Goal: Contribute content: Contribute content

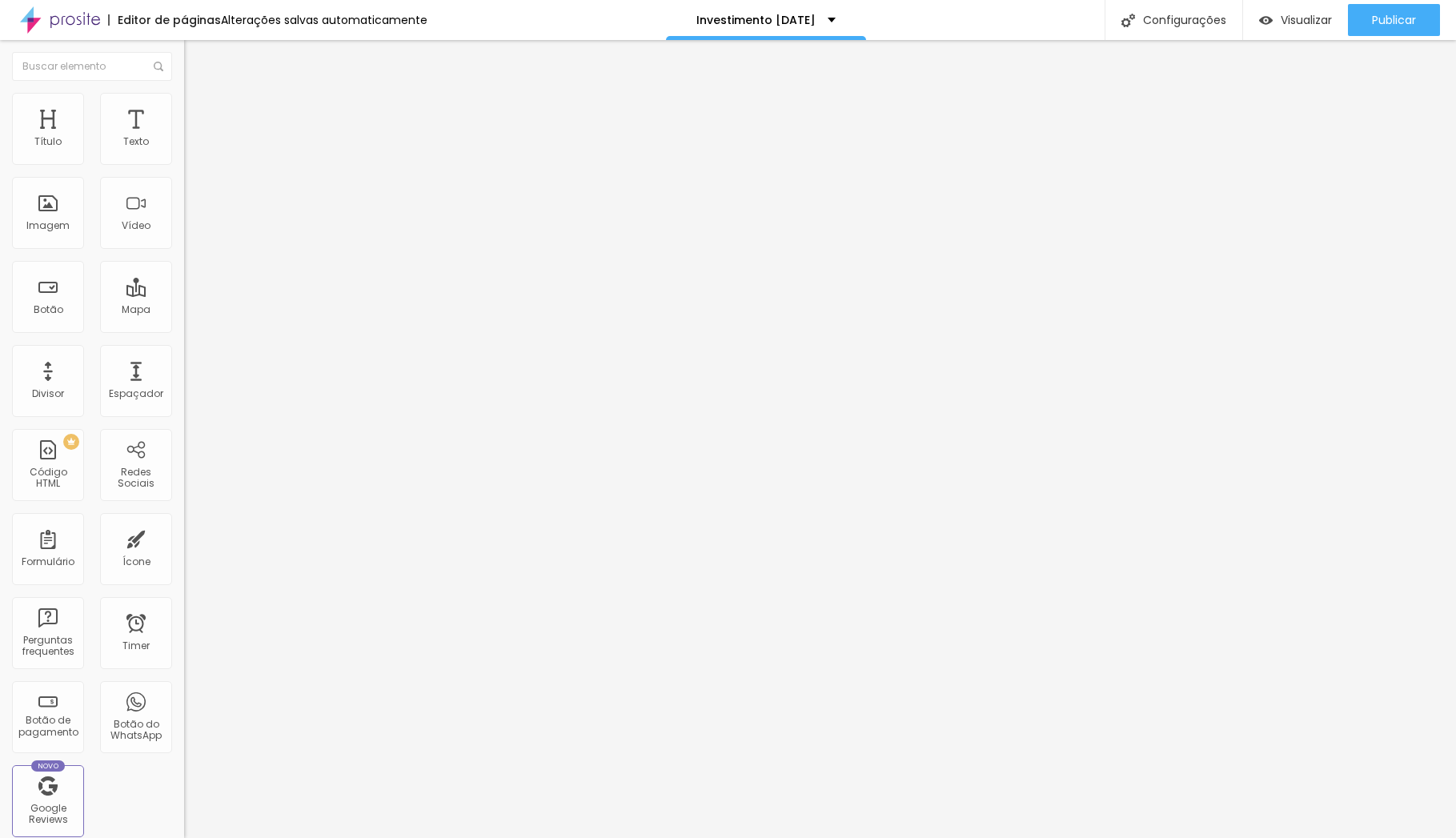
click at [184, 138] on span "Adicionar imagem" at bounding box center [236, 131] width 103 height 13
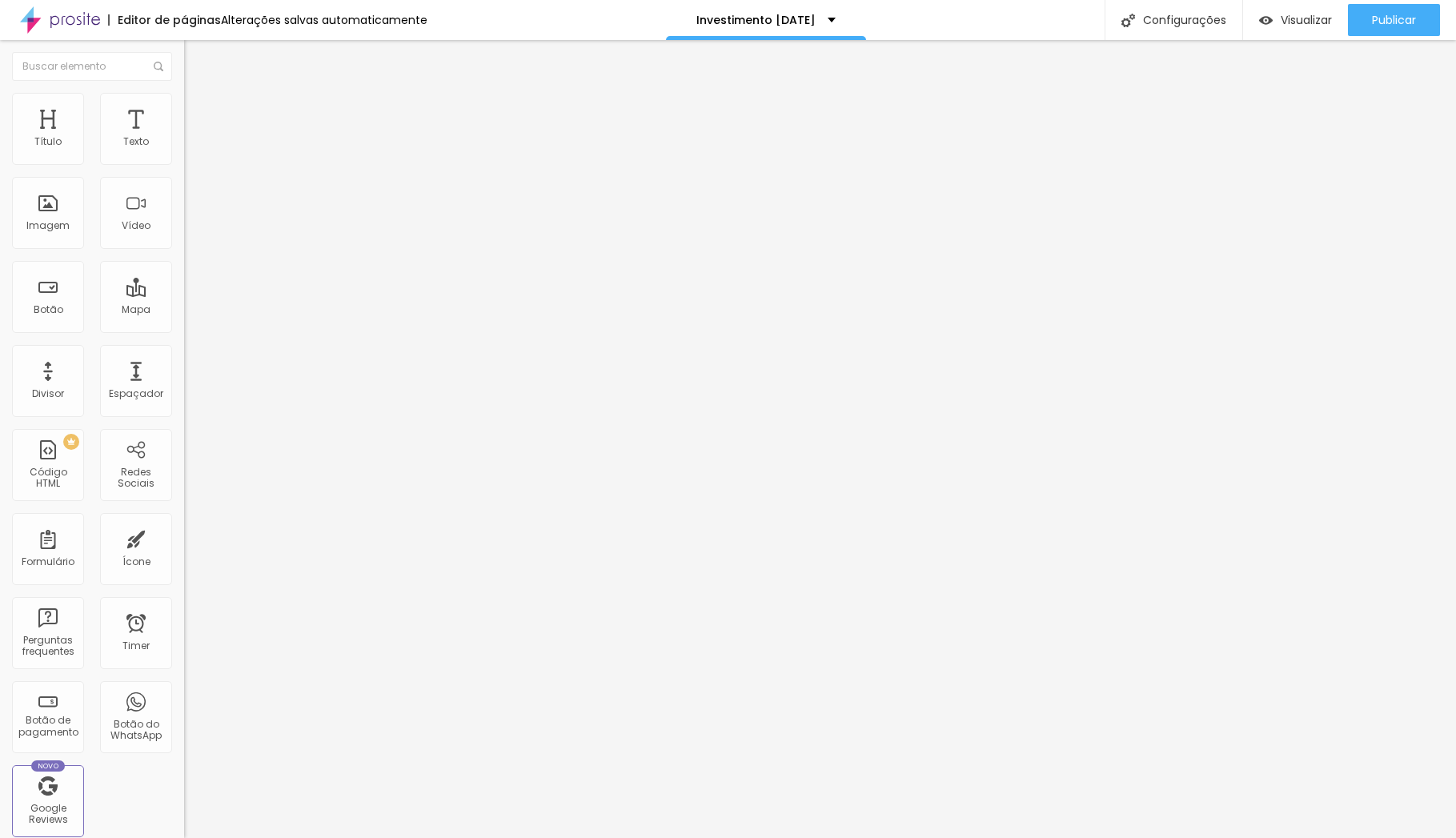
click at [184, 138] on span "Adicionar imagem" at bounding box center [236, 131] width 103 height 13
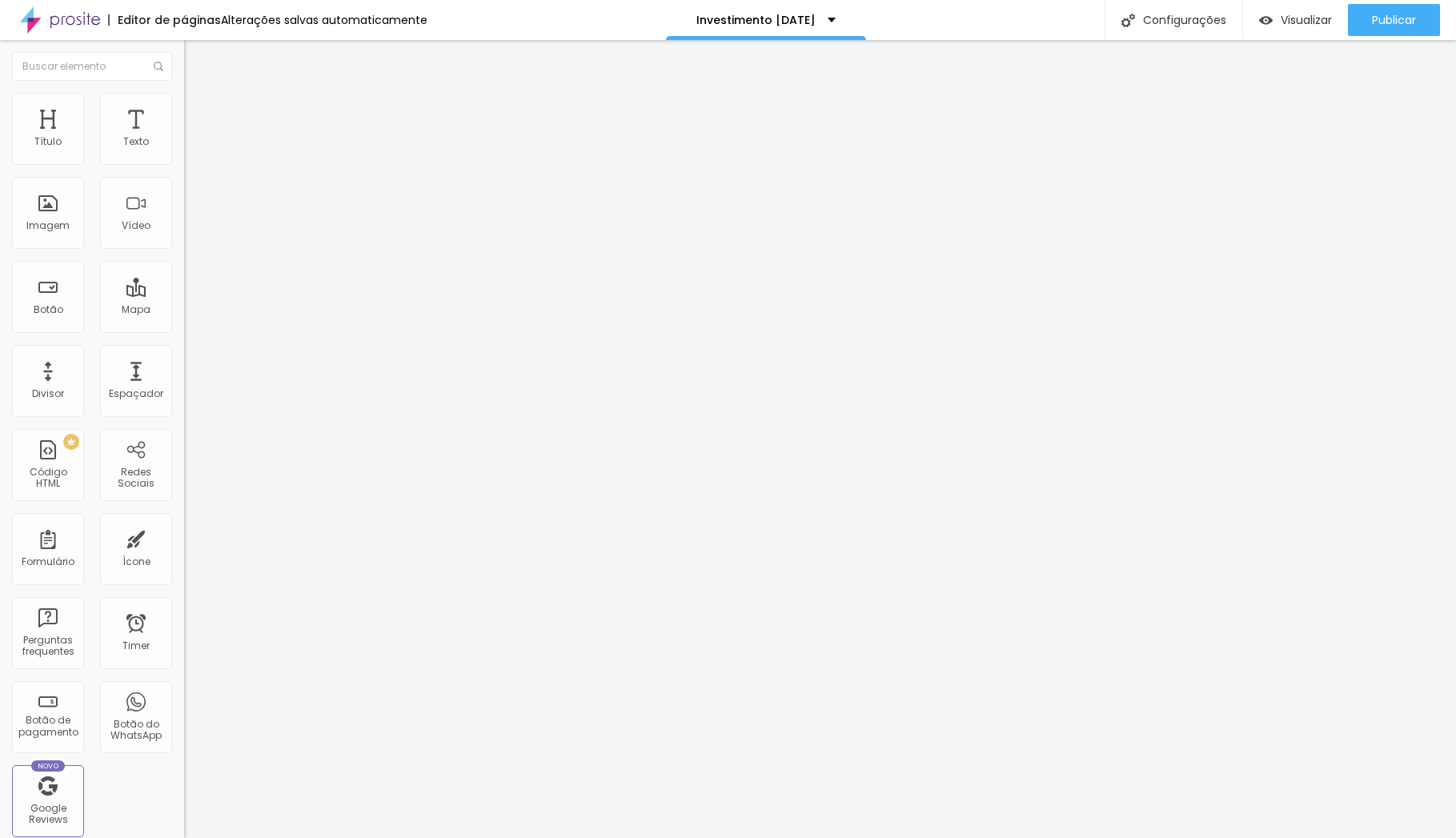
click at [199, 111] on span "Estilo" at bounding box center [211, 103] width 25 height 13
click at [184, 109] on li "Avançado" at bounding box center [276, 116] width 184 height 16
click at [184, 93] on li "Conteúdo" at bounding box center [276, 84] width 184 height 16
click at [184, 251] on span "Original" at bounding box center [203, 244] width 39 height 13
click at [184, 279] on span "Quadrado" at bounding box center [210, 272] width 52 height 13
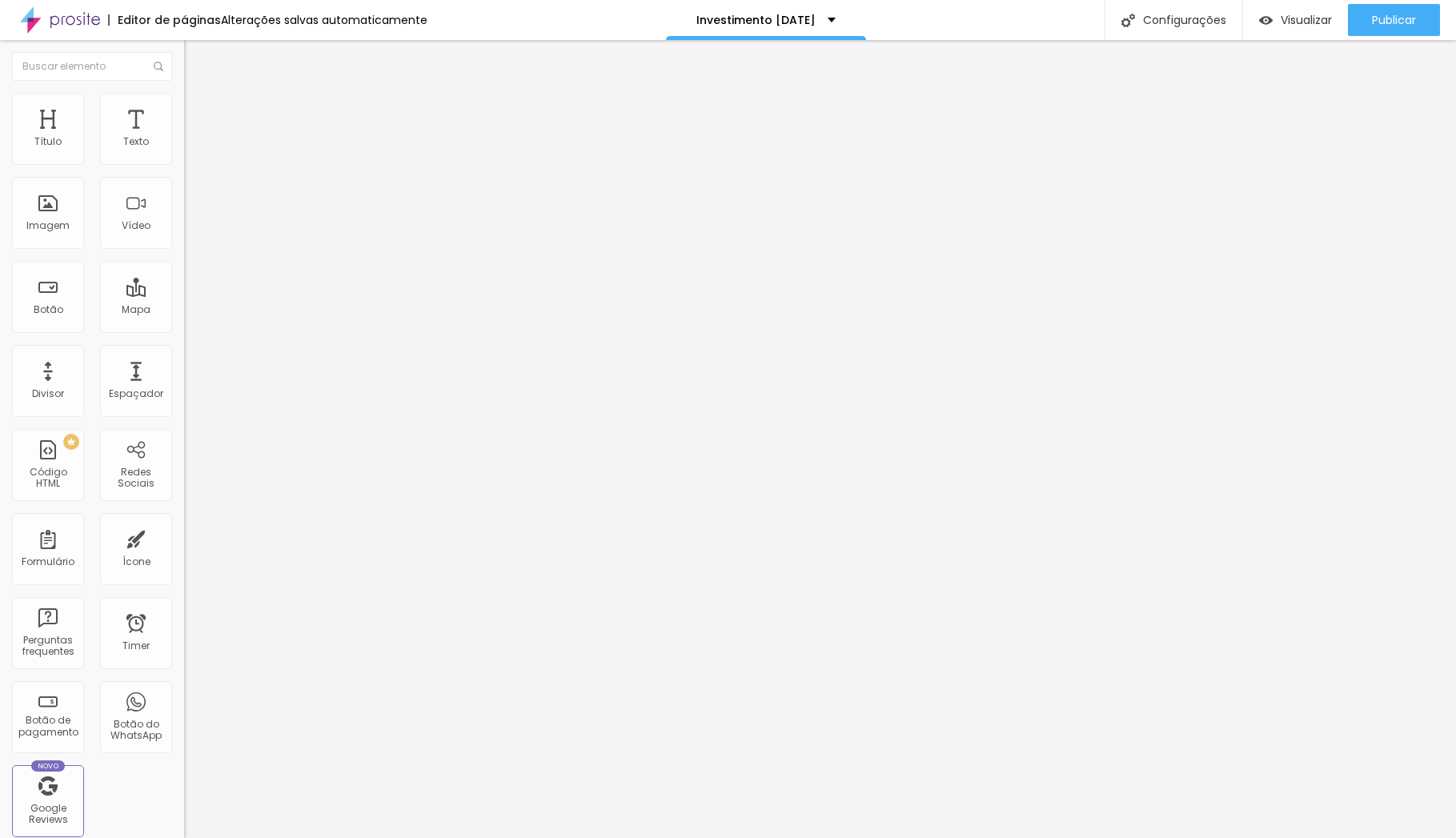
click at [184, 270] on span "Padrão" at bounding box center [202, 263] width 36 height 13
click at [184, 260] on span "Cinema" at bounding box center [204, 253] width 40 height 13
click at [184, 285] on span "Quadrado" at bounding box center [210, 278] width 52 height 13
click at [184, 239] on div "Proporção" at bounding box center [276, 235] width 184 height 9
click at [184, 279] on span "Quadrado" at bounding box center [210, 272] width 52 height 13
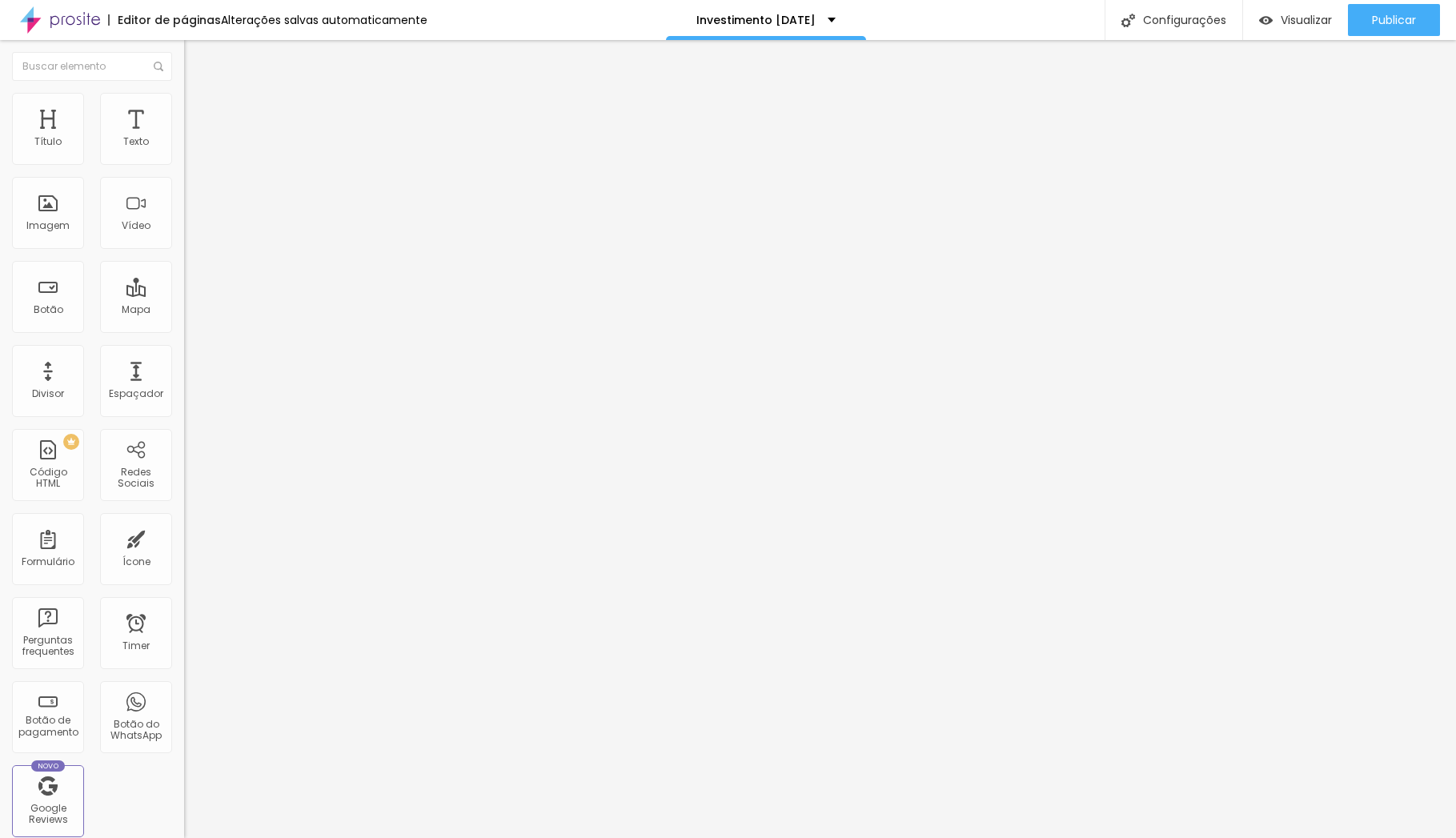
click at [184, 251] on span "Original" at bounding box center [203, 244] width 39 height 13
click at [184, 278] on div "Quadrado 1:1" at bounding box center [276, 273] width 184 height 9
click at [184, 239] on div "Proporção" at bounding box center [276, 235] width 184 height 9
click at [184, 279] on span "Quadrado" at bounding box center [210, 272] width 52 height 13
click at [184, 138] on span "Adicionar imagem" at bounding box center [236, 131] width 103 height 13
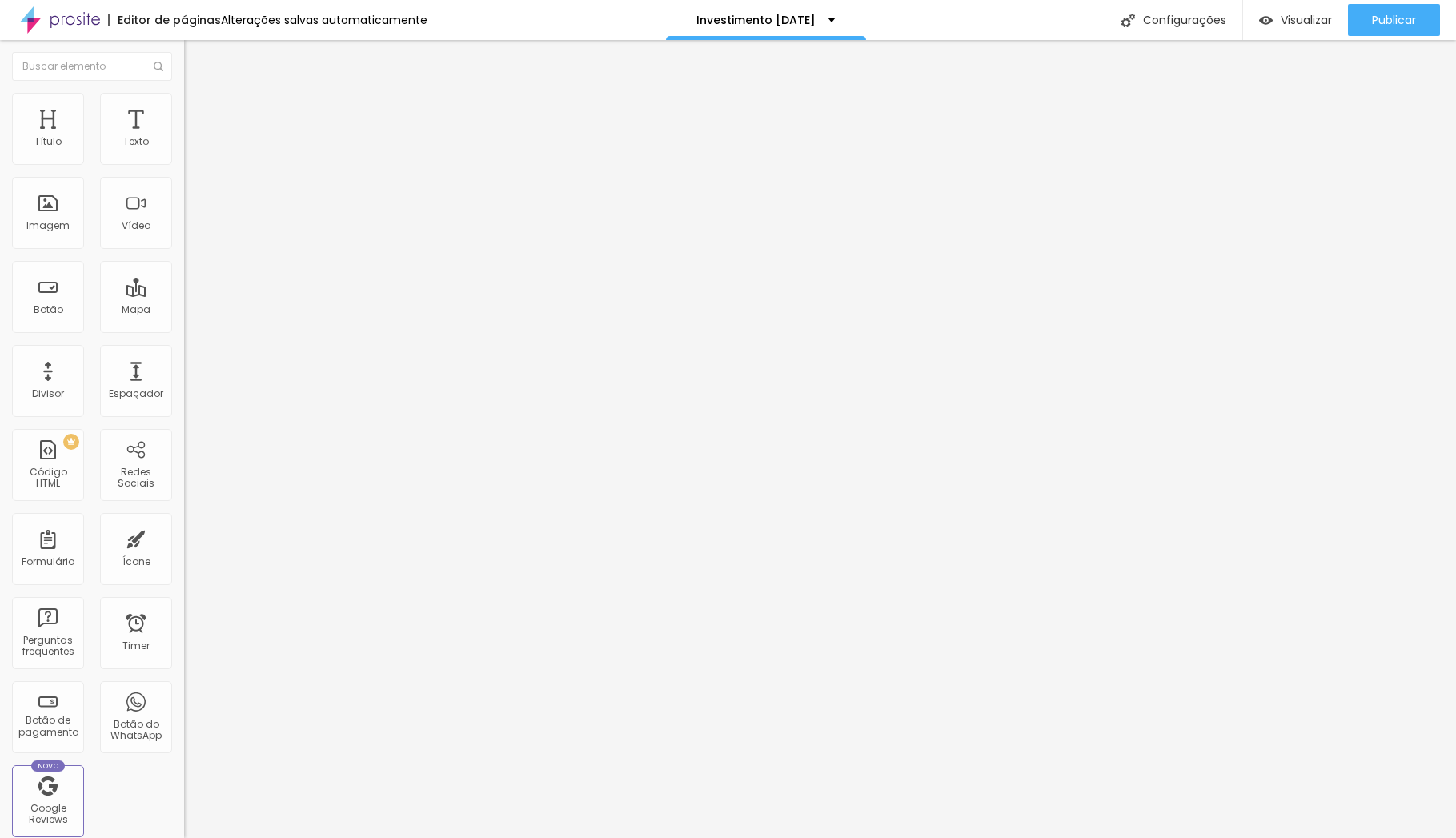
click at [184, 138] on span "Adicionar imagem" at bounding box center [236, 131] width 103 height 13
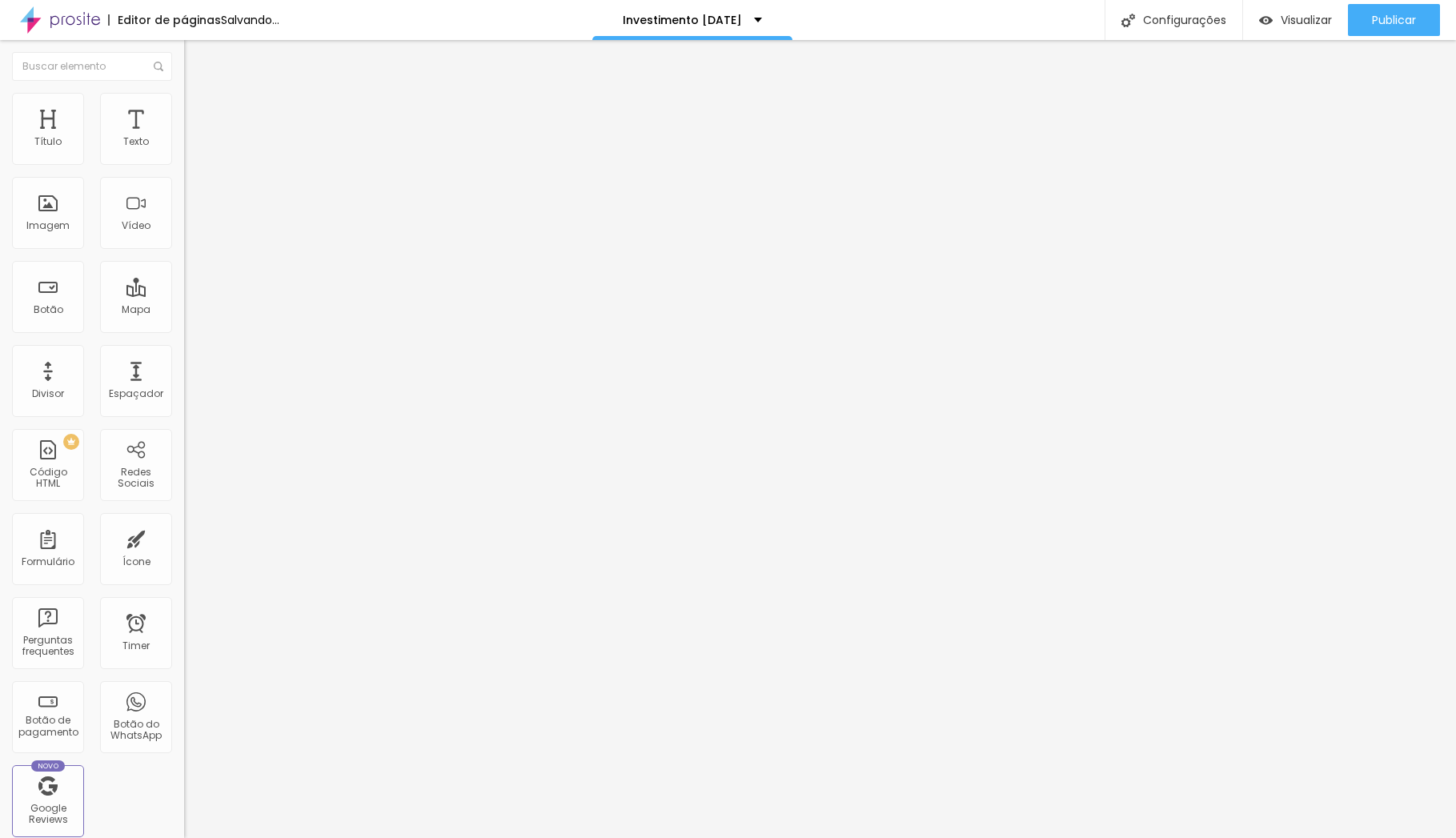
click at [184, 138] on span "Trocar imagem" at bounding box center [228, 131] width 87 height 13
click at [184, 93] on img at bounding box center [191, 99] width 14 height 14
click at [190, 414] on icon "button" at bounding box center [196, 420] width 11 height 11
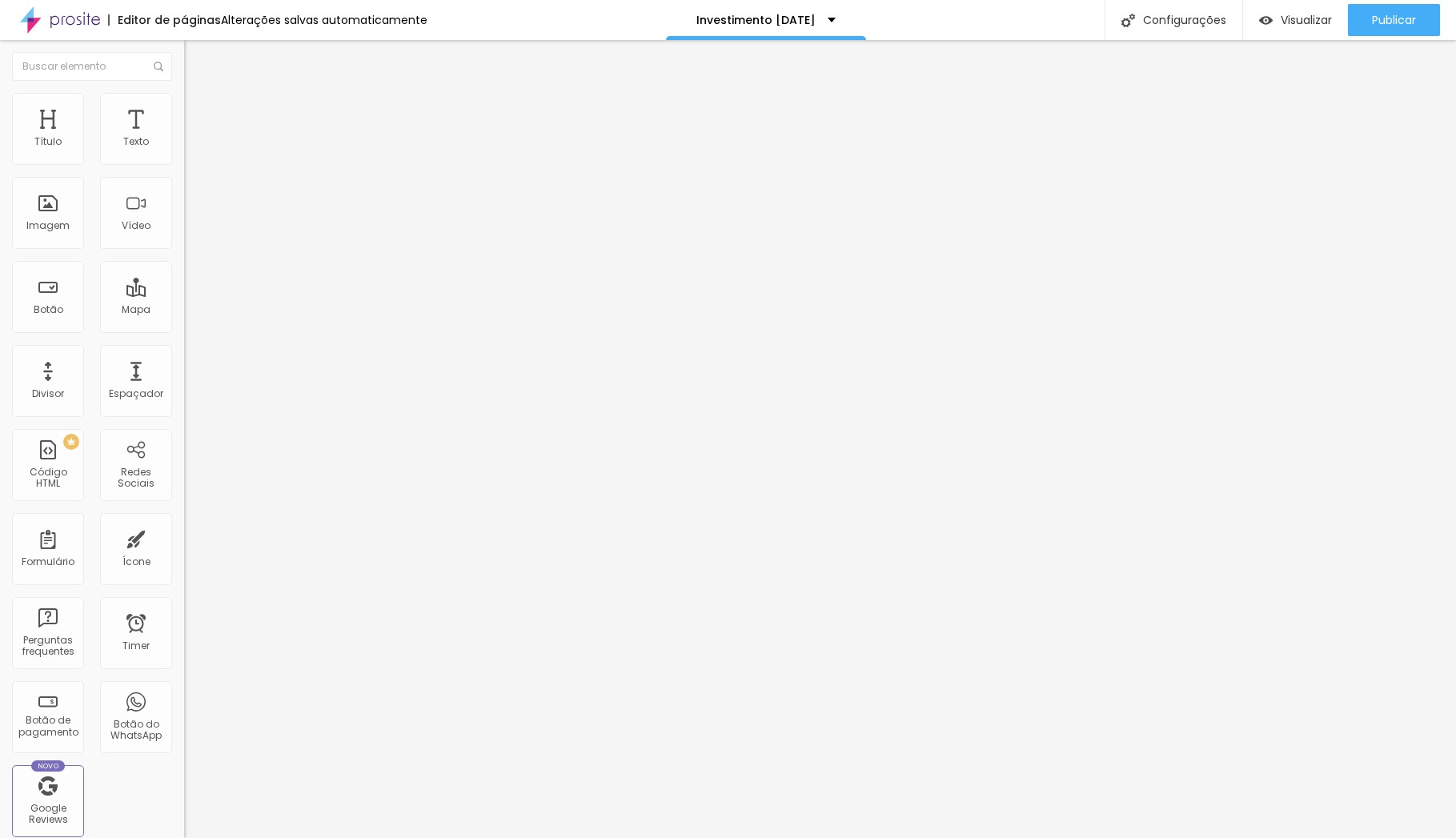
click at [184, 109] on li "Avançado" at bounding box center [276, 116] width 184 height 16
click at [184, 159] on img at bounding box center [190, 153] width 11 height 11
click at [184, 148] on div at bounding box center [276, 141] width 184 height 13
click at [199, 110] on span "Estilo" at bounding box center [211, 103] width 25 height 13
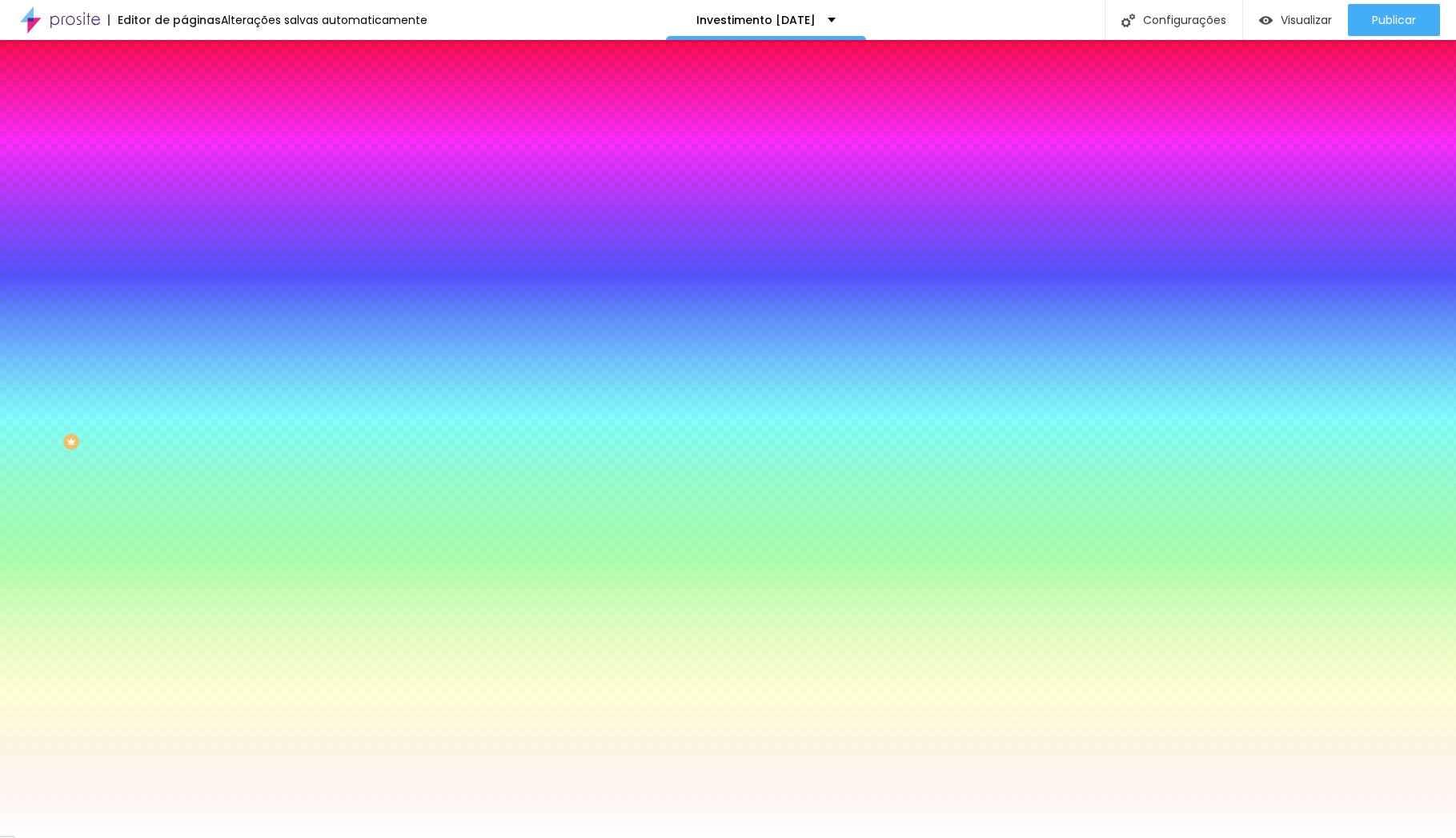
click at [195, 148] on icon "button" at bounding box center [198, 143] width 7 height 11
click at [184, 192] on button "Voltar ao padrão" at bounding box center [238, 197] width 109 height 18
click at [190, 235] on icon "button" at bounding box center [196, 240] width 11 height 11
click at [184, 109] on li "Avançado" at bounding box center [276, 116] width 184 height 16
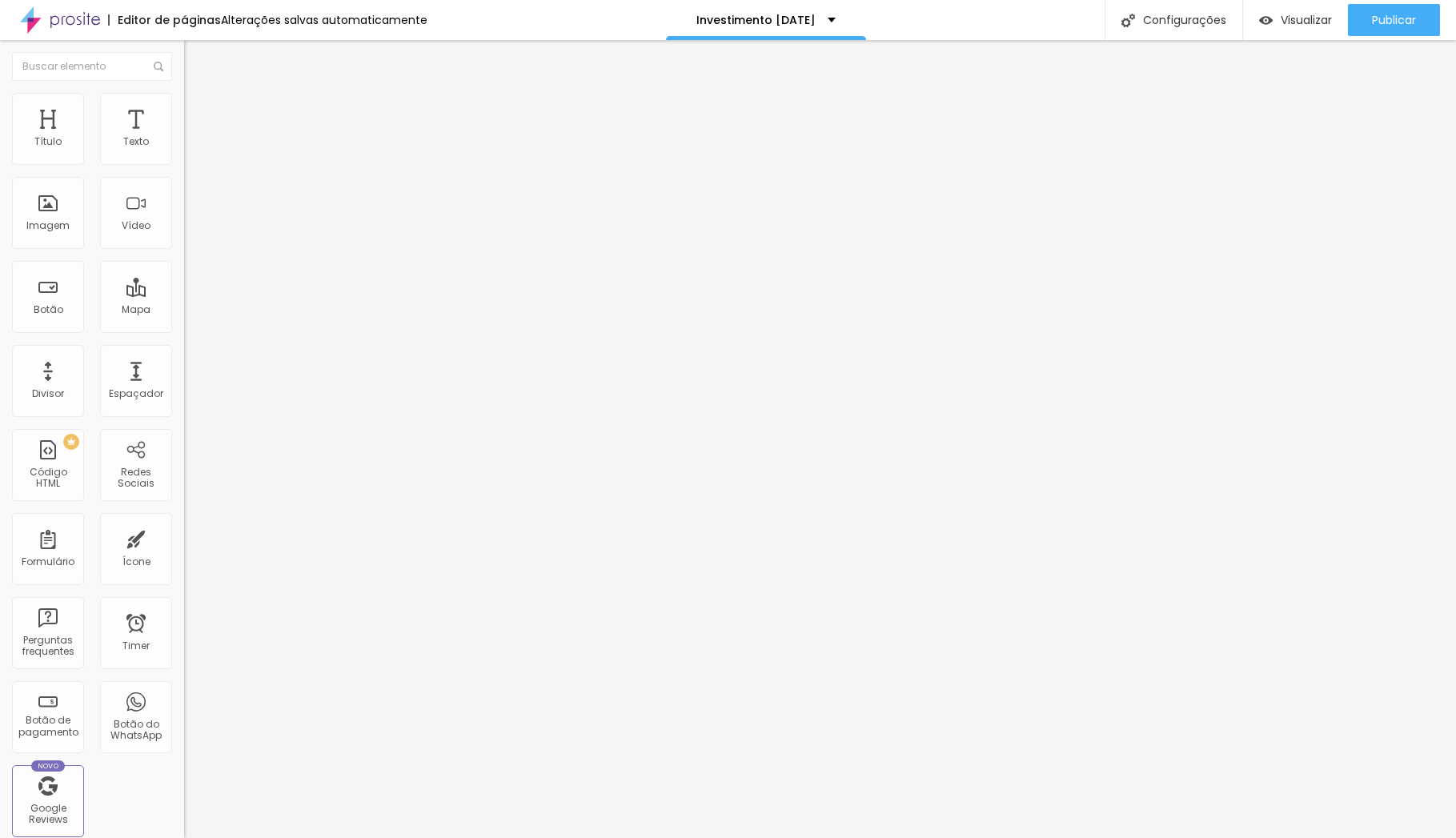
type input "5"
type input "10"
type input "15"
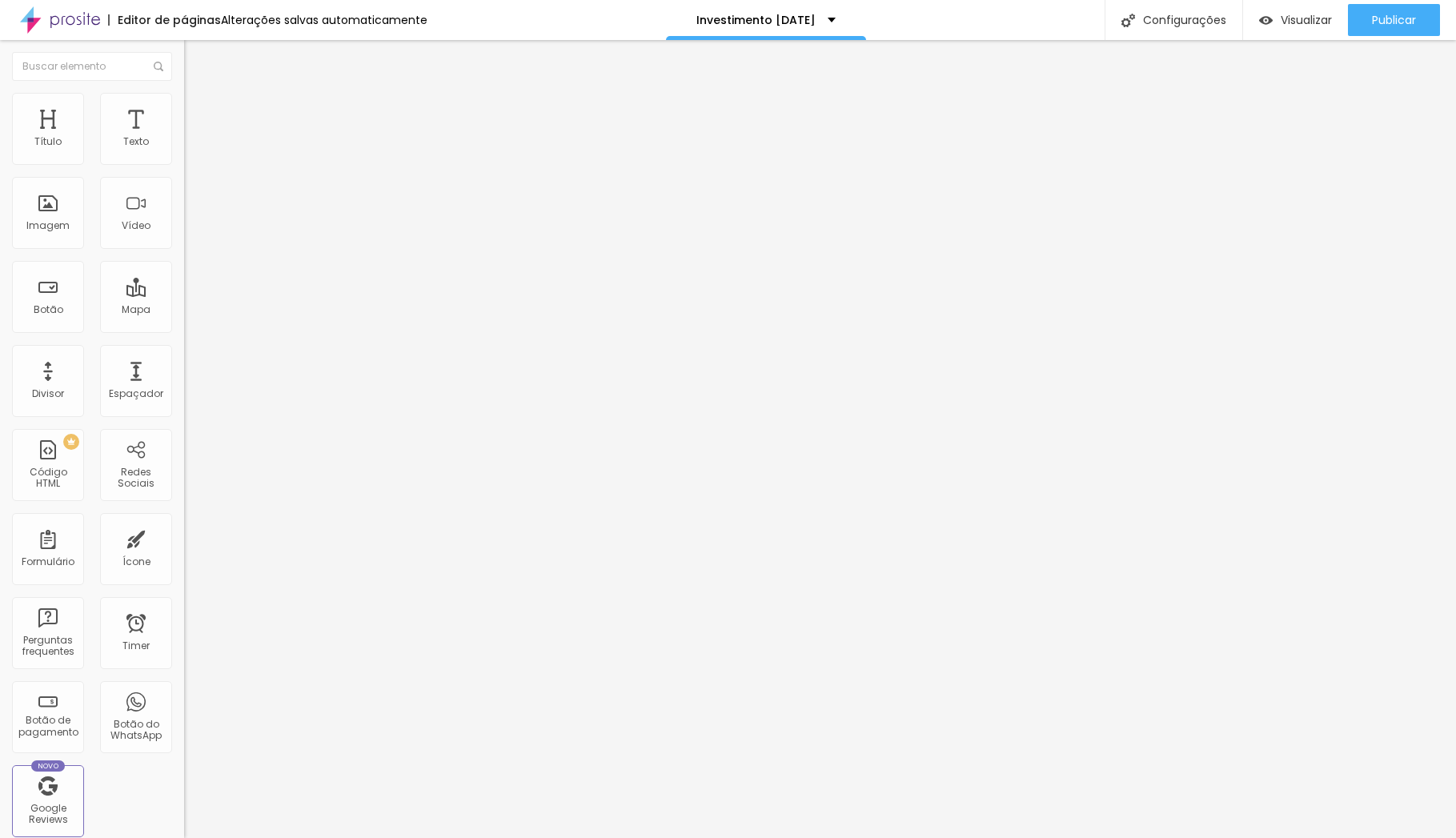
type input "15"
type input "20"
type input "25"
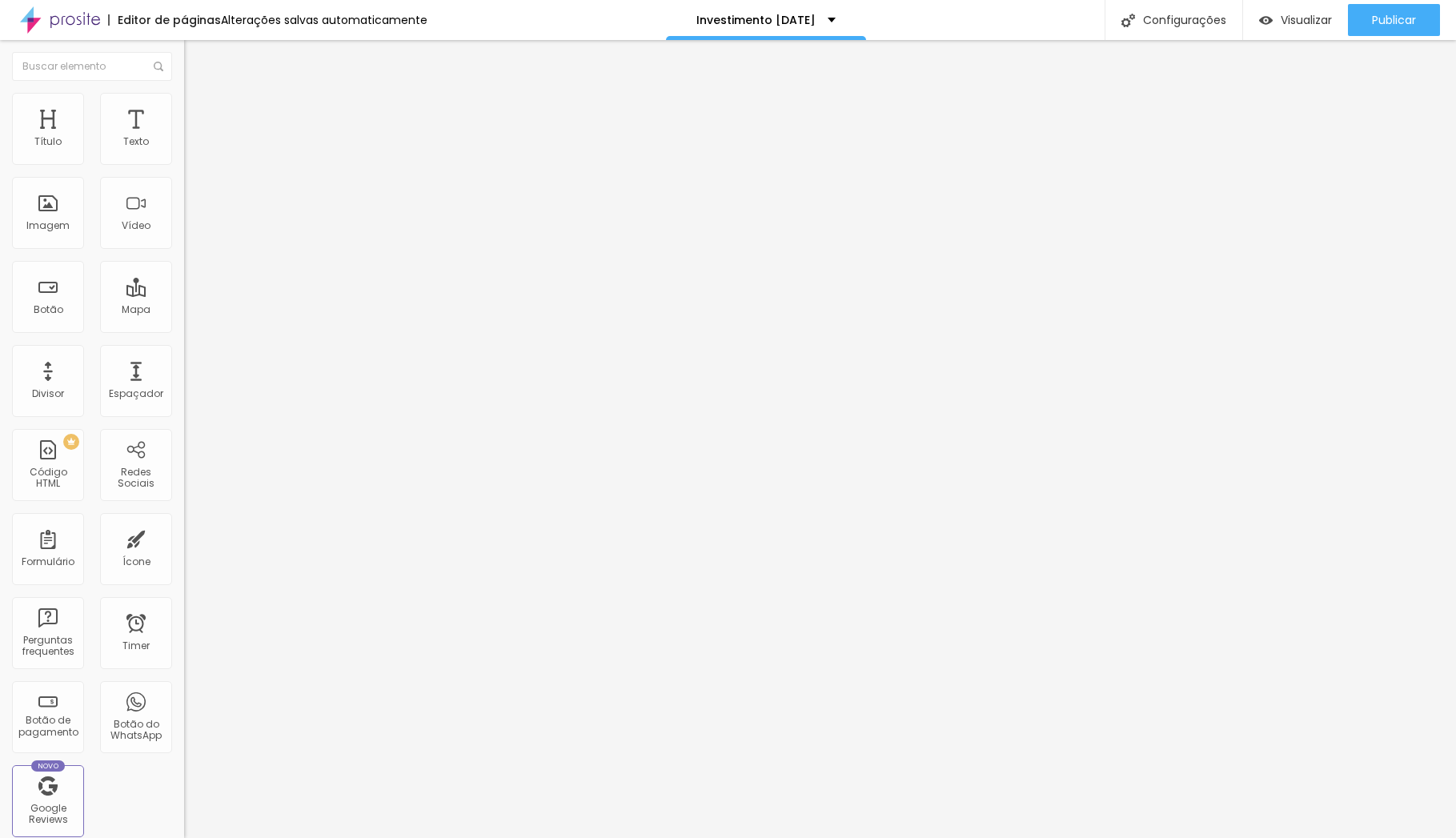
type input "50"
type input "45"
type input "15"
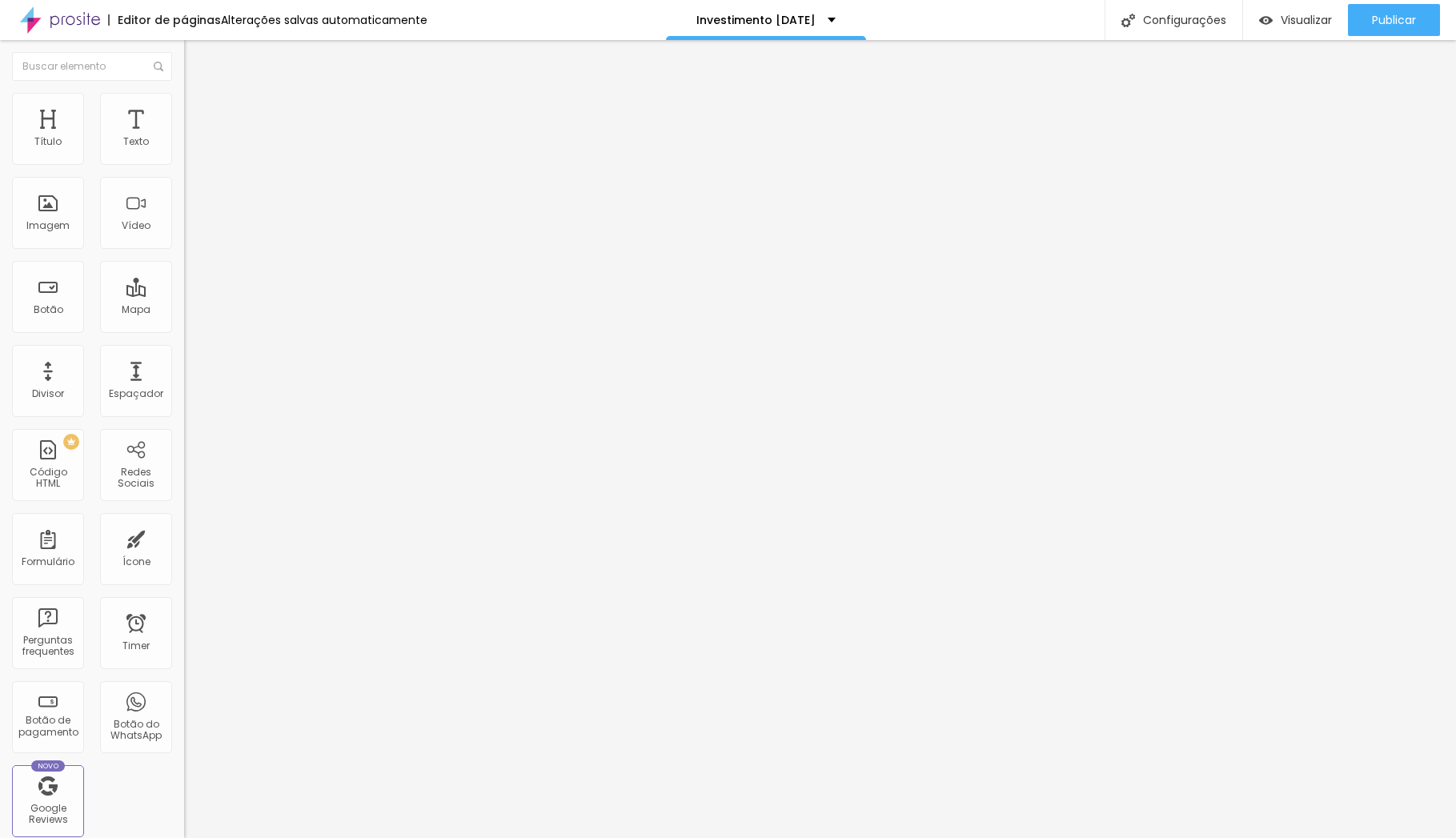
type input "15"
type input "0"
drag, startPoint x: 38, startPoint y: 158, endPoint x: 9, endPoint y: 163, distance: 29.4
click at [184, 163] on div "0 px Espaçamento Interno" at bounding box center [276, 238] width 184 height 227
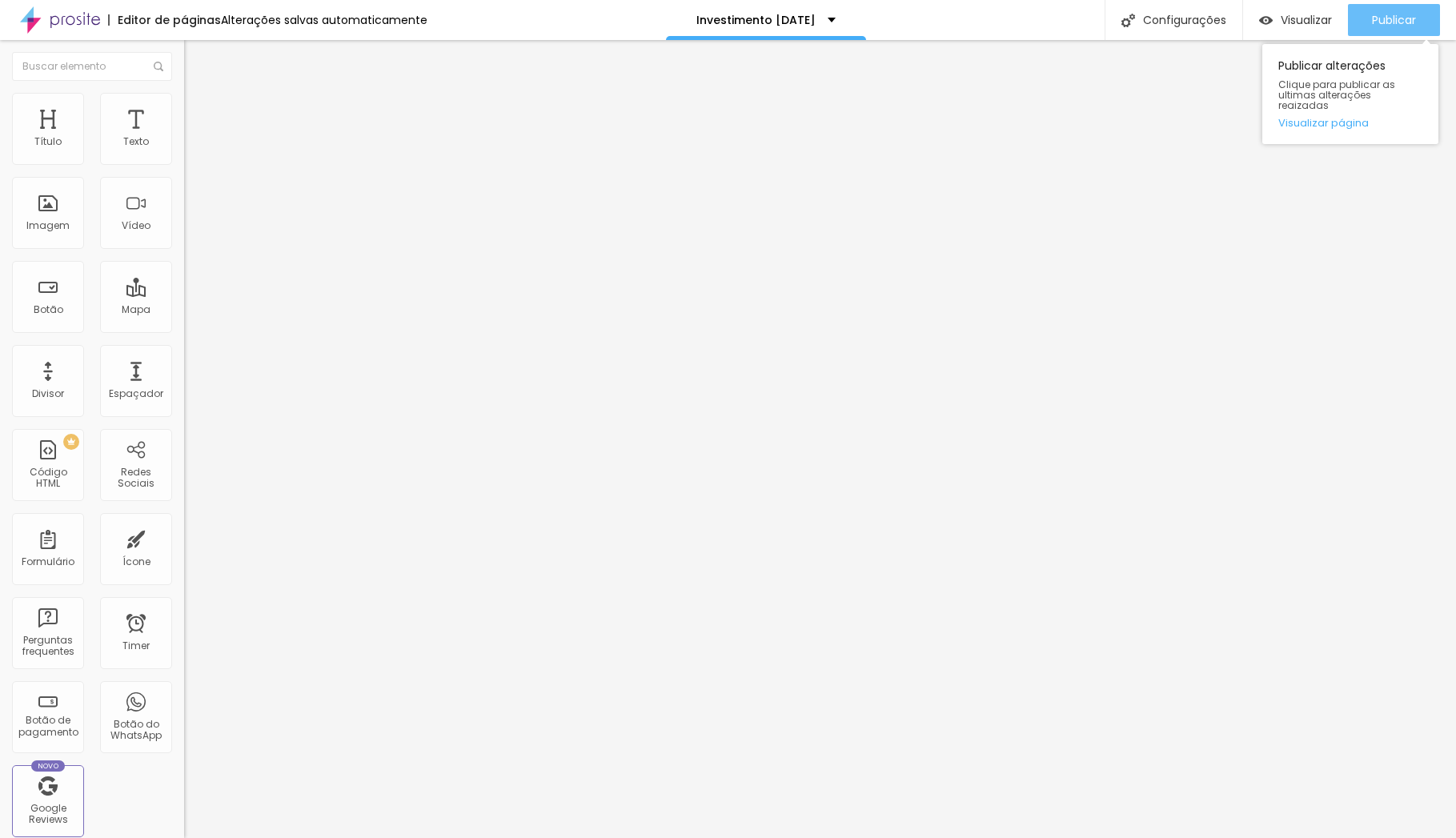
click at [1385, 18] on span "Publicar" at bounding box center [1395, 20] width 44 height 13
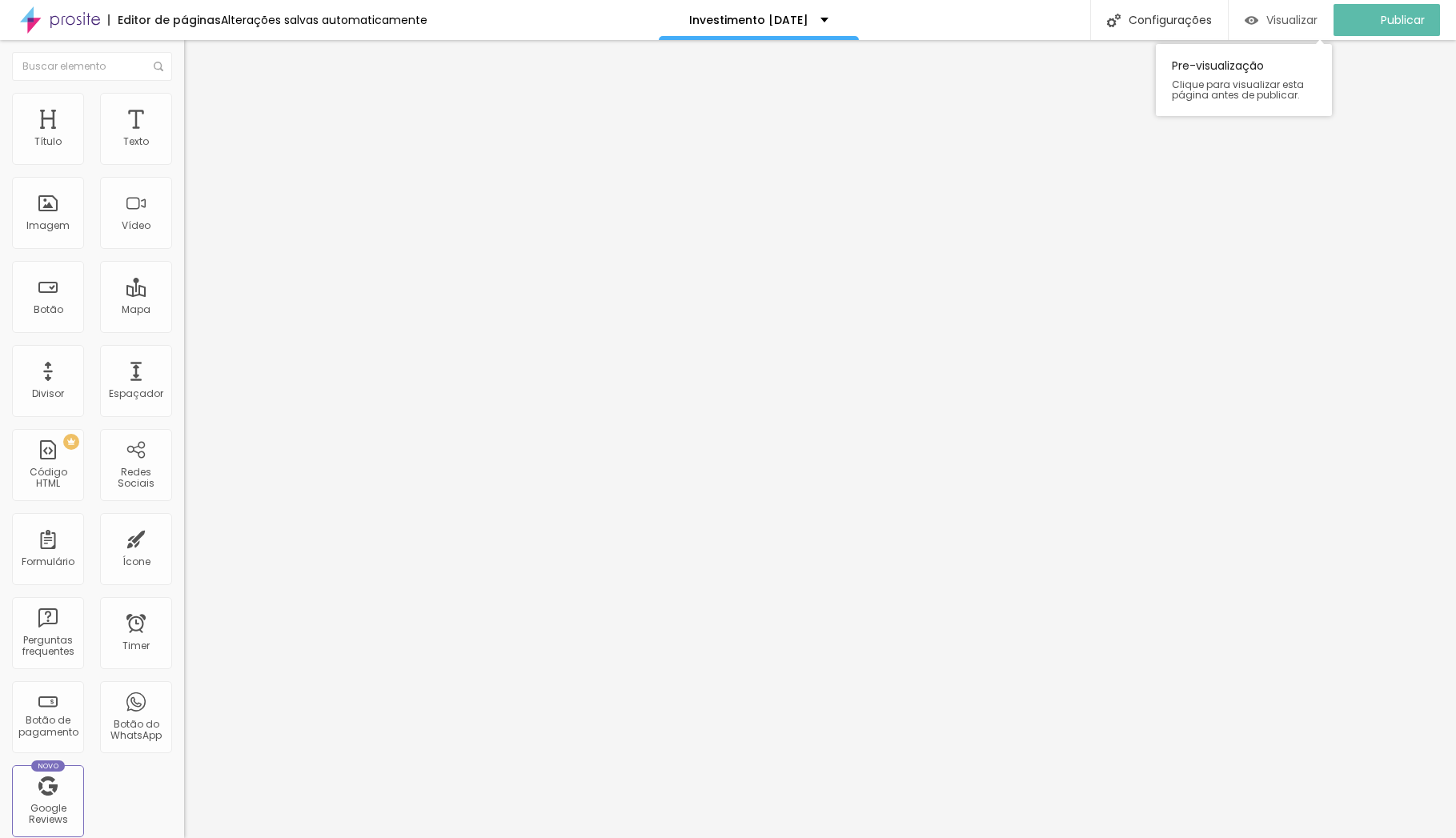
click at [1294, 21] on span "Visualizar" at bounding box center [1292, 20] width 51 height 13
click at [184, 138] on span "Trocar imagem" at bounding box center [228, 131] width 87 height 13
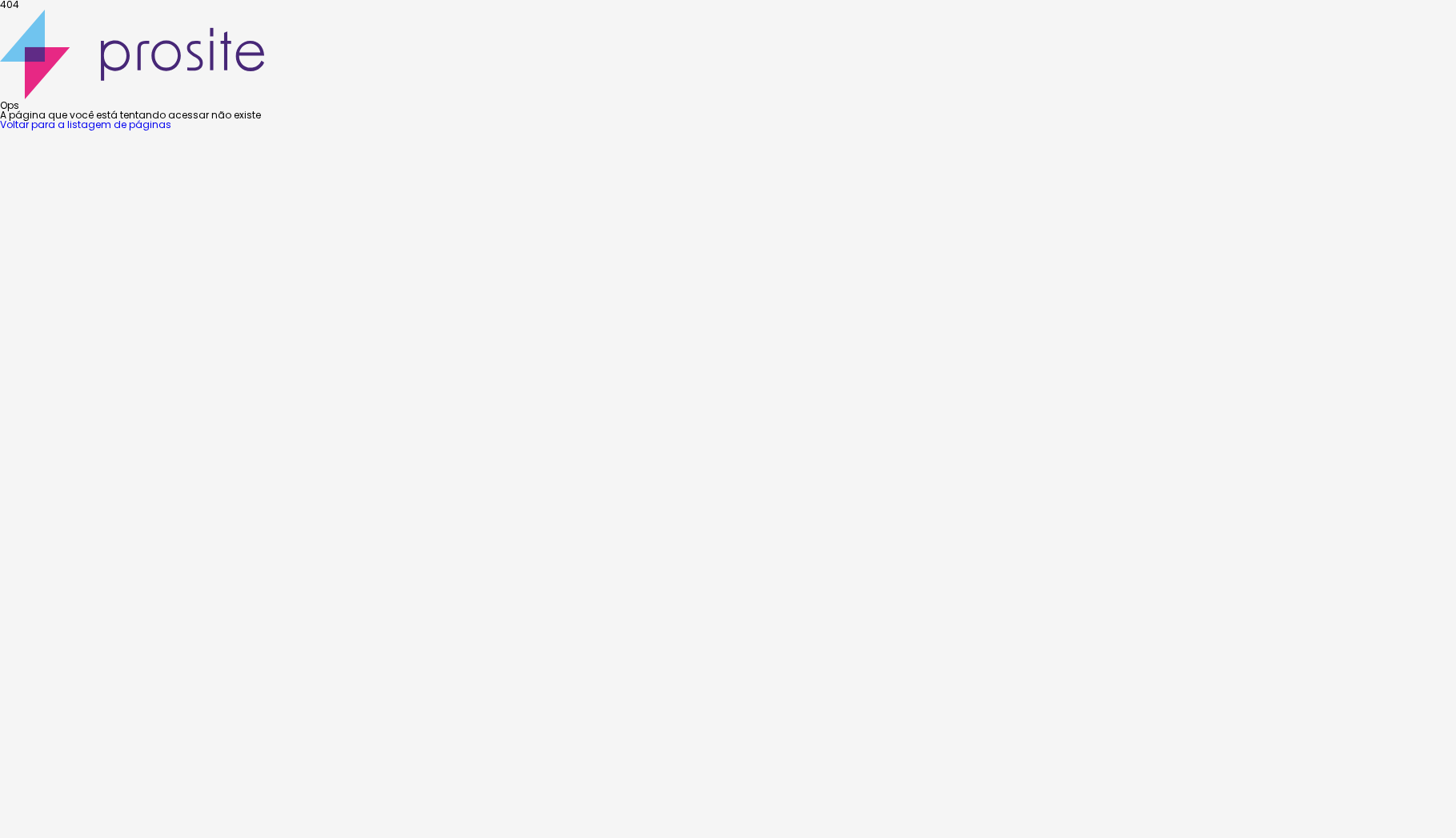
scroll to position [0, 0]
click at [171, 131] on link "Voltar para a listagem de páginas" at bounding box center [85, 124] width 171 height 13
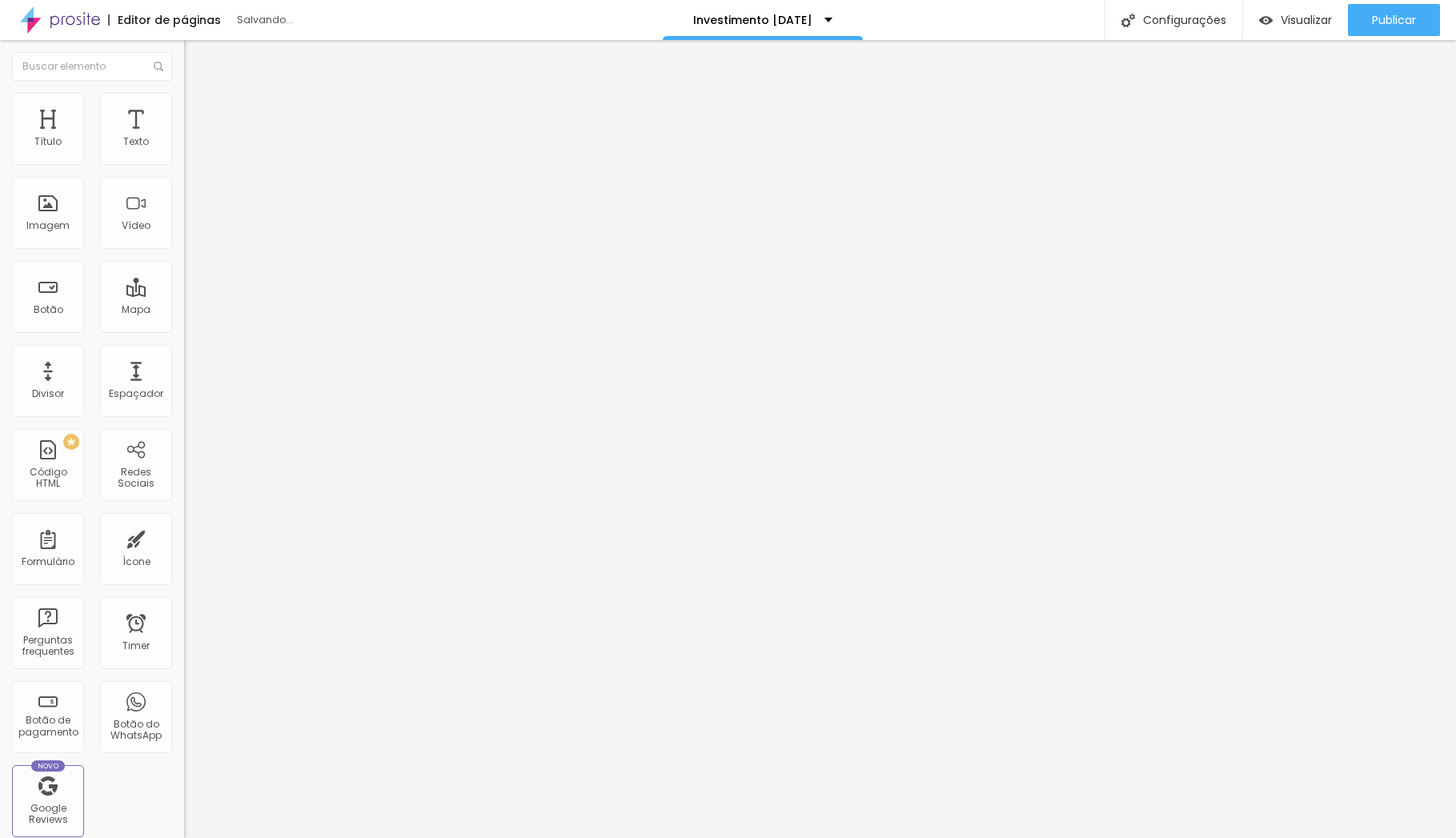
click at [184, 138] on span "Adicionar imagem" at bounding box center [236, 131] width 103 height 13
click at [184, 293] on div "Proporção Original Cinema 16:9 Padrão 4:3 Quadrado 1:1 Original" at bounding box center [276, 261] width 184 height 63
click at [184, 251] on span "Original" at bounding box center [203, 244] width 39 height 13
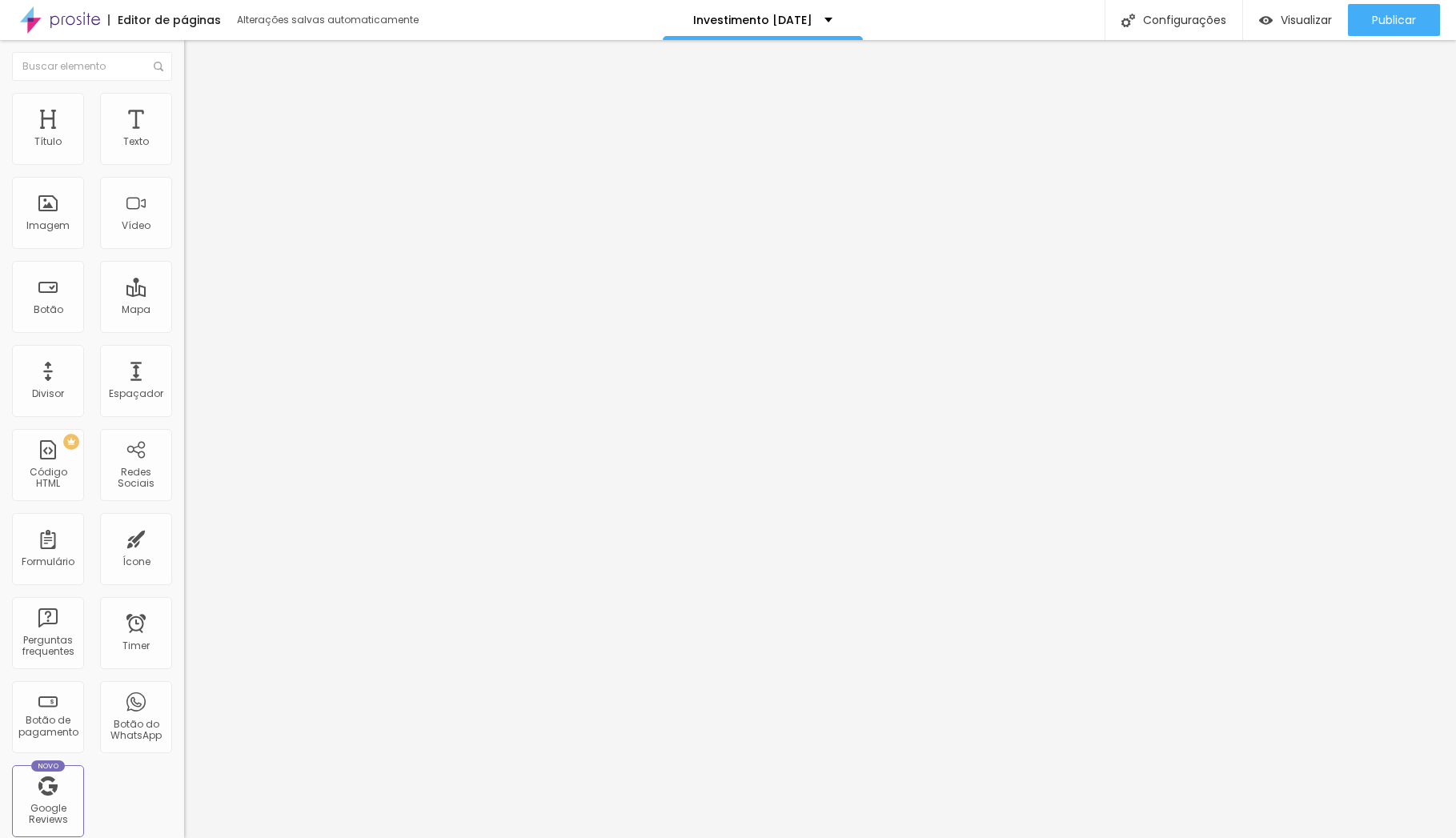
click at [184, 278] on div "Quadrado 1:1" at bounding box center [276, 273] width 184 height 9
click at [184, 251] on span "1:1 Quadrado" at bounding box center [216, 244] width 63 height 13
click at [184, 270] on span "Padrão" at bounding box center [202, 263] width 36 height 13
click at [184, 251] on span "1:1 Quadrado" at bounding box center [216, 244] width 63 height 13
click at [184, 269] on div "Padrão 4:3" at bounding box center [276, 263] width 184 height 9
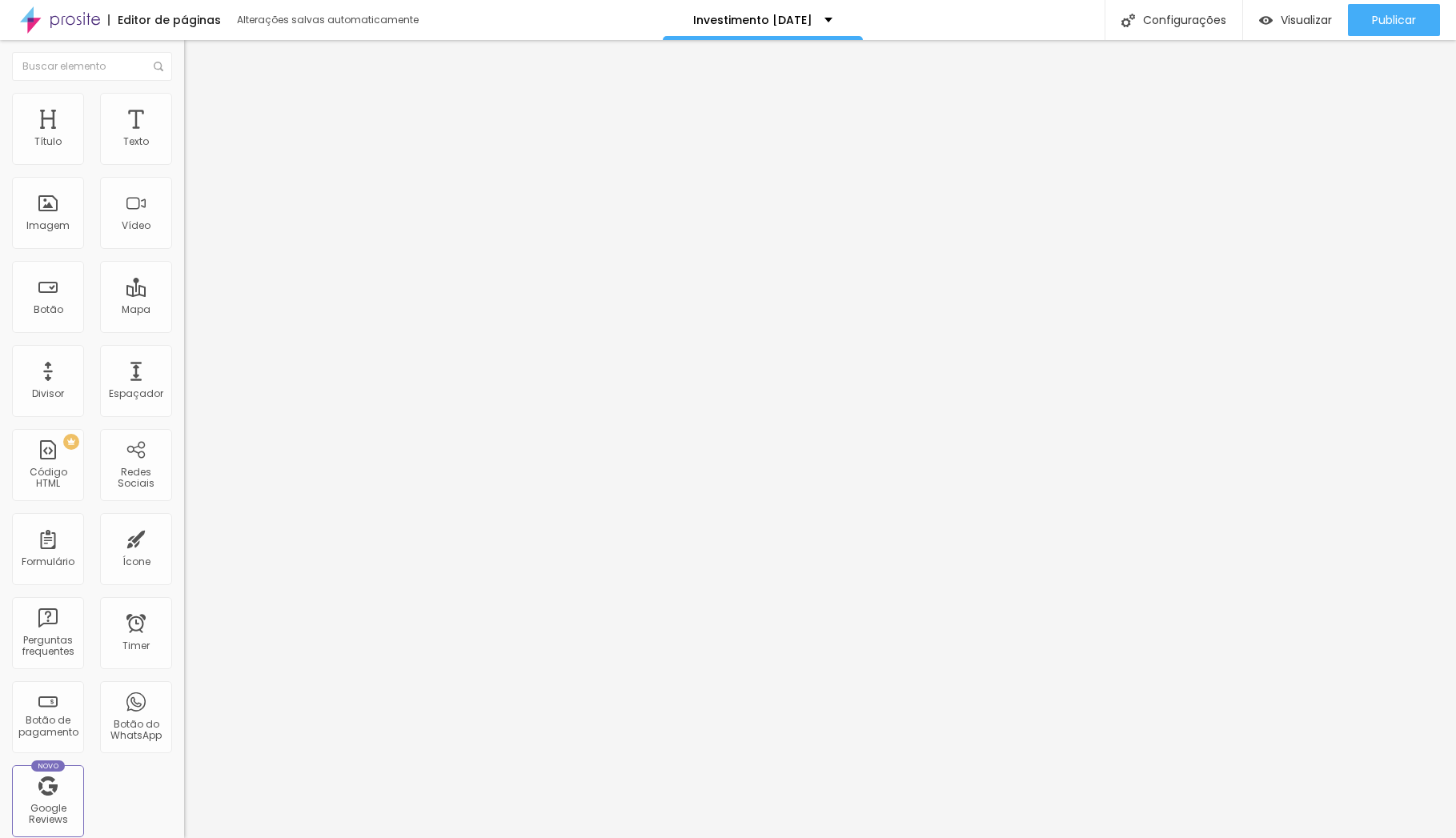
click at [184, 251] on span "1:1 Quadrado" at bounding box center [216, 244] width 63 height 13
click at [184, 270] on span "Padrão" at bounding box center [202, 263] width 36 height 13
click at [184, 251] on span "1:1 Quadrado" at bounding box center [216, 244] width 63 height 13
click at [184, 103] on li "Estilo" at bounding box center [276, 100] width 184 height 16
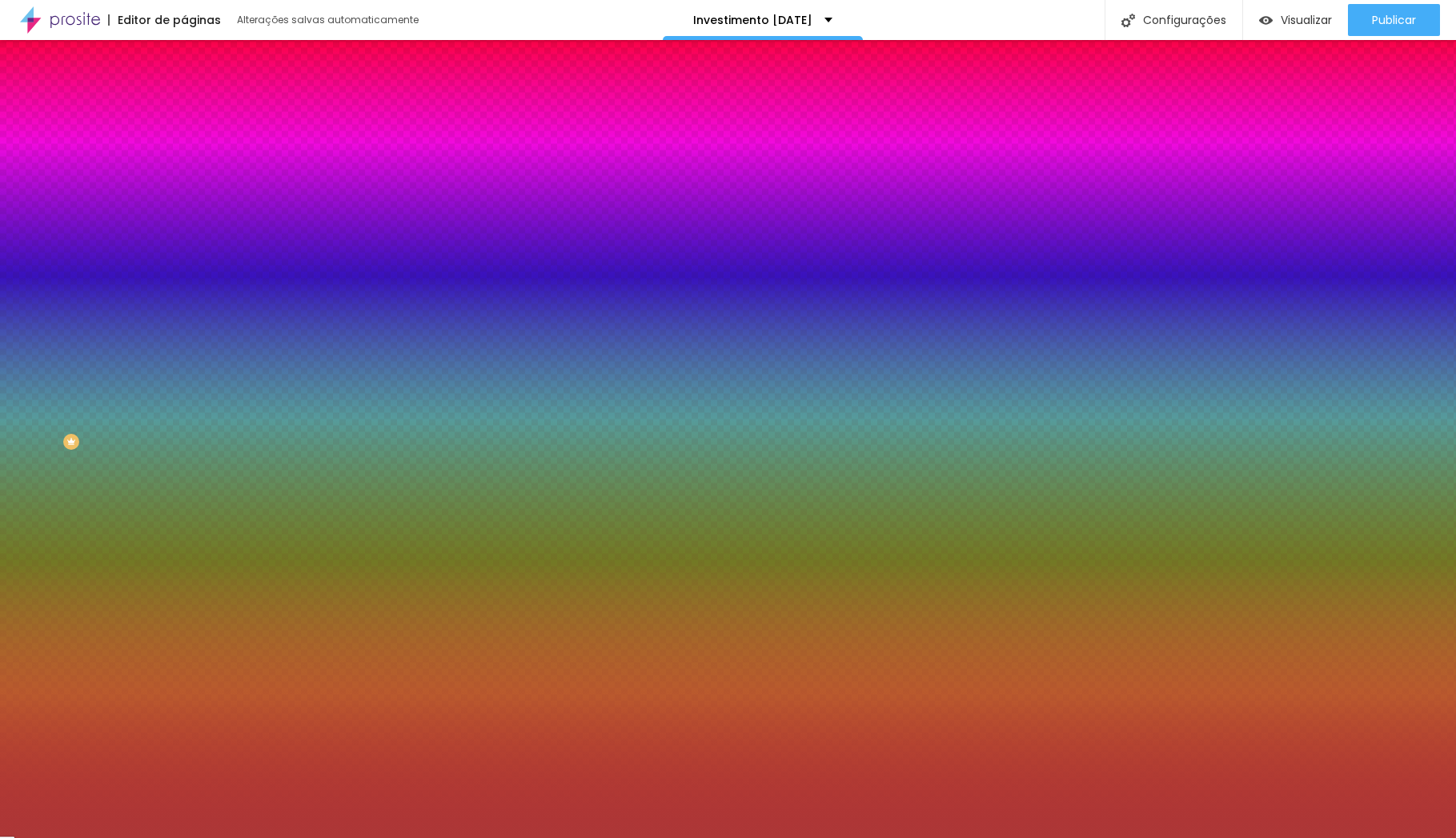
click at [184, 218] on button "Voltar ao padrão" at bounding box center [238, 208] width 109 height 18
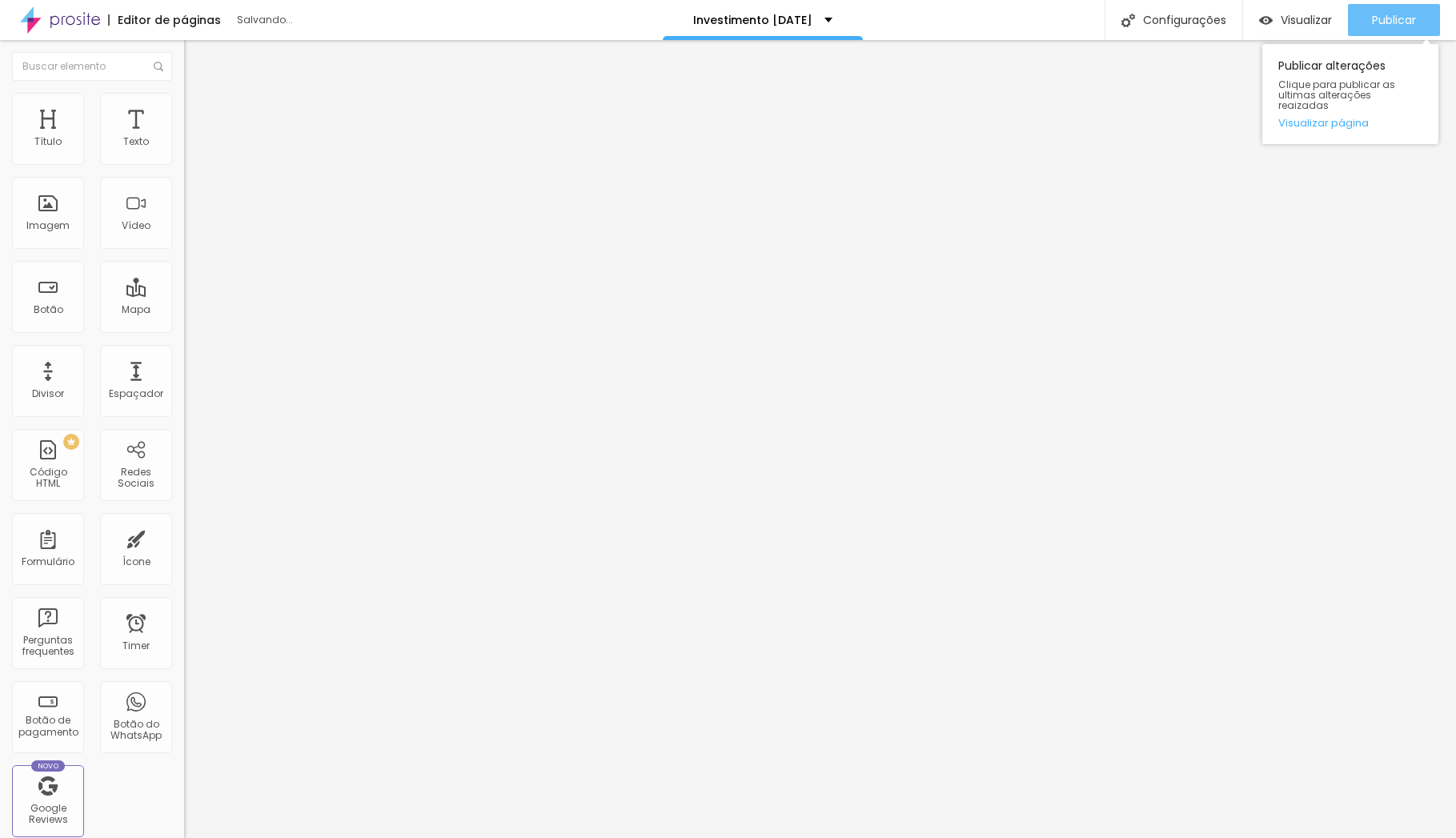
click at [1387, 28] on div "Publicar" at bounding box center [1395, 20] width 44 height 32
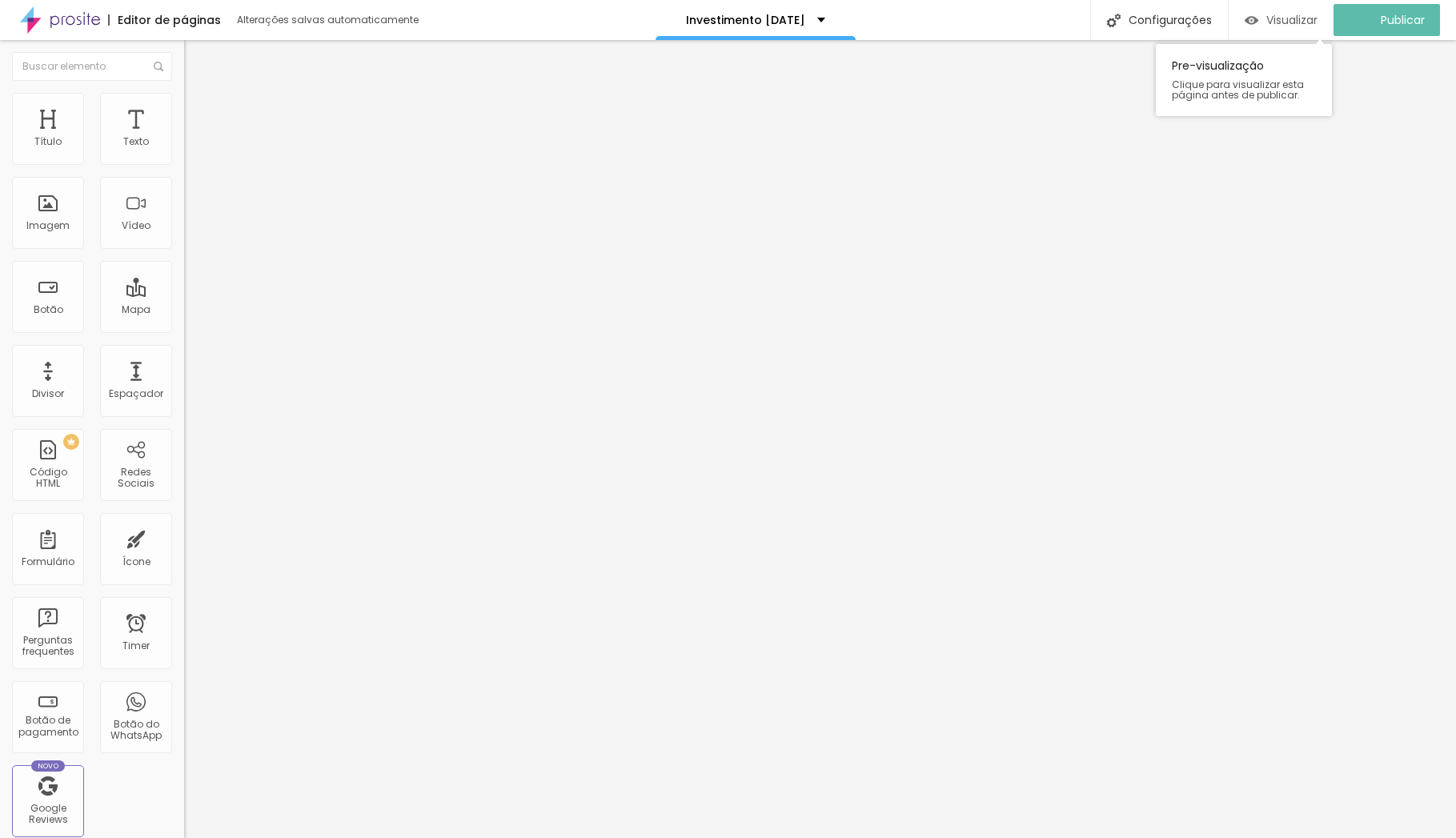
click at [1316, 18] on span "Visualizar" at bounding box center [1292, 20] width 51 height 13
click at [184, 138] on span "Trocar imagem" at bounding box center [228, 131] width 87 height 13
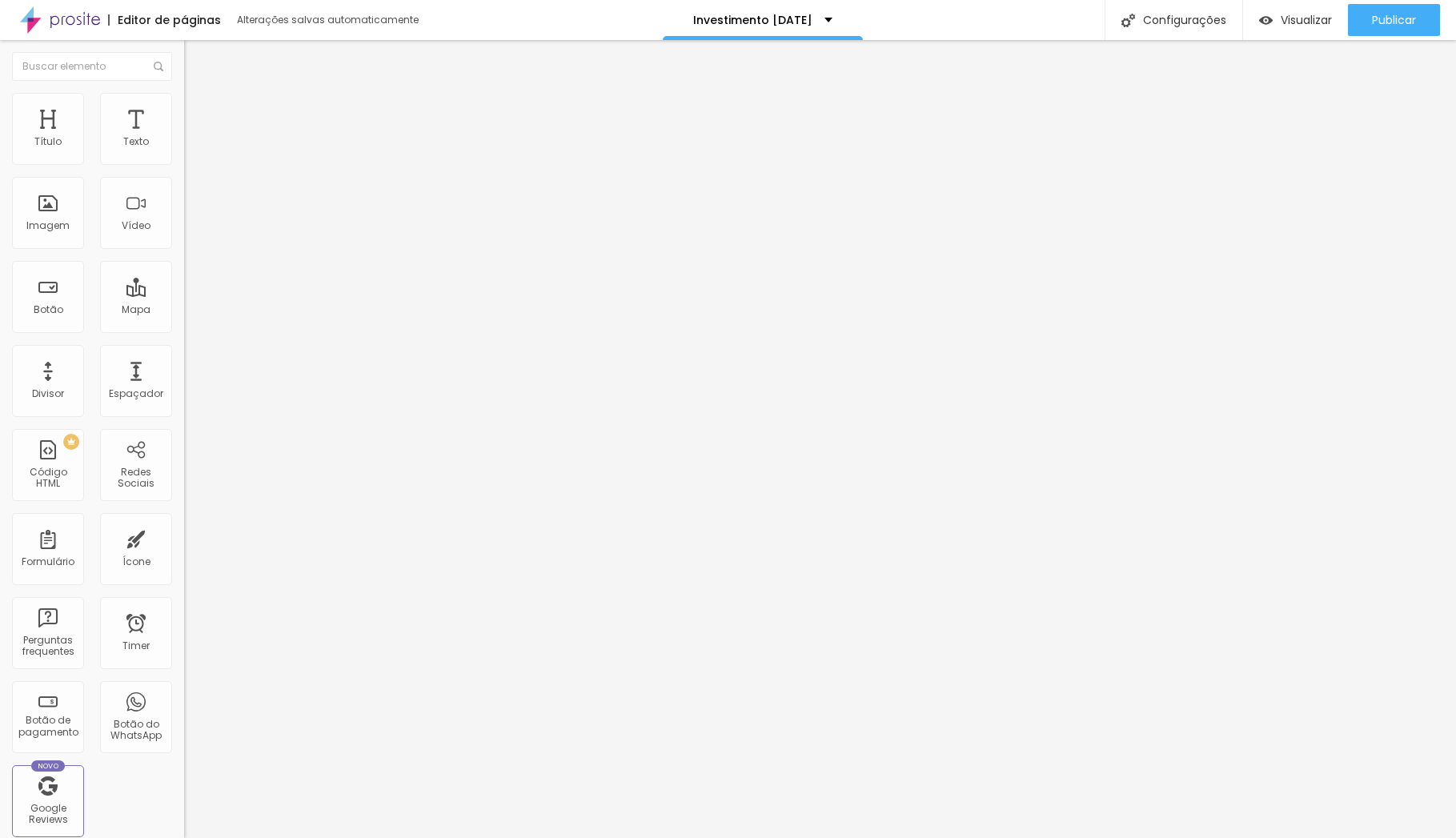
click at [184, 138] on span "Trocar imagem" at bounding box center [228, 131] width 87 height 13
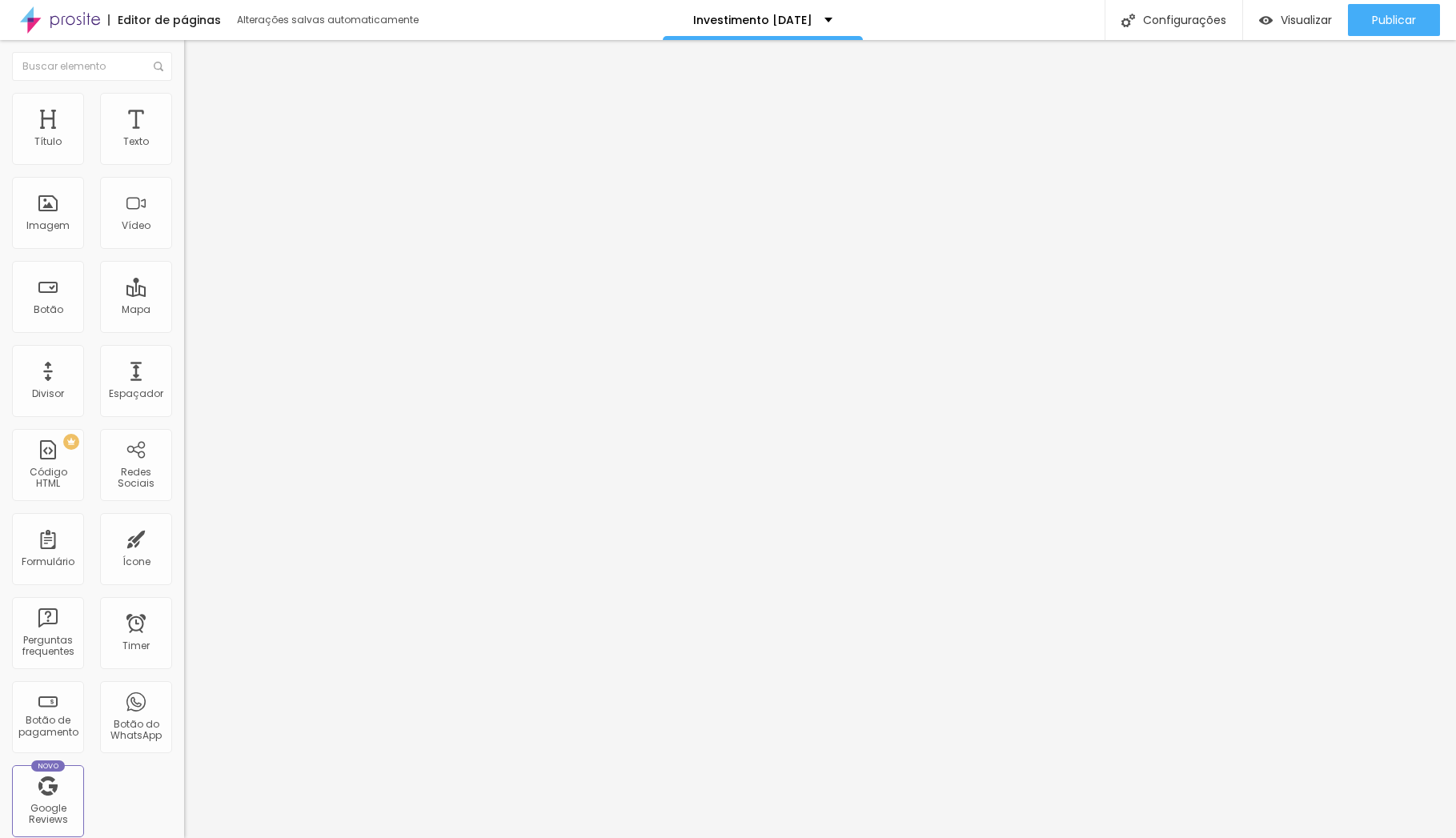
click at [184, 138] on span "Trocar imagem" at bounding box center [228, 131] width 87 height 13
click at [184, 96] on img at bounding box center [191, 99] width 14 height 14
click at [184, 109] on img at bounding box center [191, 115] width 14 height 14
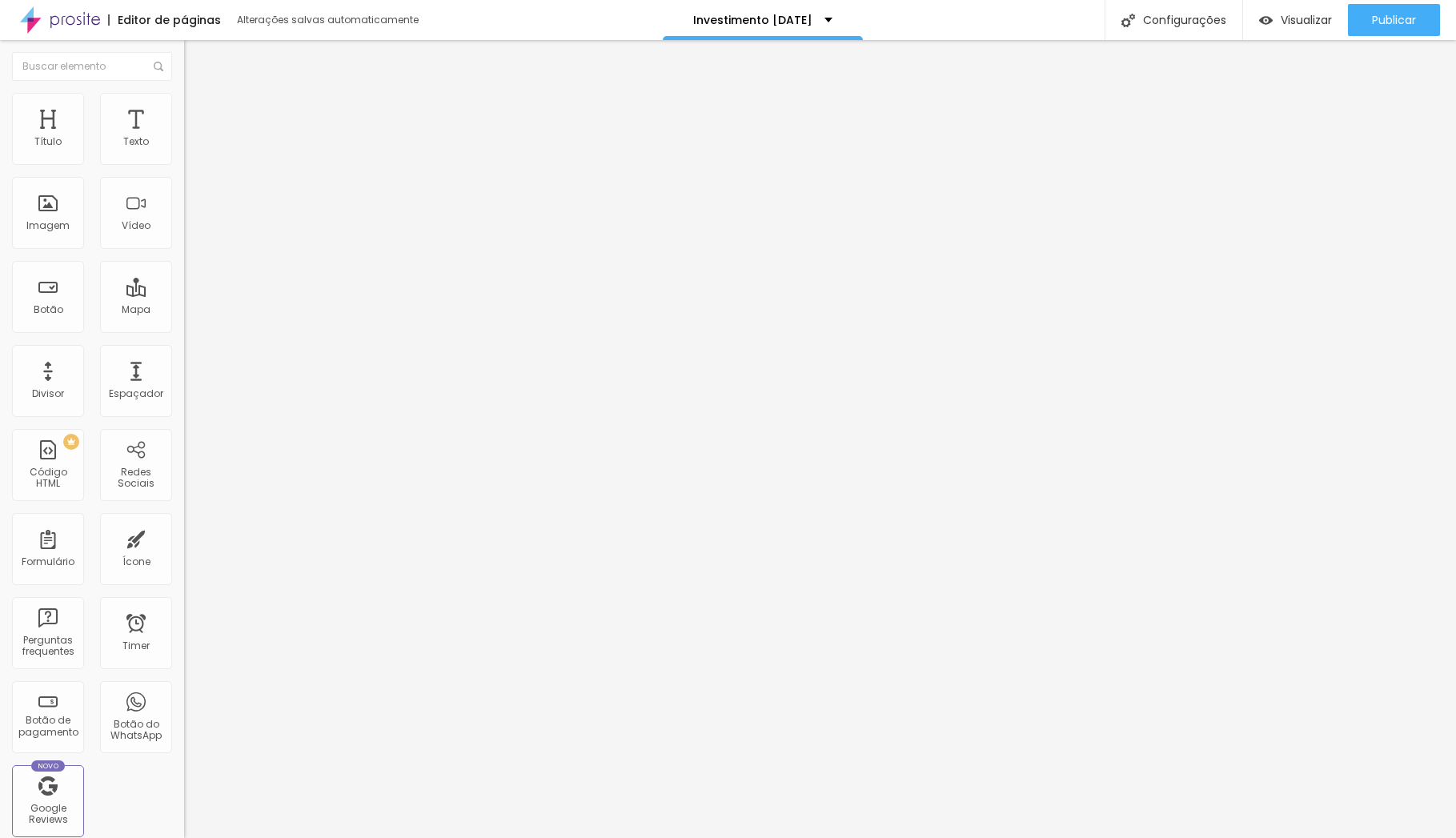
click at [184, 91] on img at bounding box center [191, 83] width 14 height 14
click at [184, 136] on div "Trocar imagem" at bounding box center [276, 131] width 184 height 11
click at [184, 138] on span "Trocar imagem" at bounding box center [228, 131] width 87 height 13
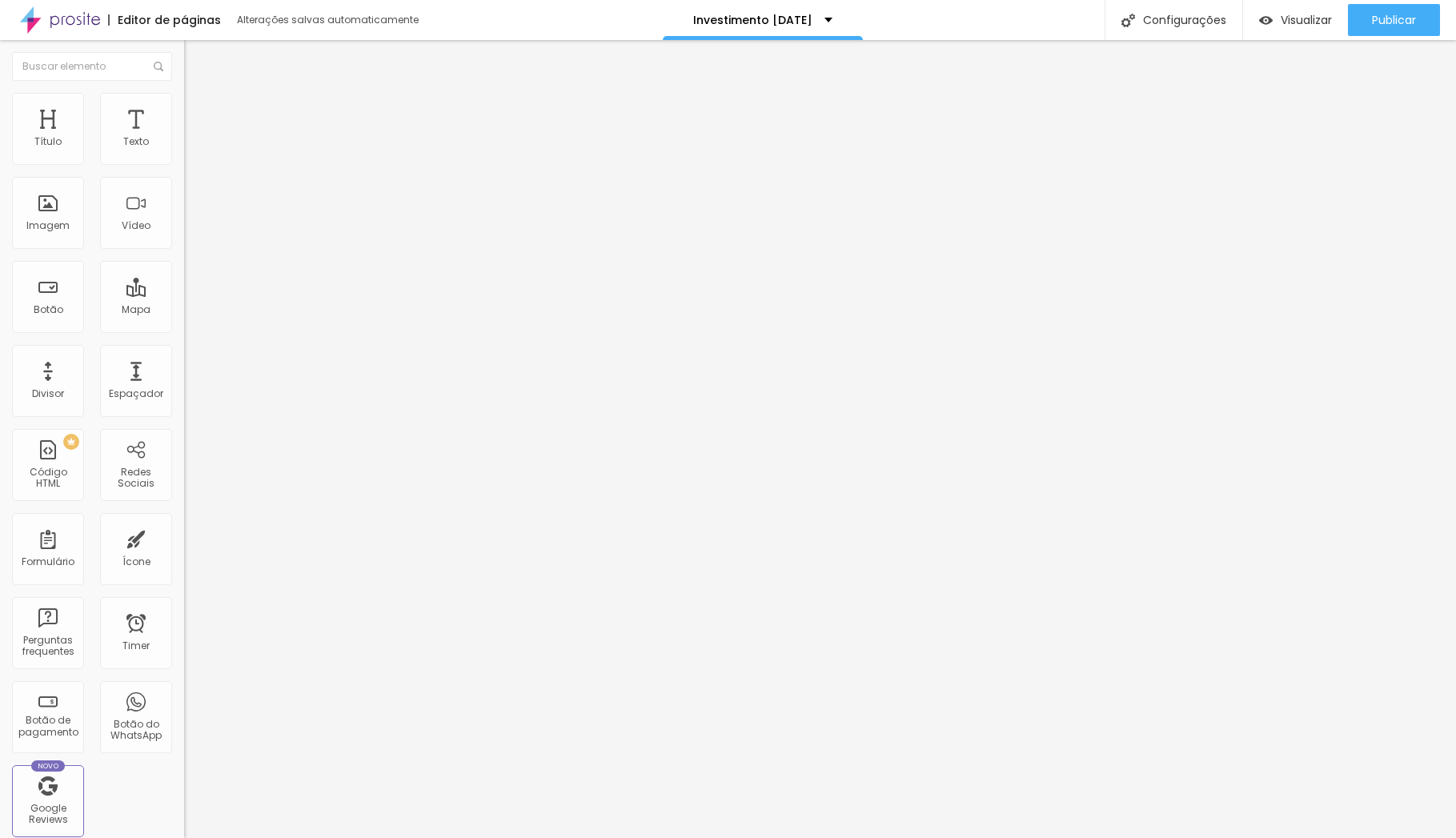
click at [184, 138] on span "Trocar imagem" at bounding box center [228, 131] width 87 height 13
click at [1400, 22] on span "Publicar" at bounding box center [1395, 20] width 44 height 13
click at [184, 138] on span "Trocar imagem" at bounding box center [228, 131] width 87 height 13
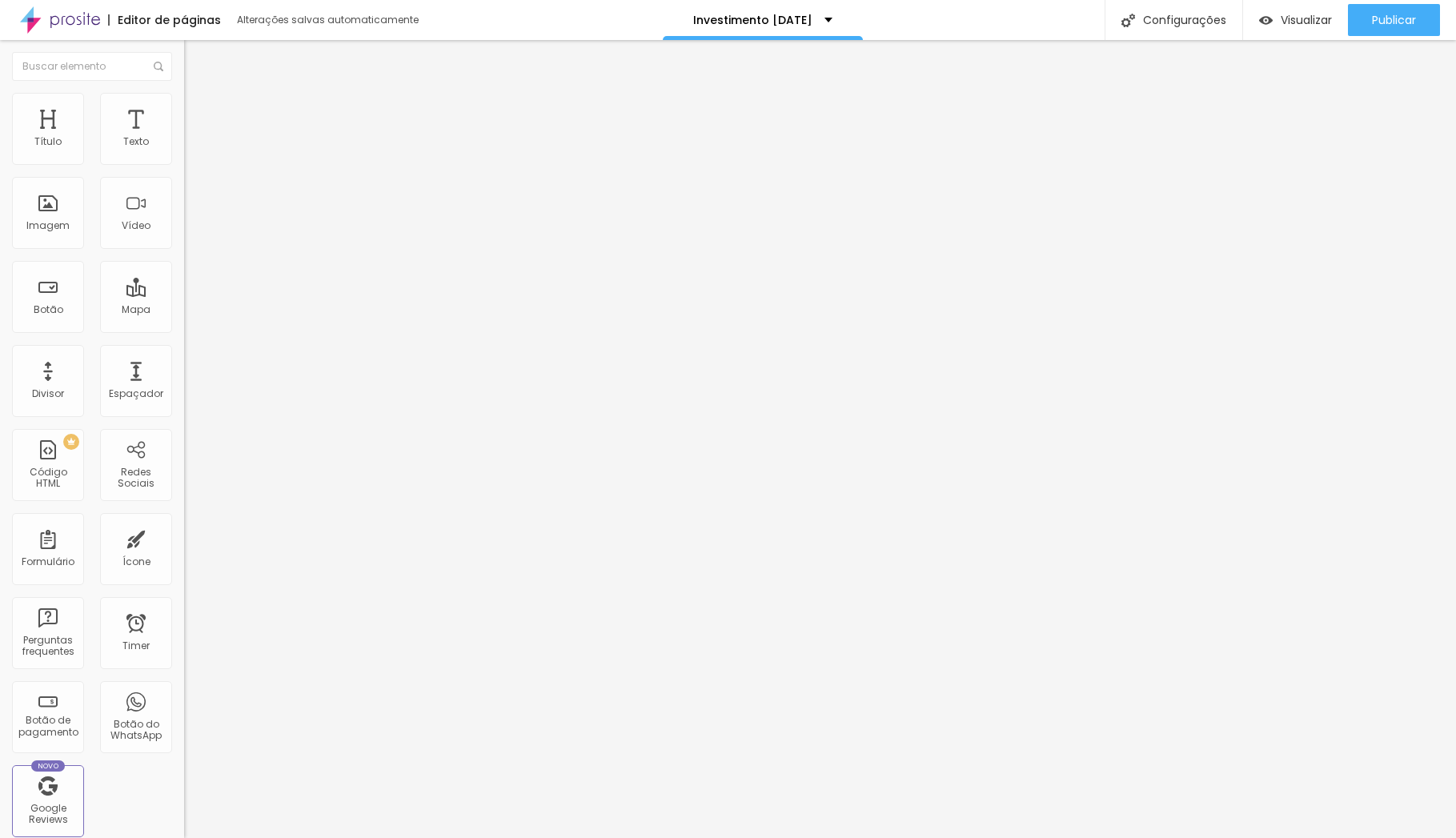
click at [184, 138] on span "Trocar imagem" at bounding box center [228, 131] width 87 height 13
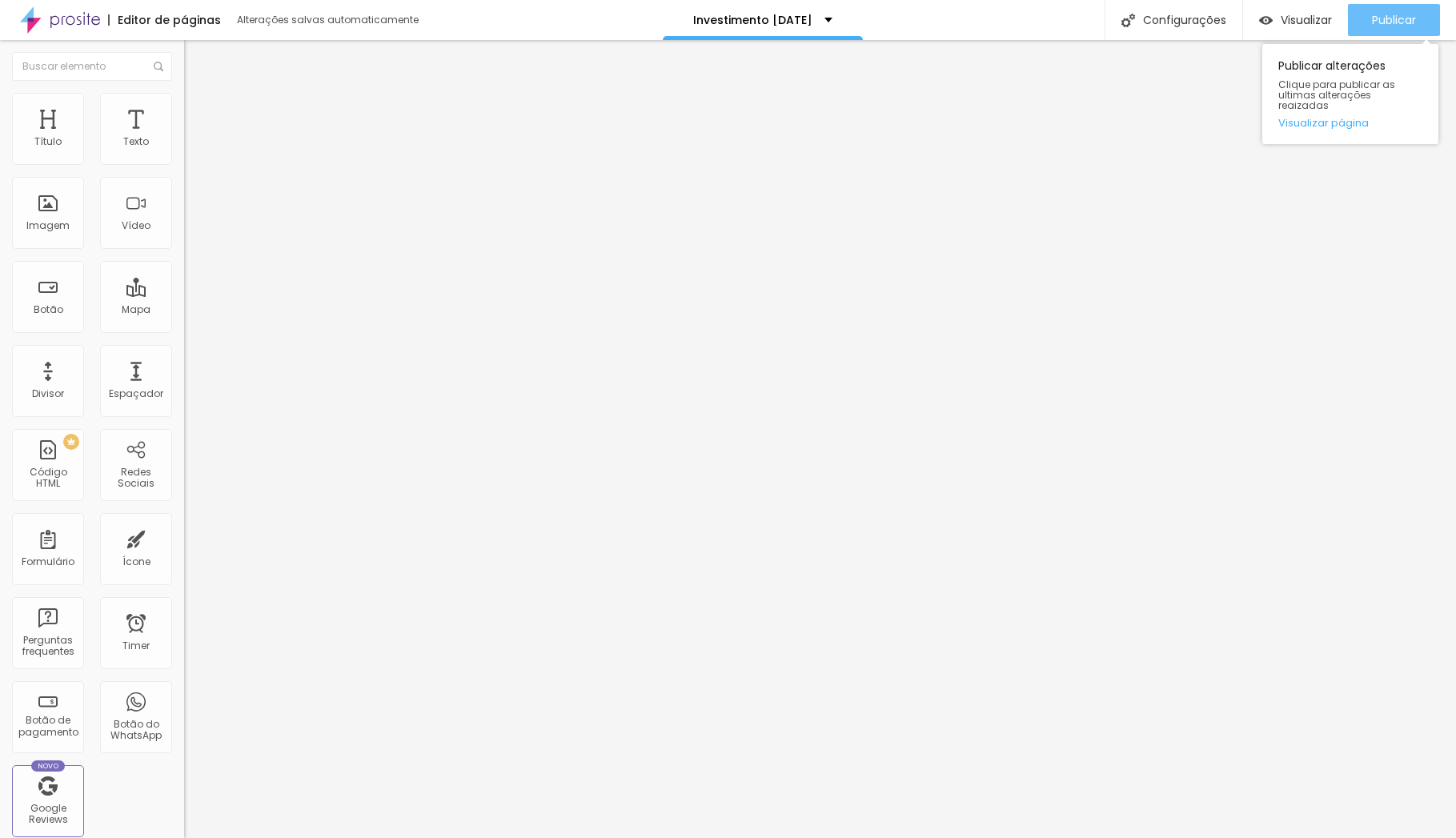
click at [1401, 21] on span "Publicar" at bounding box center [1395, 20] width 44 height 13
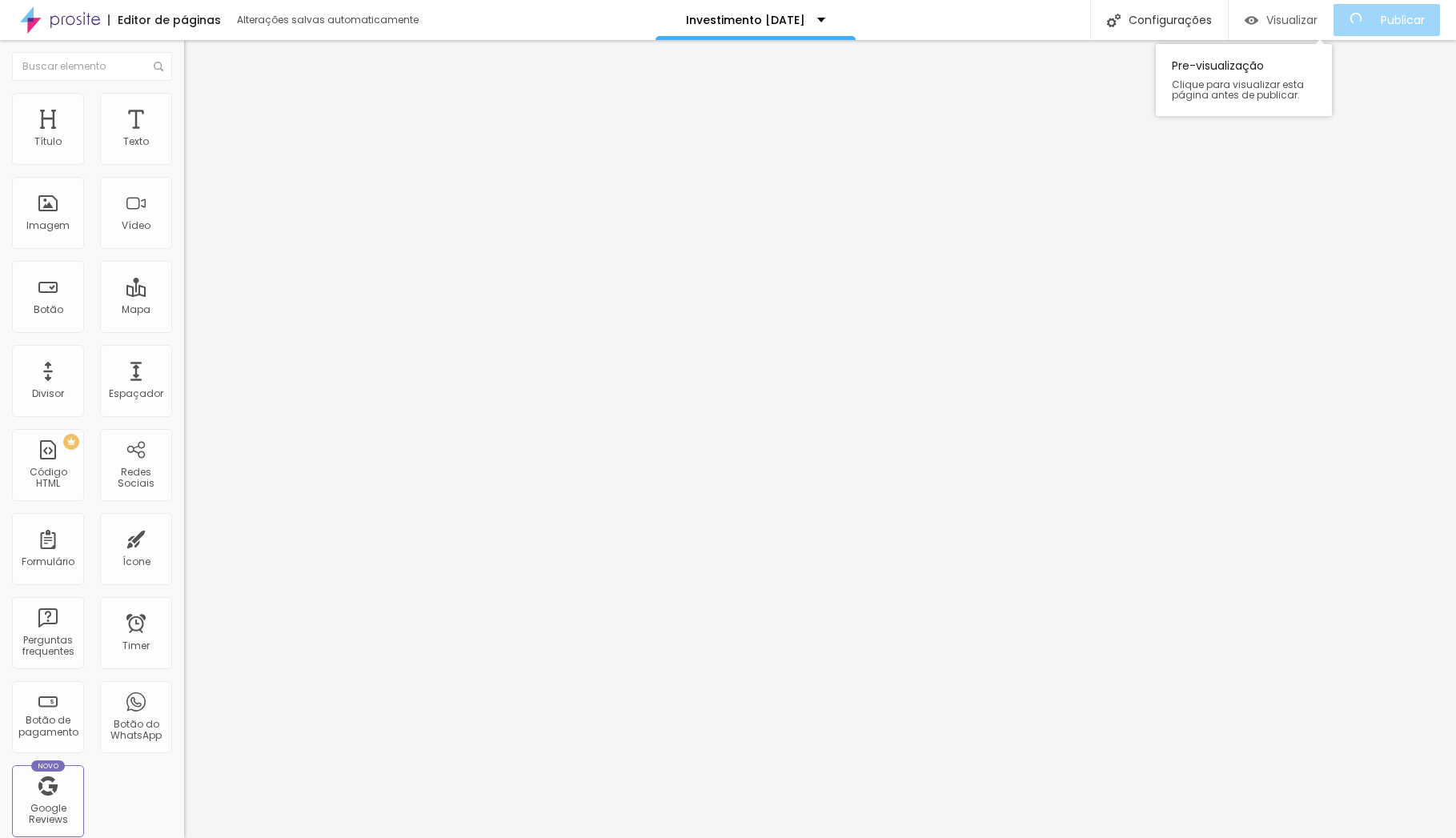
click at [1314, 13] on span "Visualizar" at bounding box center [1292, 20] width 51 height 13
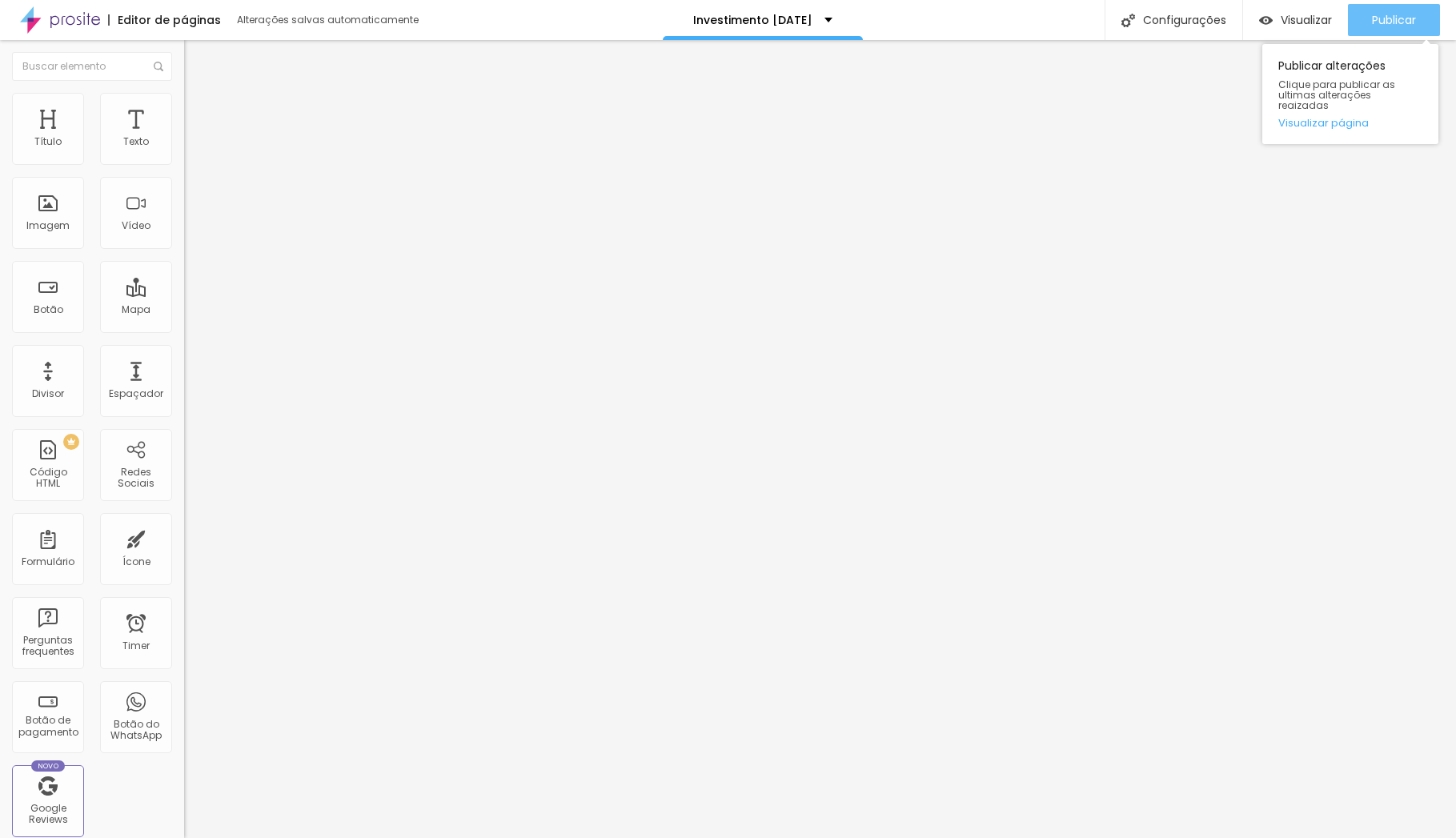
click at [1378, 19] on span "Publicar" at bounding box center [1395, 20] width 44 height 13
click at [1413, 26] on span "Publicar" at bounding box center [1395, 20] width 44 height 13
click at [1281, 24] on span "Visualizar" at bounding box center [1307, 20] width 51 height 13
click at [184, 105] on li "Avançado" at bounding box center [276, 100] width 184 height 16
click at [184, 93] on li "Estilo" at bounding box center [276, 84] width 184 height 16
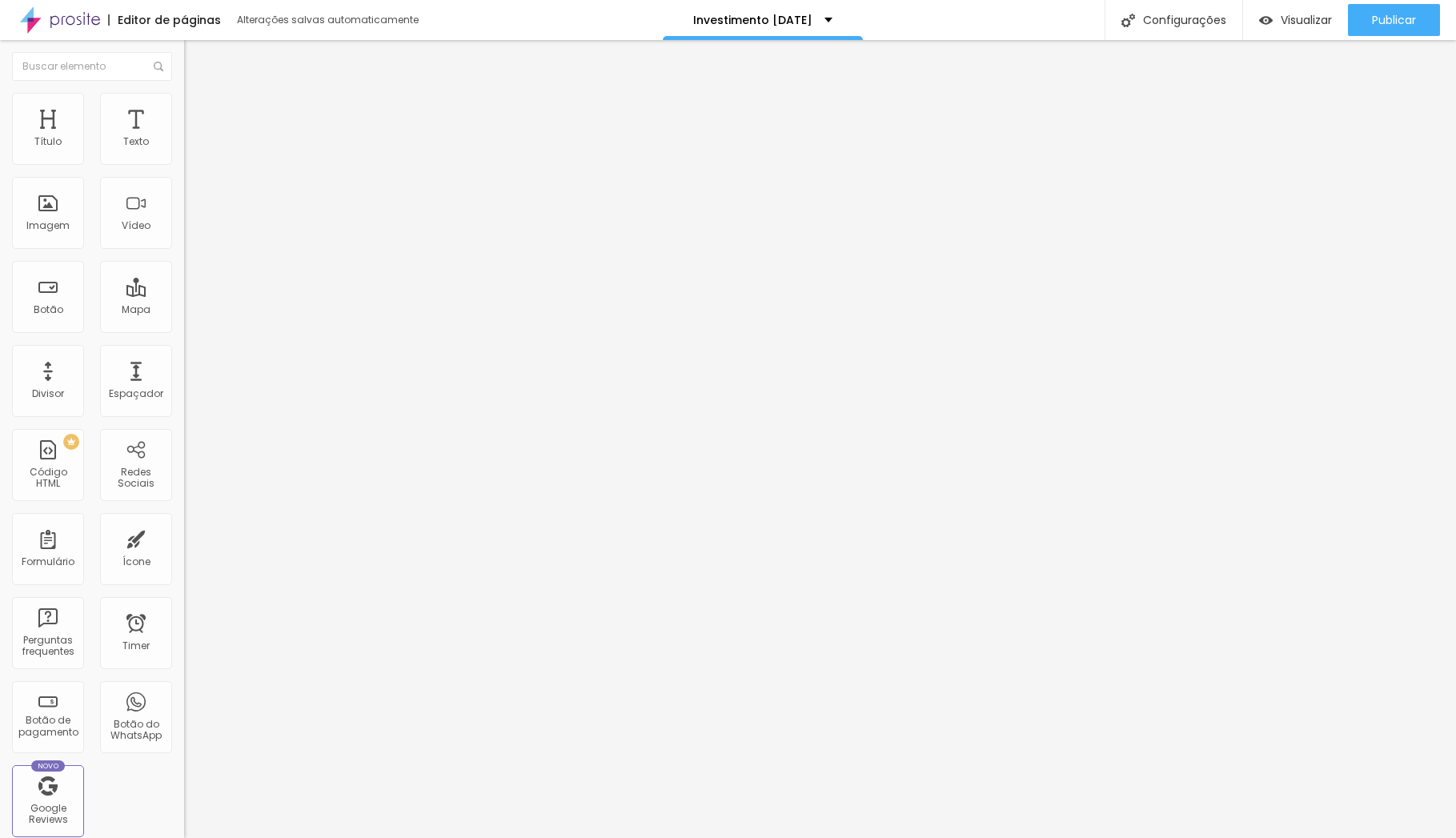
click at [192, 148] on icon "button" at bounding box center [195, 144] width 7 height 7
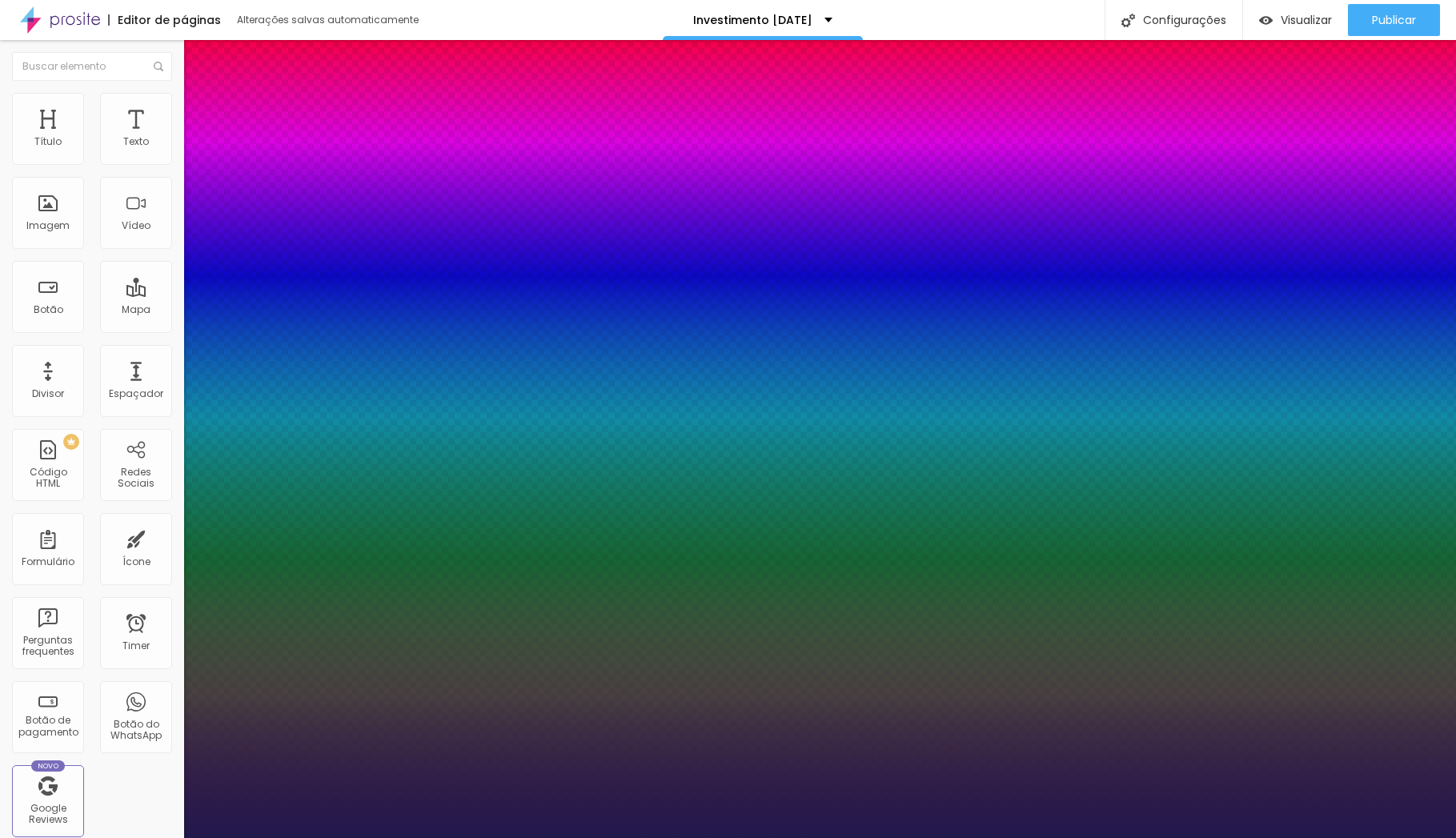
type input "0"
type input "1"
type input "3"
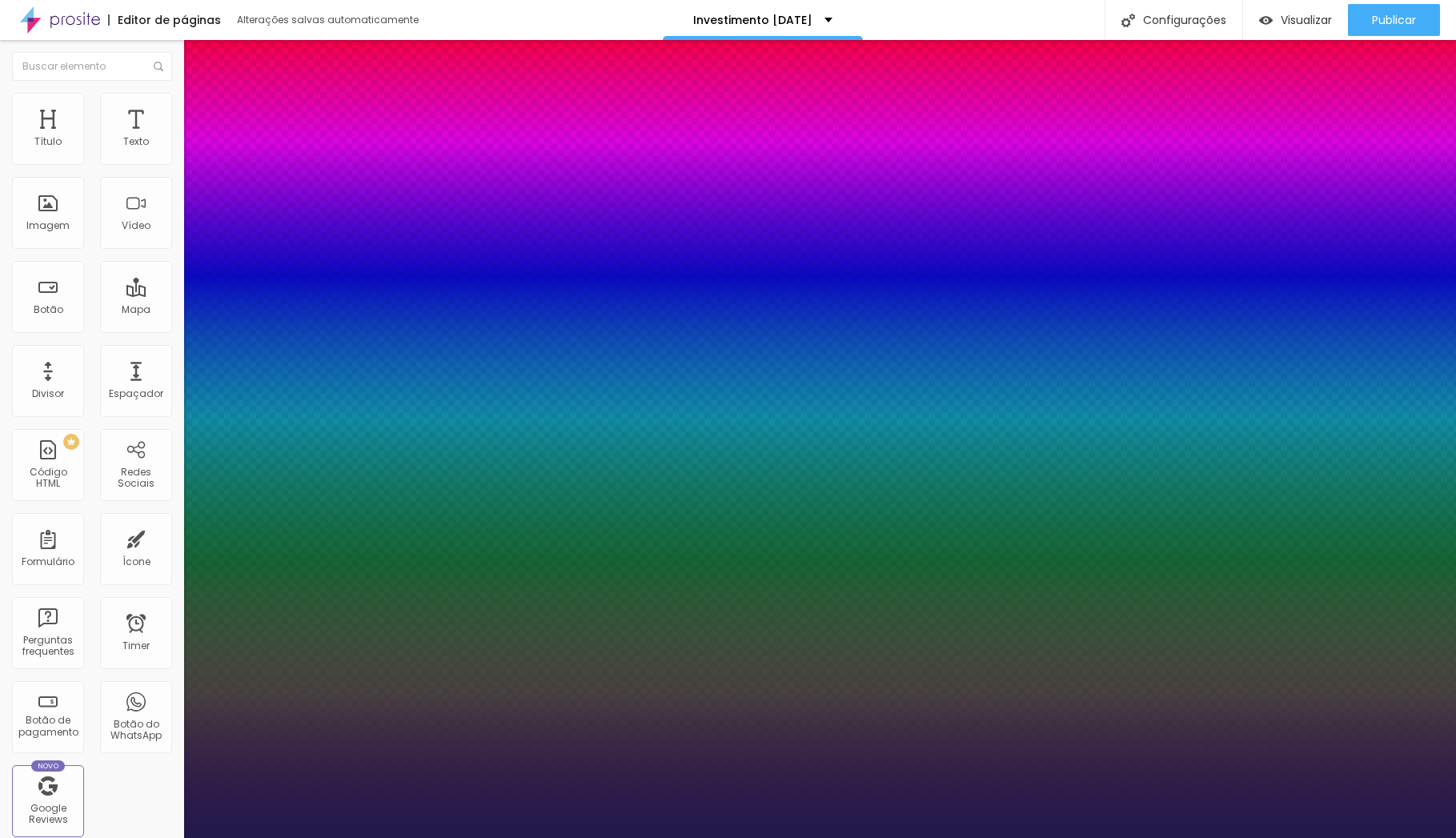
type input "3"
type input "4"
type input "5"
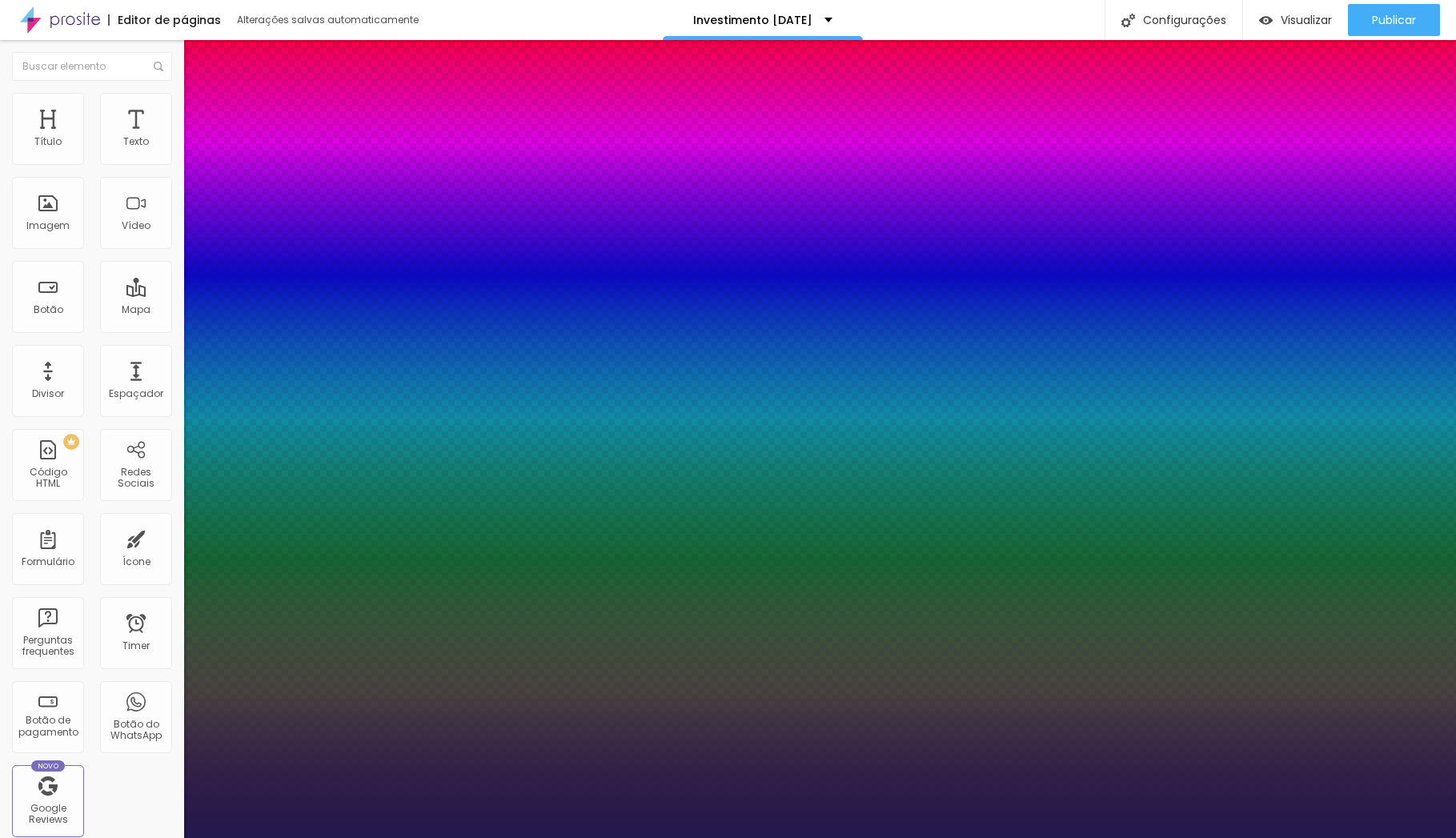
type input "6"
drag, startPoint x: 204, startPoint y: 342, endPoint x: 214, endPoint y: 343, distance: 10.0
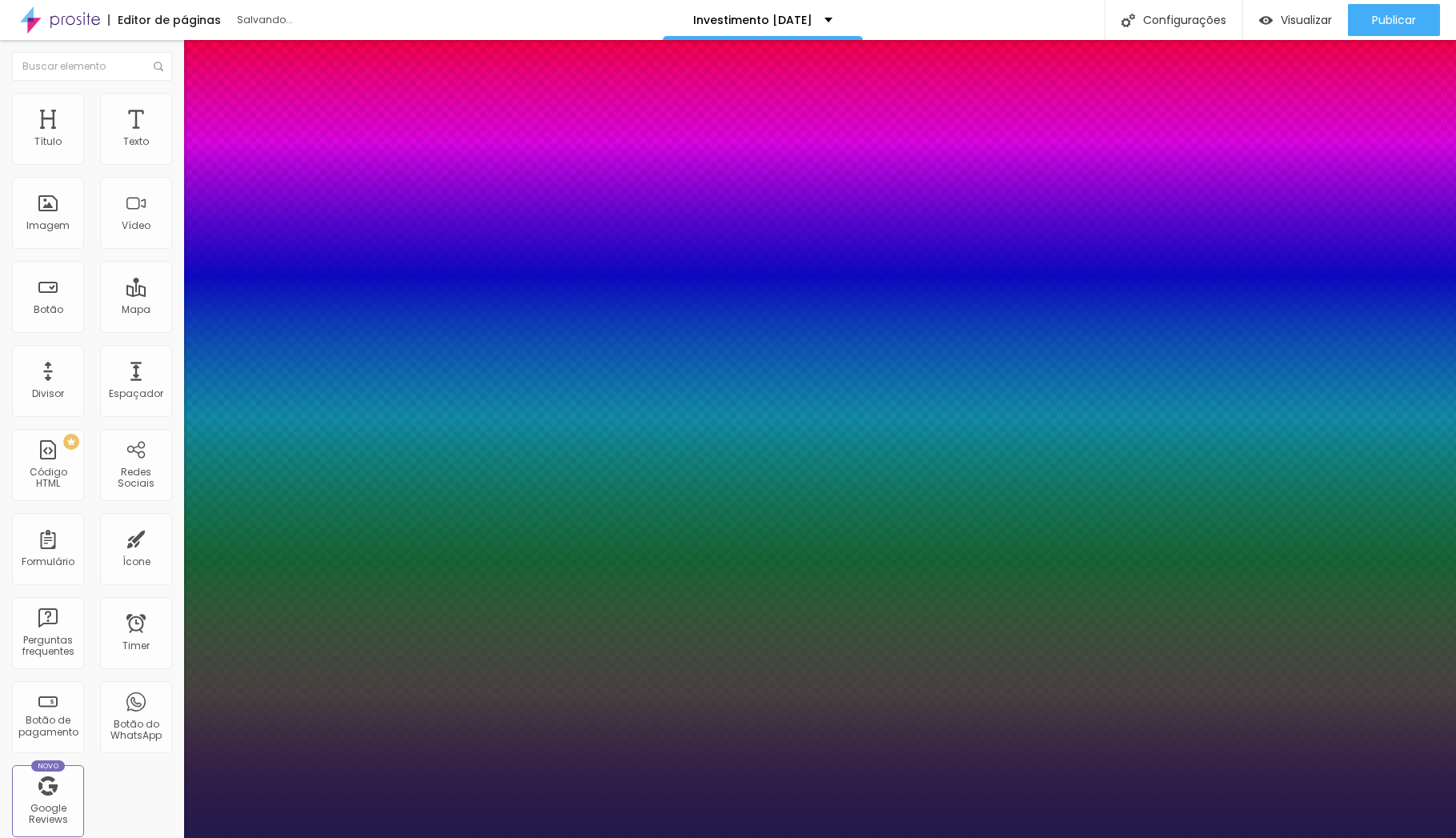
type input "1"
type input ".6"
type input "1"
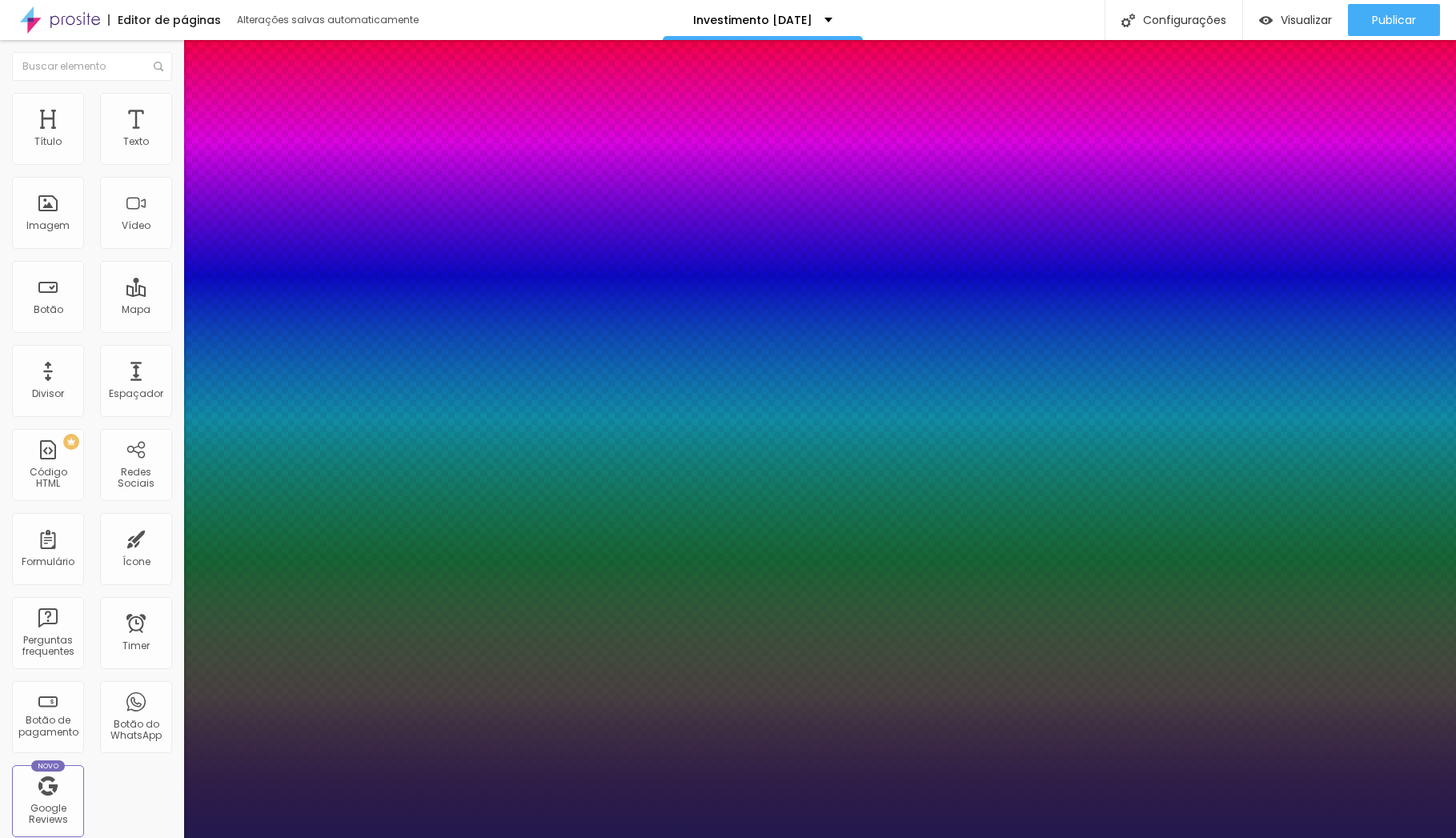
type input "0.6"
type input "0"
type input "1"
type input "0.5"
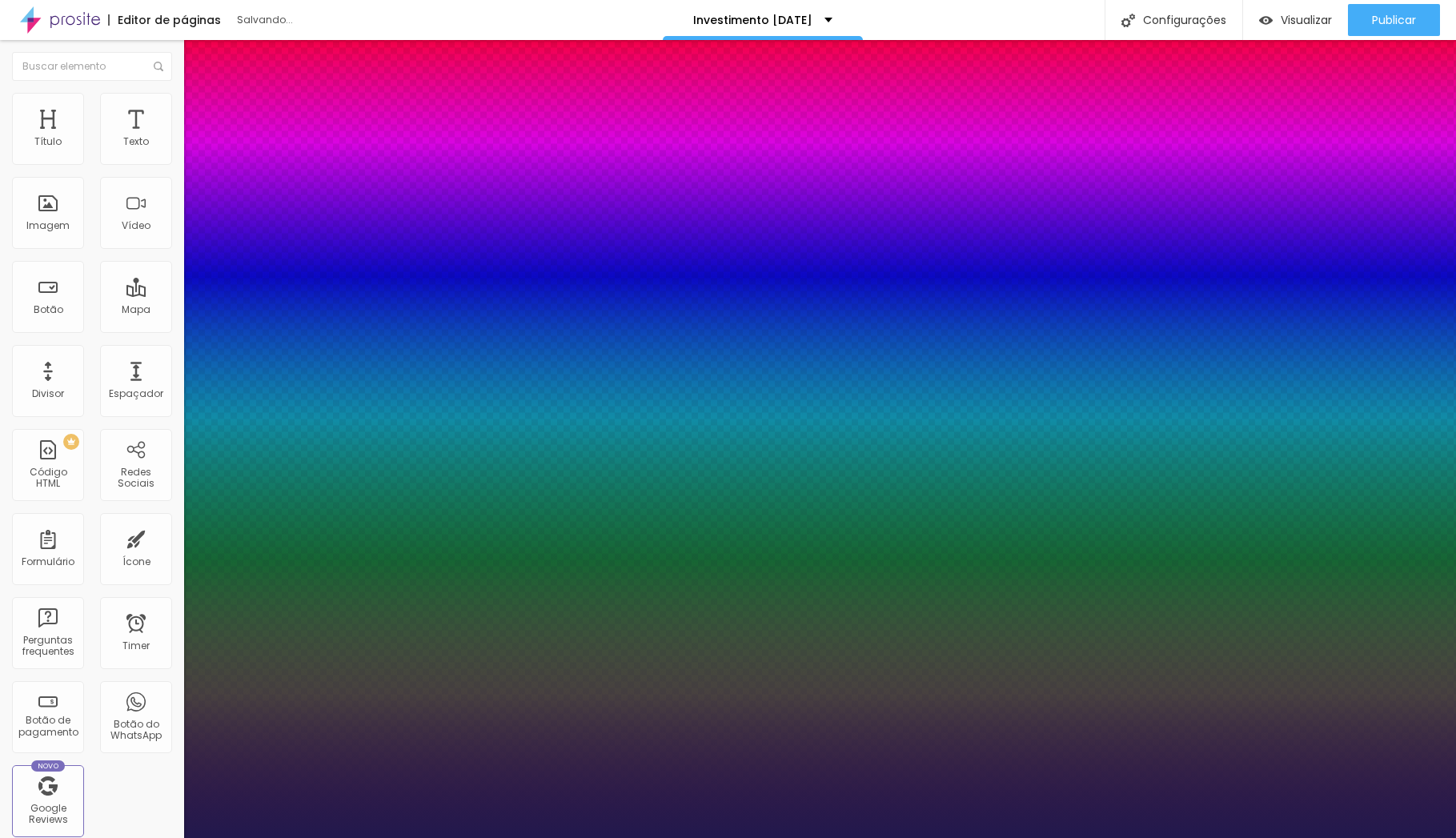
type input "1"
type input "0.5"
type input "0.1"
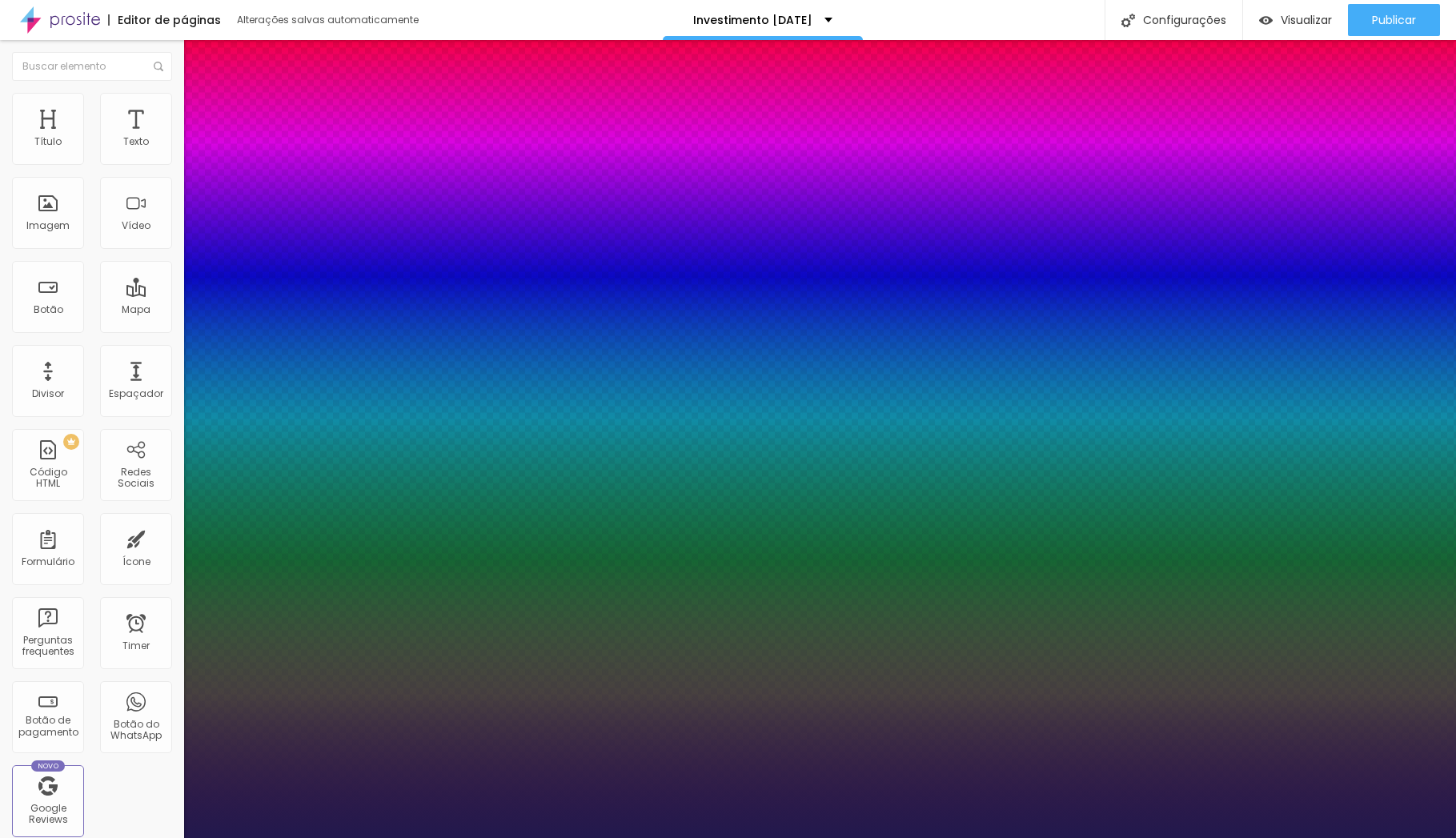
type input "1"
type input "0.2"
type input "1"
type input "0.3"
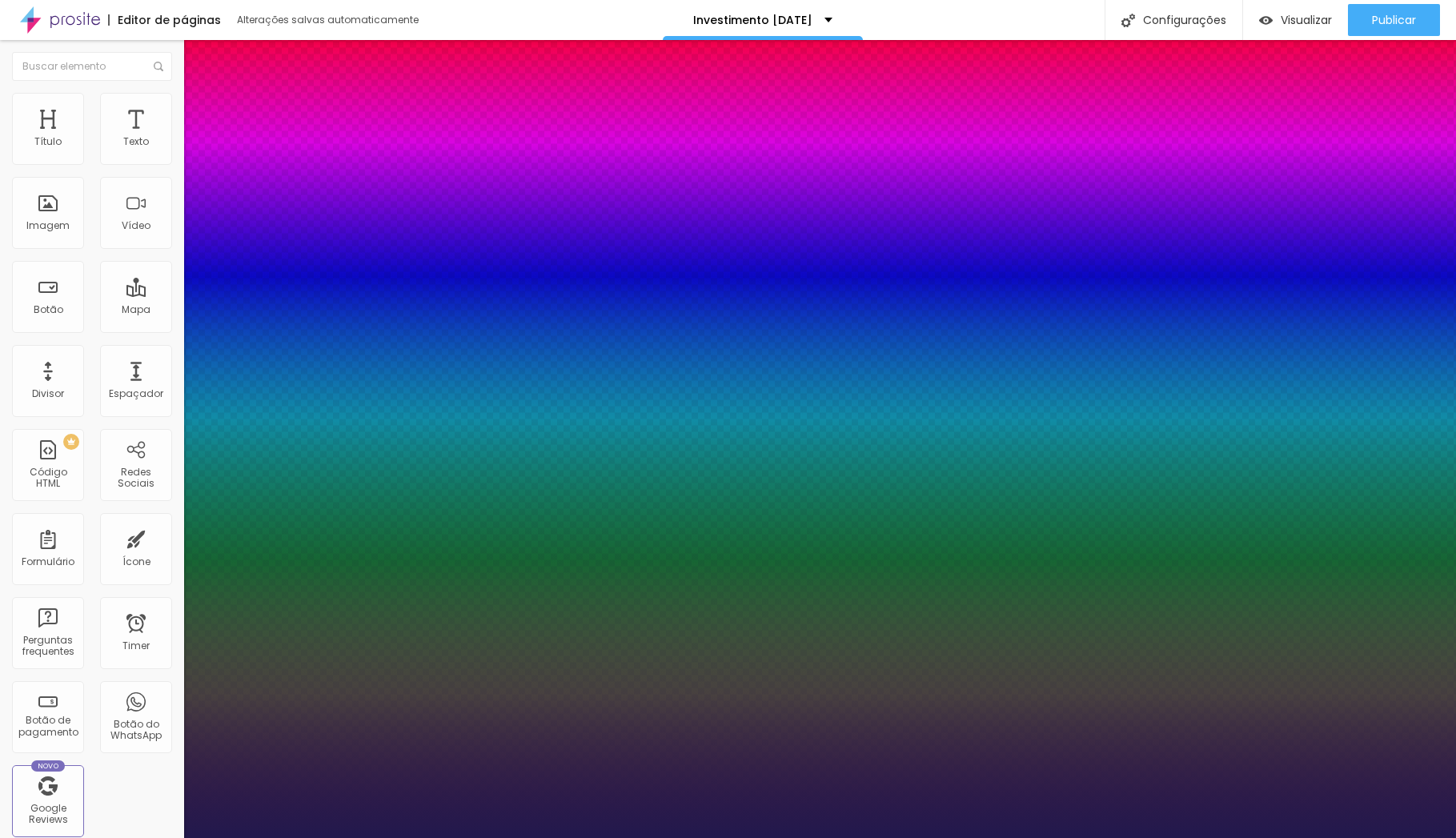
type input "0.3"
type input "1"
type input "0.4"
type input "1"
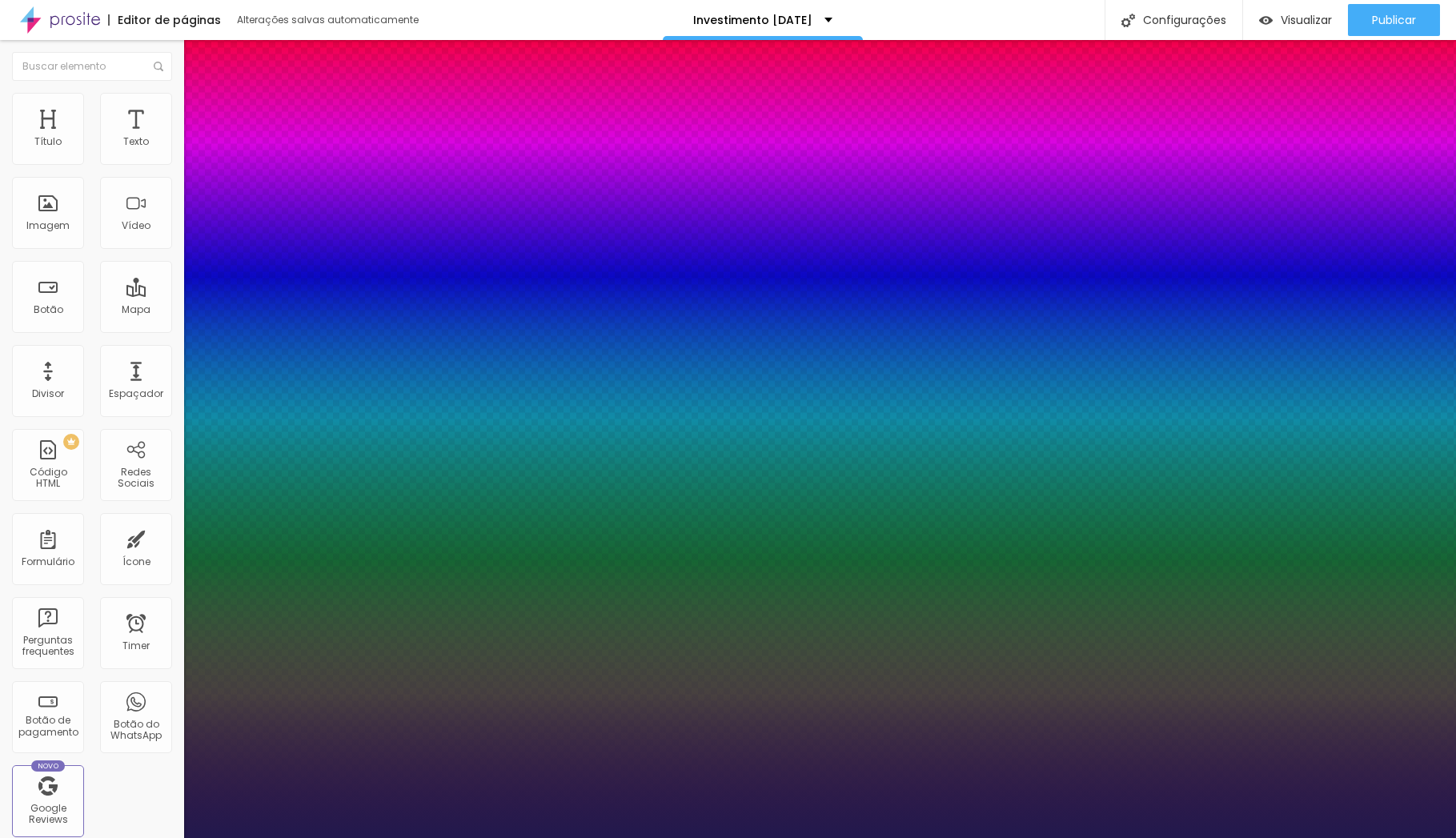
type input "0.5"
type input "1"
type input "0.6"
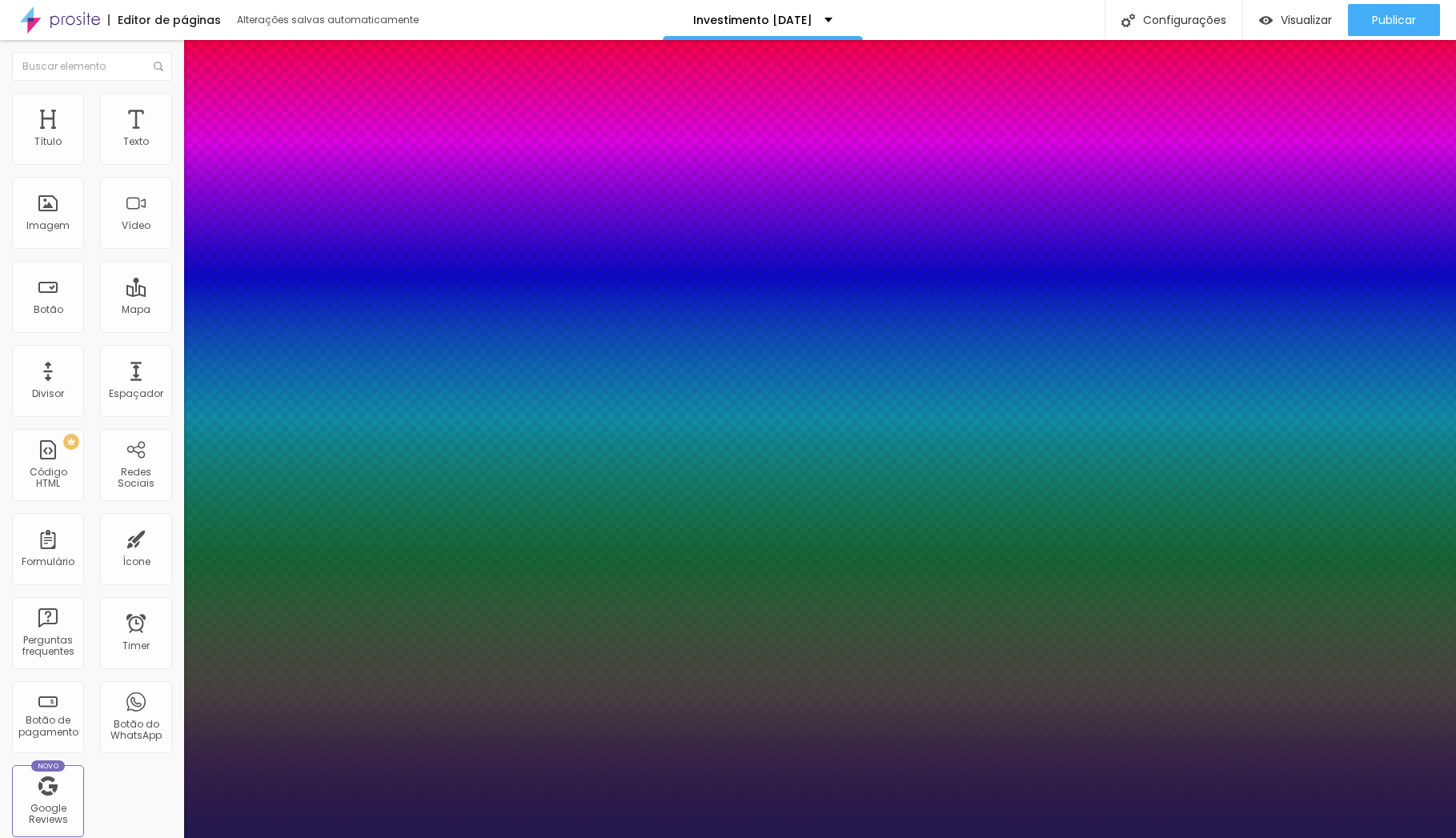
type input "1"
type input "0.7"
type input "1"
type input "0.8"
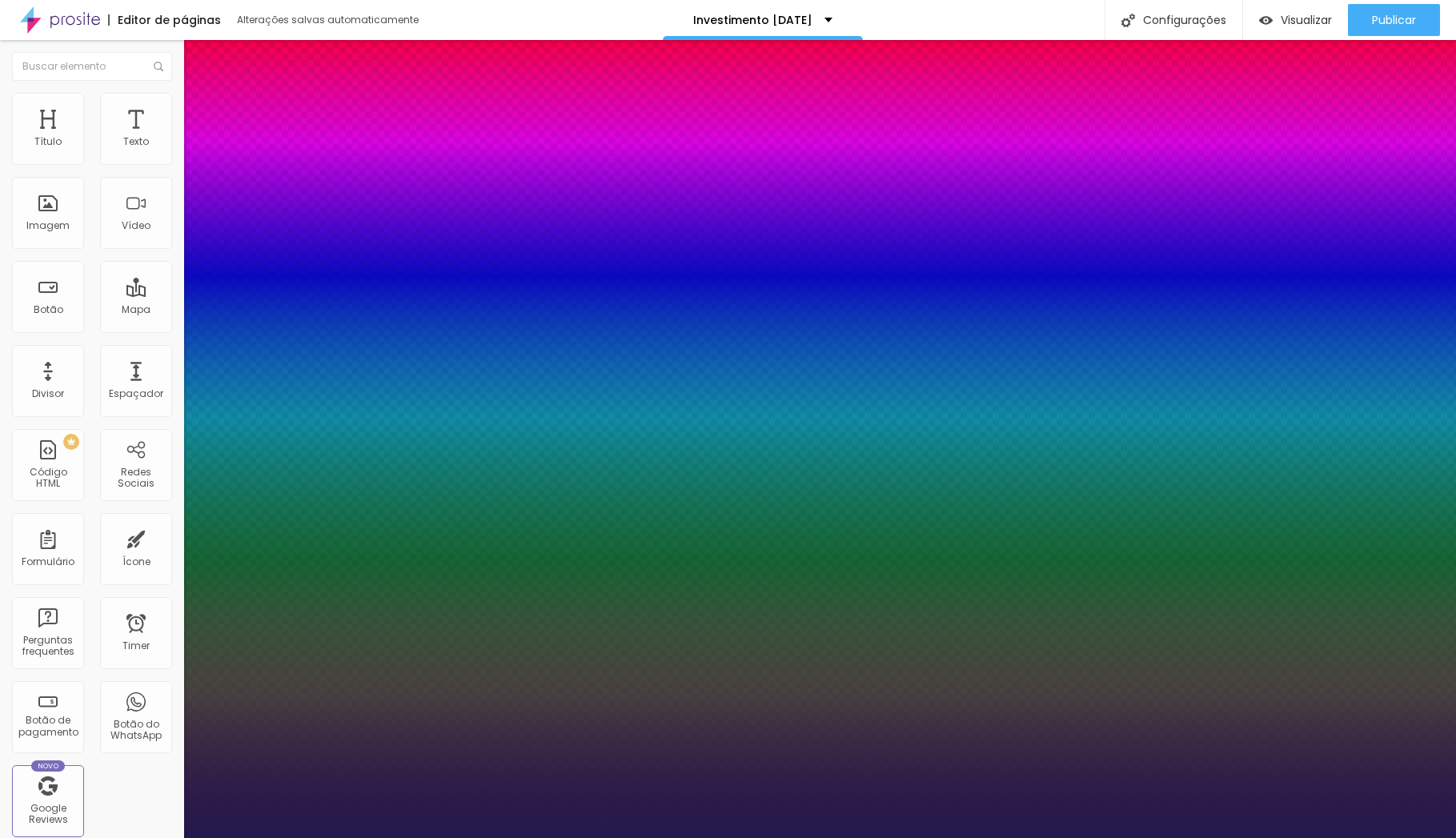
type input "0.8"
type input "1"
drag, startPoint x: 206, startPoint y: 307, endPoint x: 216, endPoint y: 307, distance: 10.0
type input "0.8"
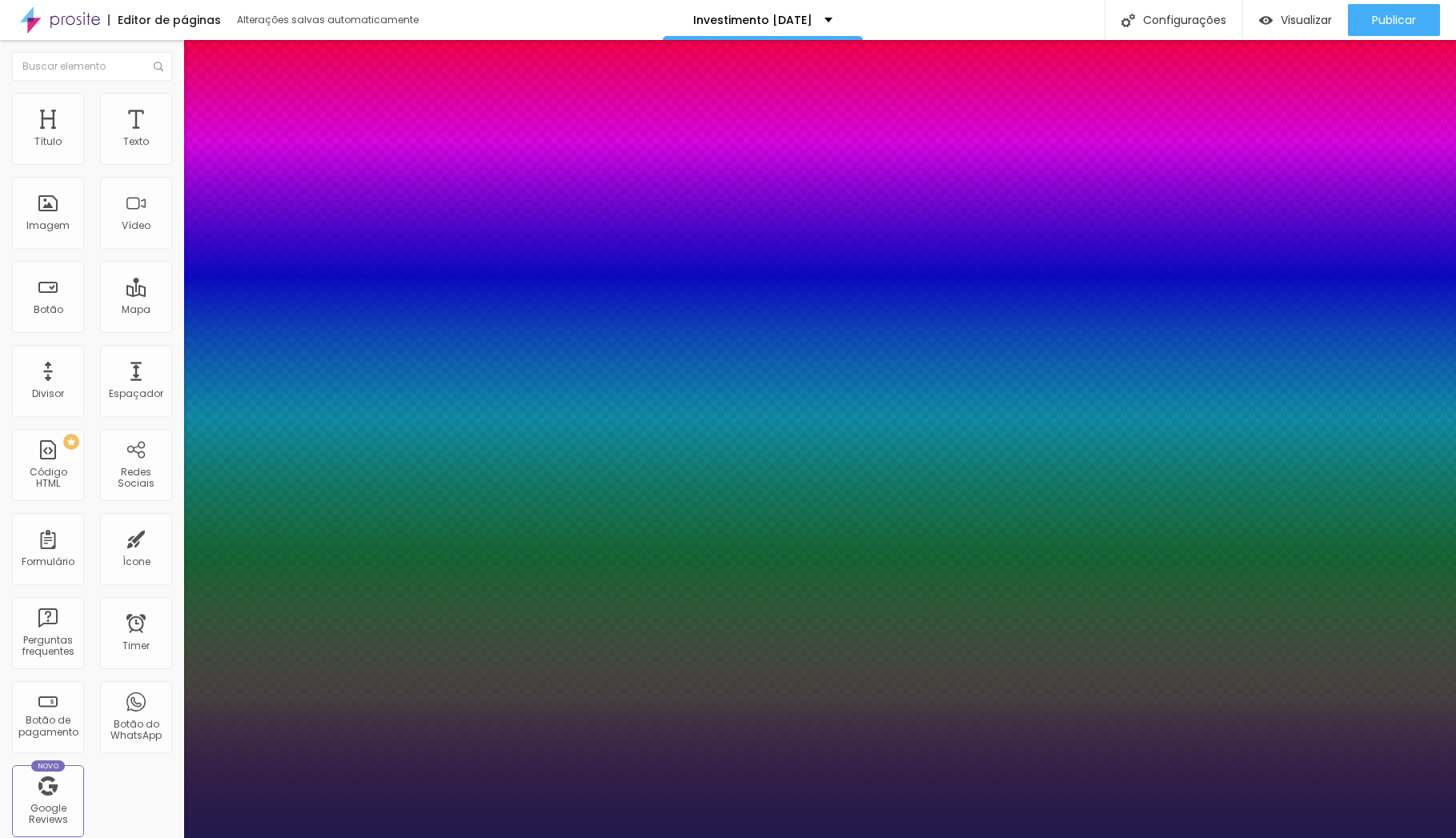
type input "1"
type input "0.6"
type input "1"
type input "0.6"
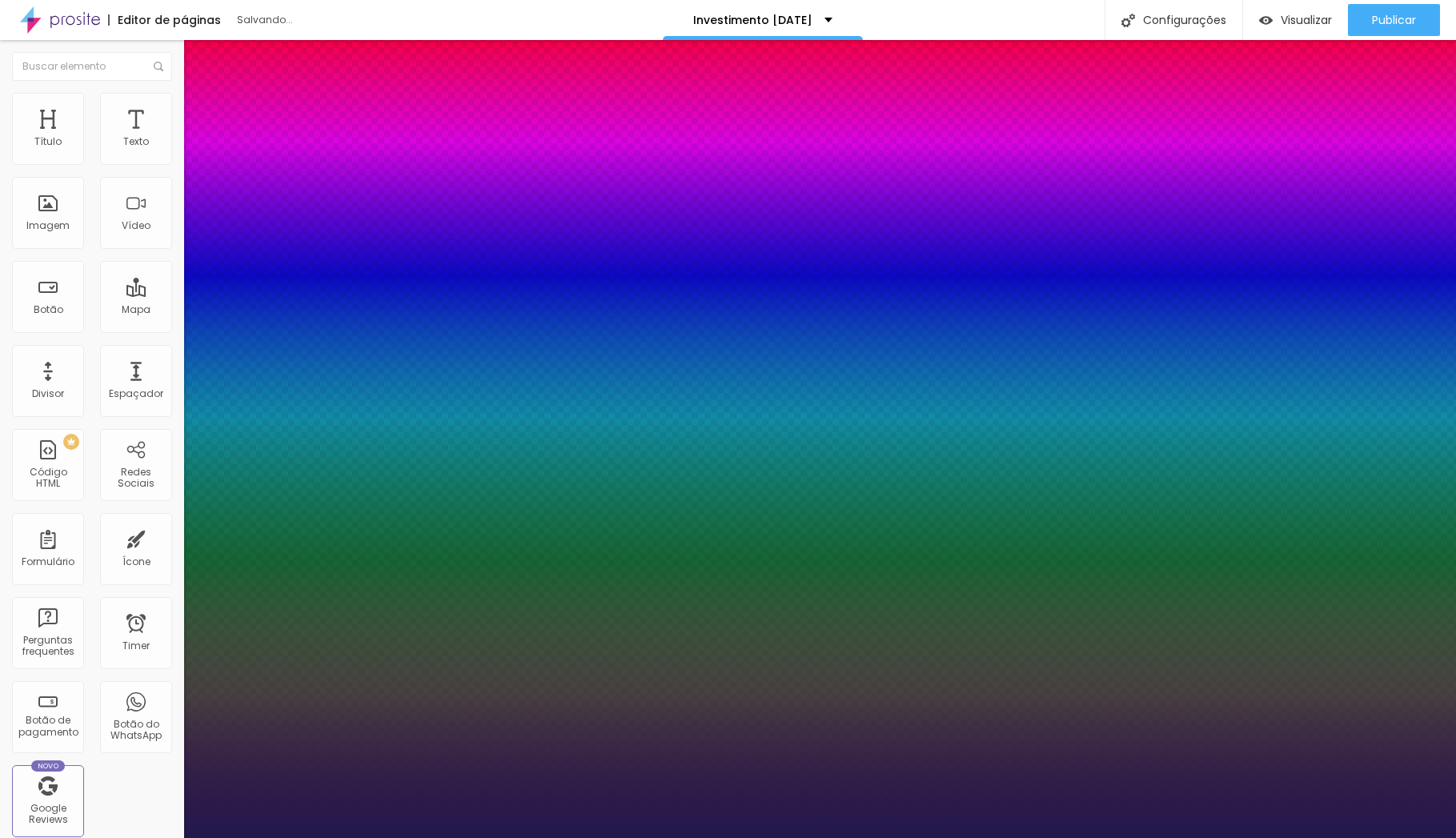
type input "1"
click at [541, 837] on div at bounding box center [728, 838] width 1456 height 0
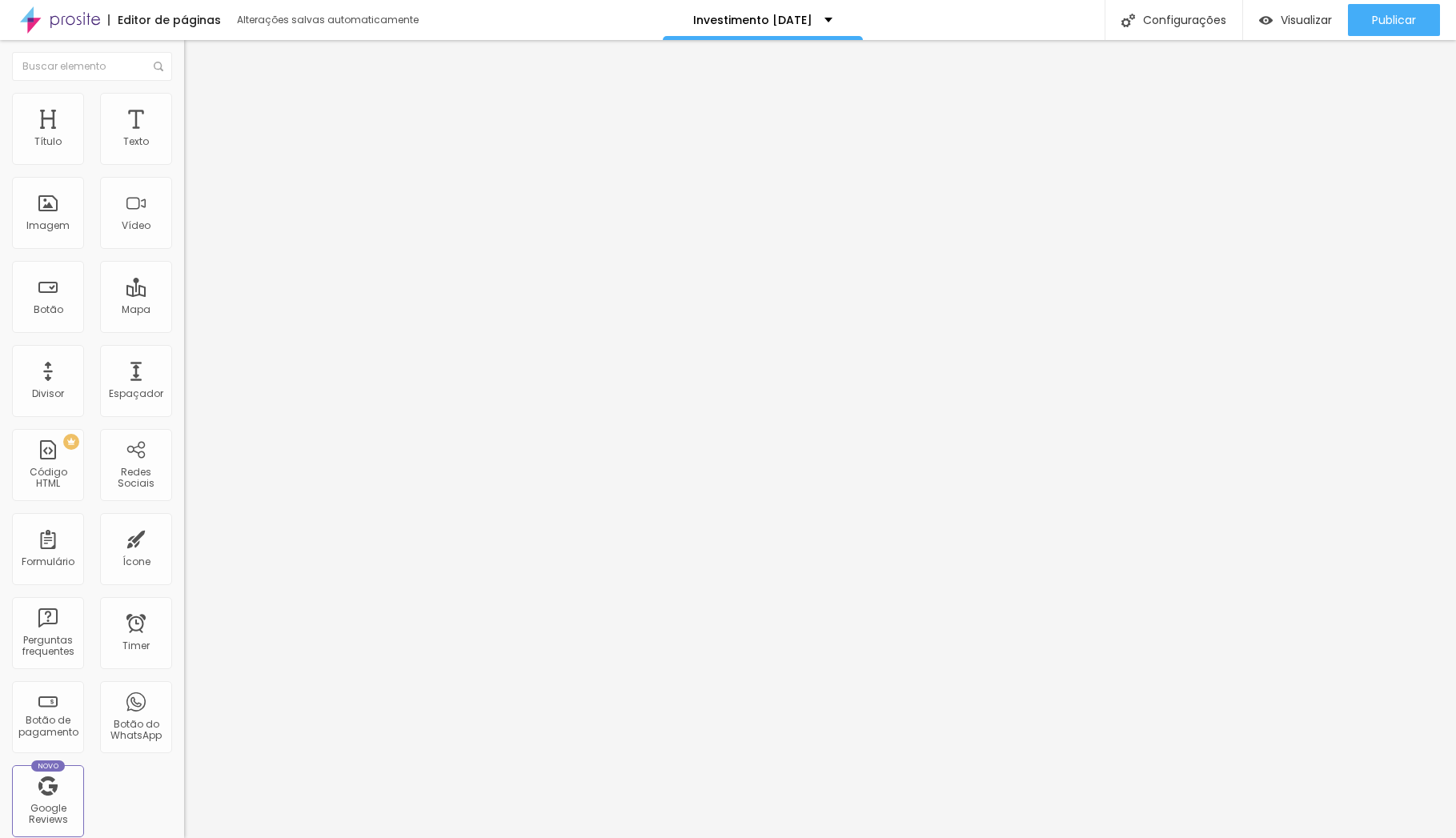
click at [184, 153] on button "button" at bounding box center [196, 146] width 23 height 17
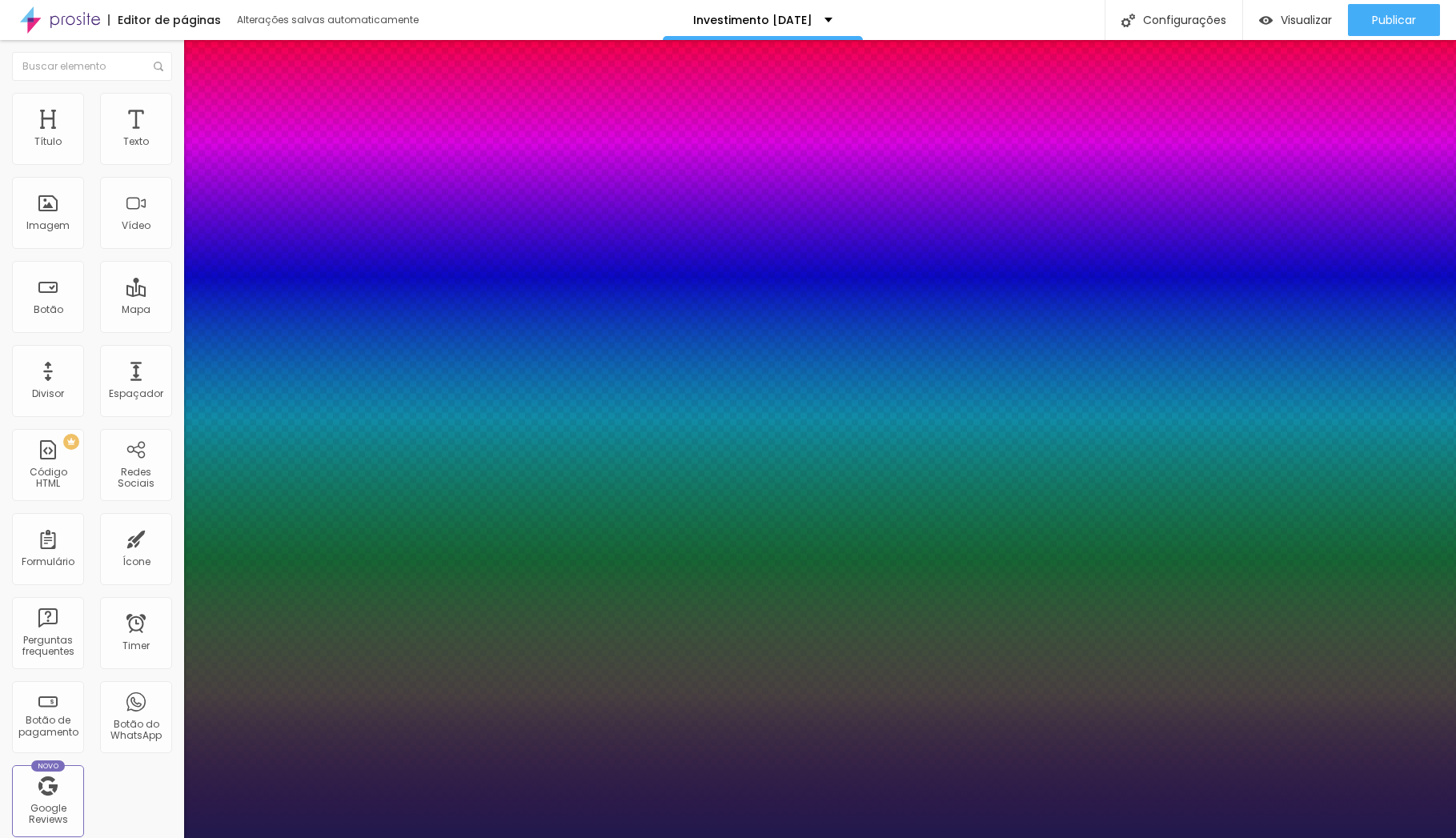
type input "1"
click at [498, 837] on div at bounding box center [728, 838] width 1456 height 0
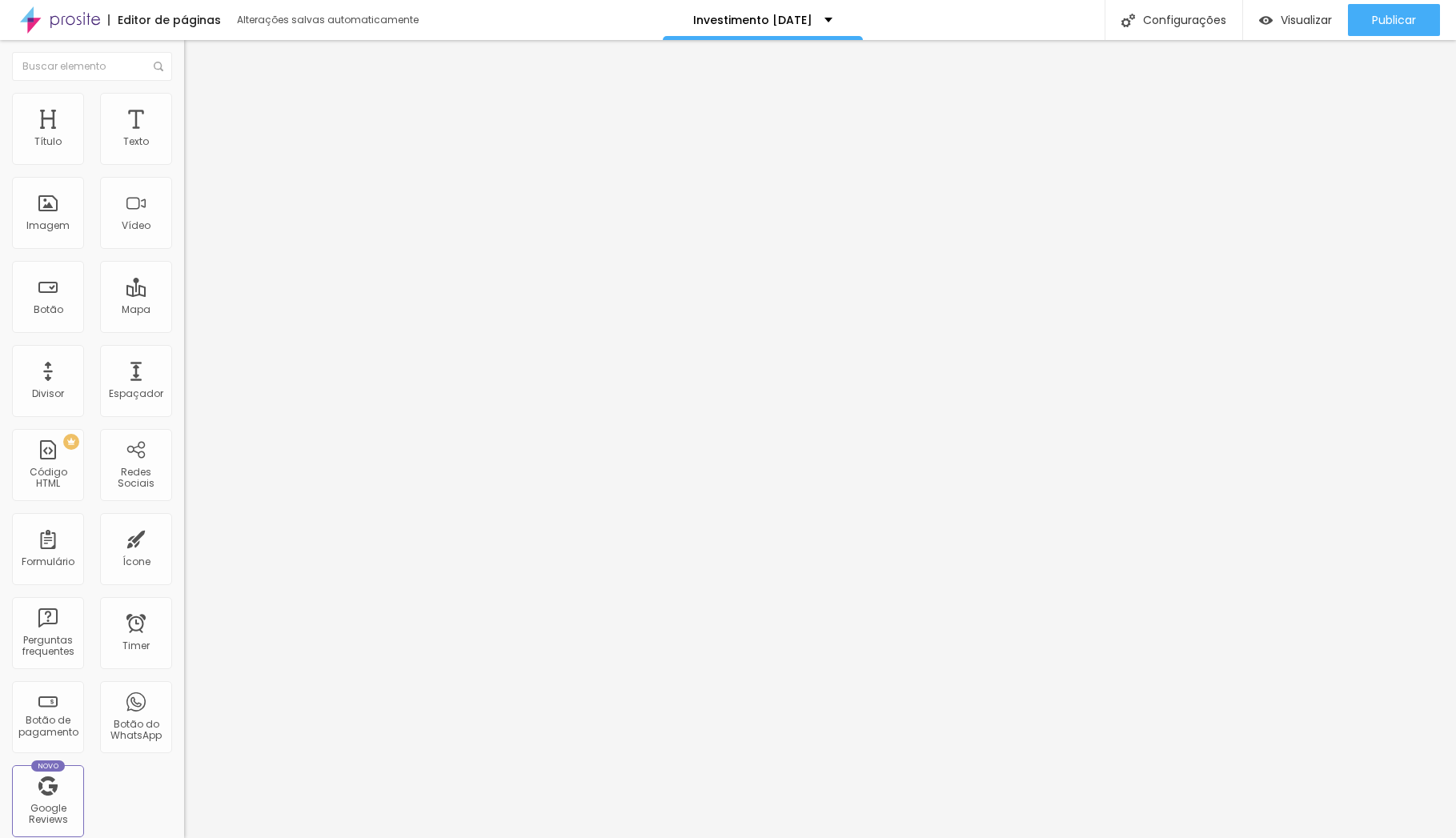
click at [184, 153] on button "button" at bounding box center [196, 146] width 23 height 17
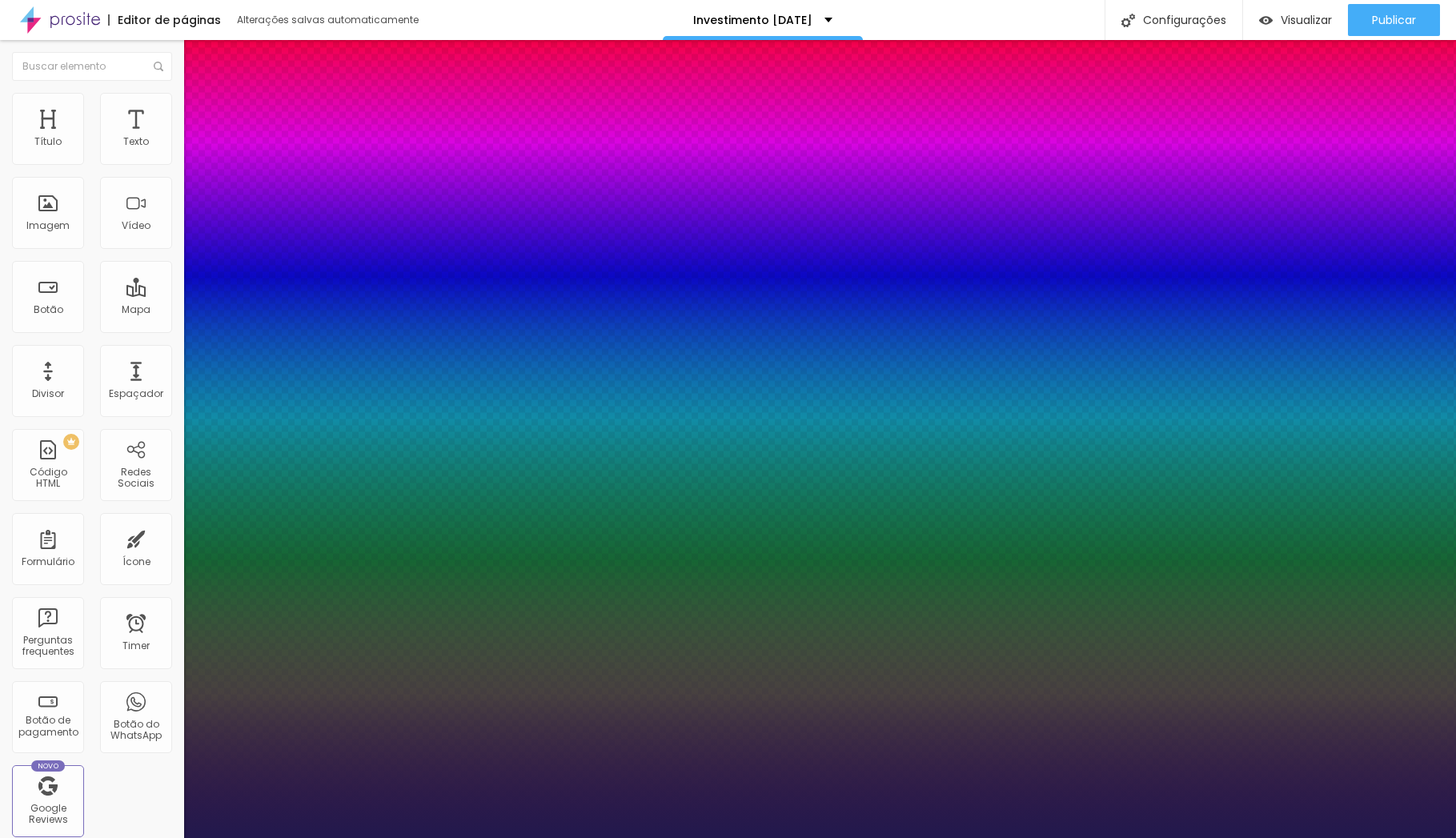
type input "1"
type input "0"
type input "1"
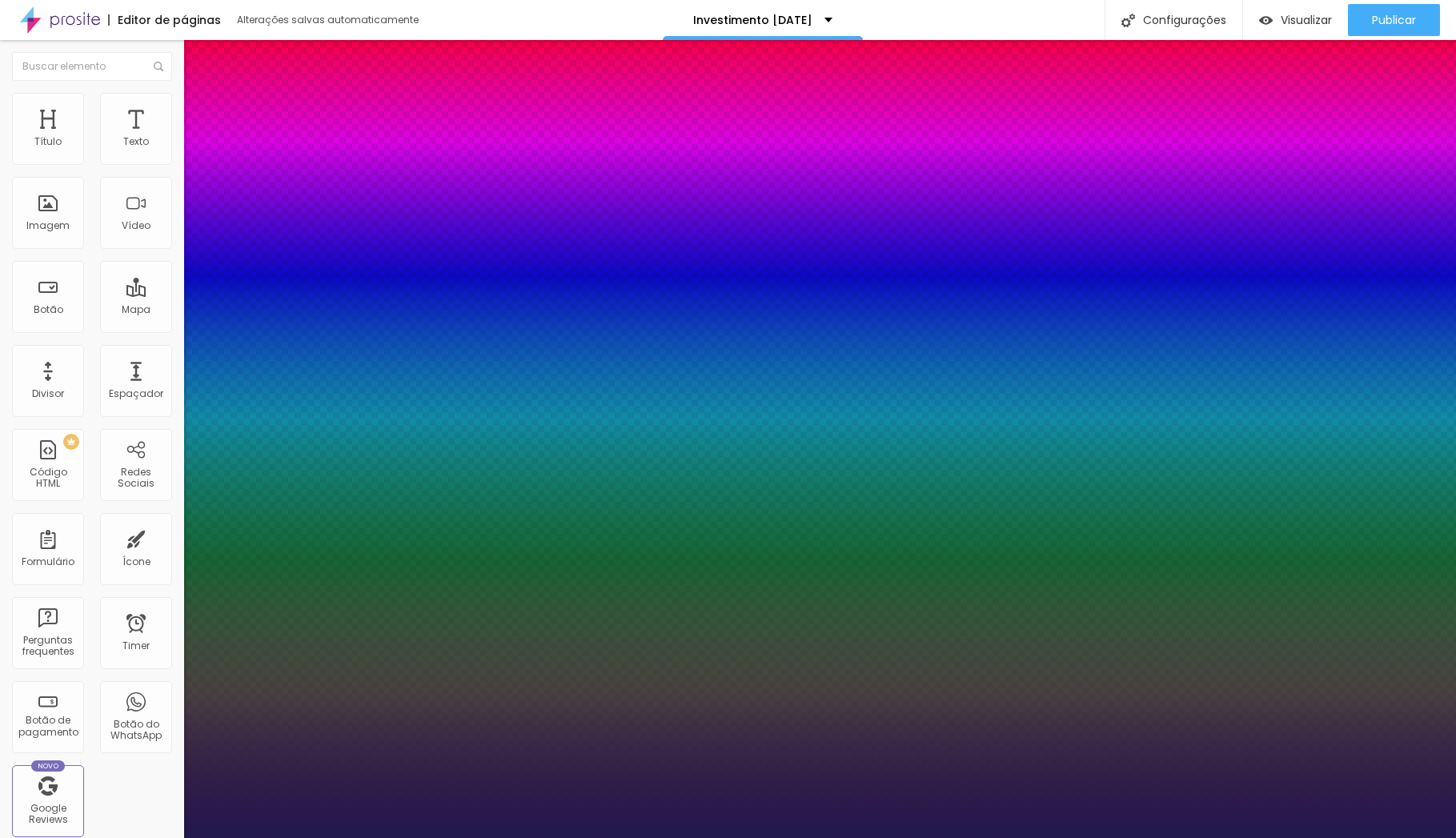
type input "0"
type input "1"
click at [78, 837] on div at bounding box center [728, 838] width 1456 height 0
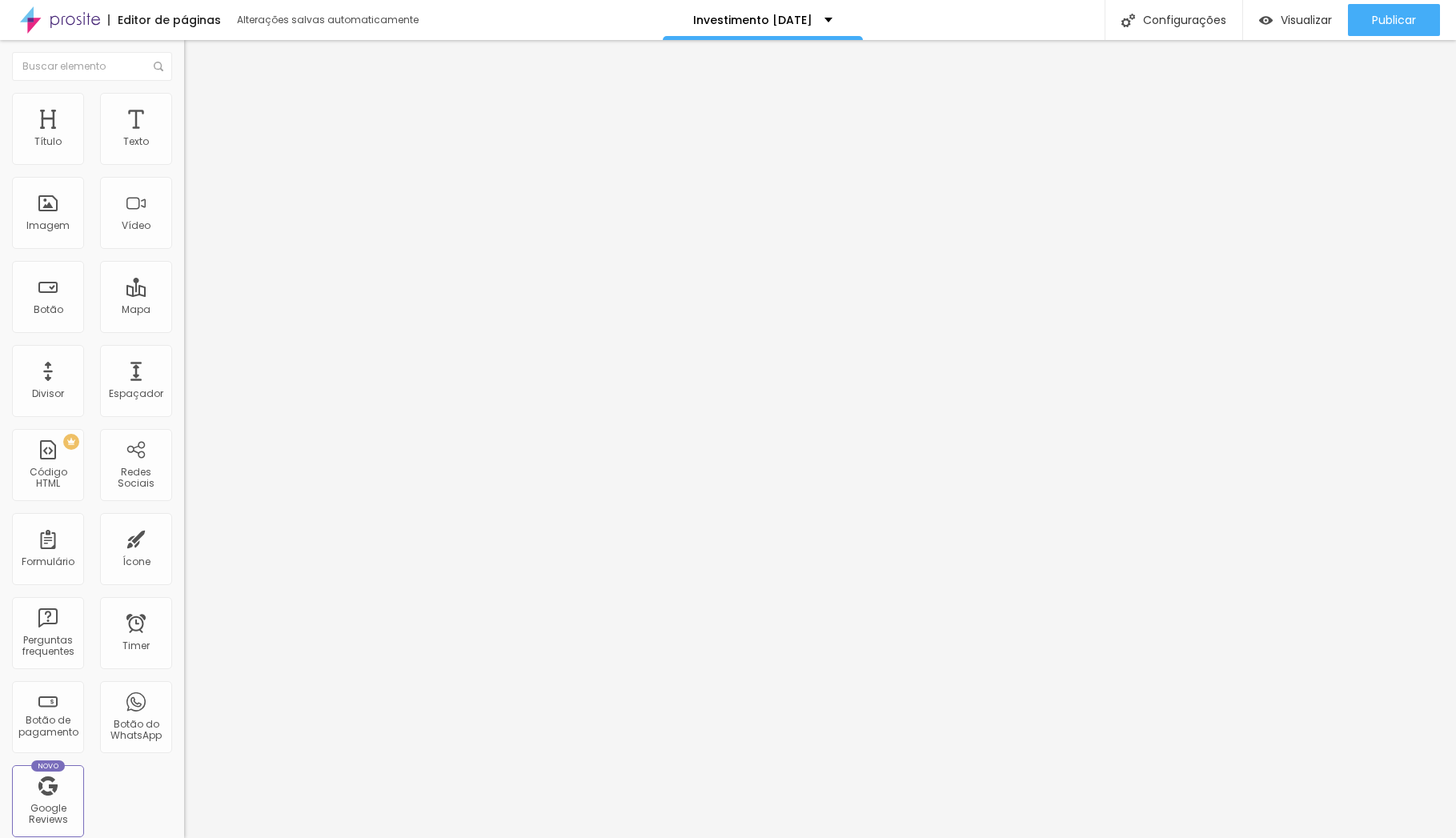
click at [184, 96] on img at bounding box center [191, 99] width 14 height 14
click at [1410, 13] on span "Publicar" at bounding box center [1395, 20] width 44 height 13
click at [1300, 17] on span "Visualizar" at bounding box center [1292, 20] width 51 height 13
click at [199, 111] on span "Avançado" at bounding box center [225, 103] width 53 height 13
click at [184, 101] on img at bounding box center [191, 99] width 14 height 14
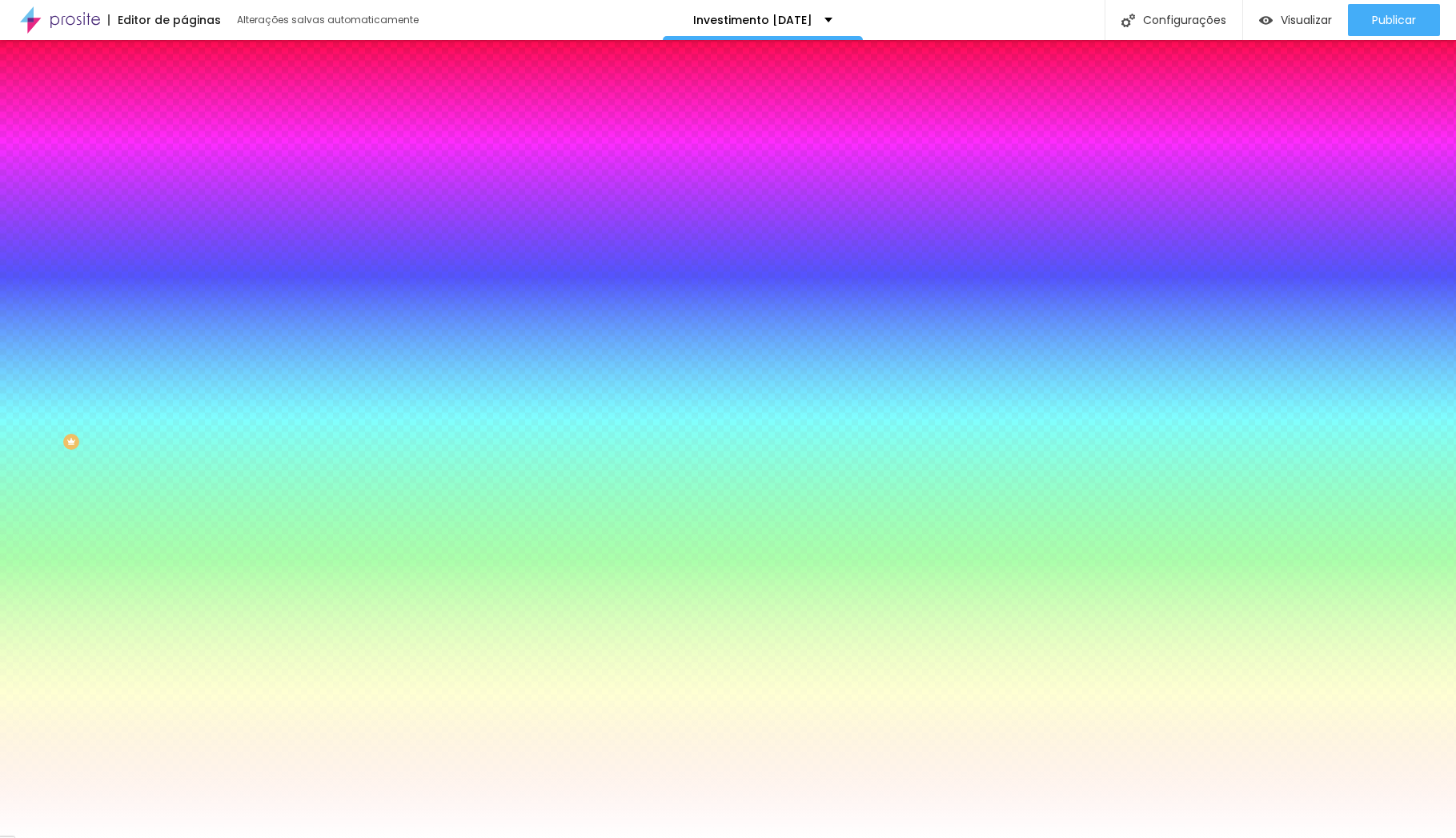
click at [184, 109] on li "Avançado" at bounding box center [276, 116] width 184 height 16
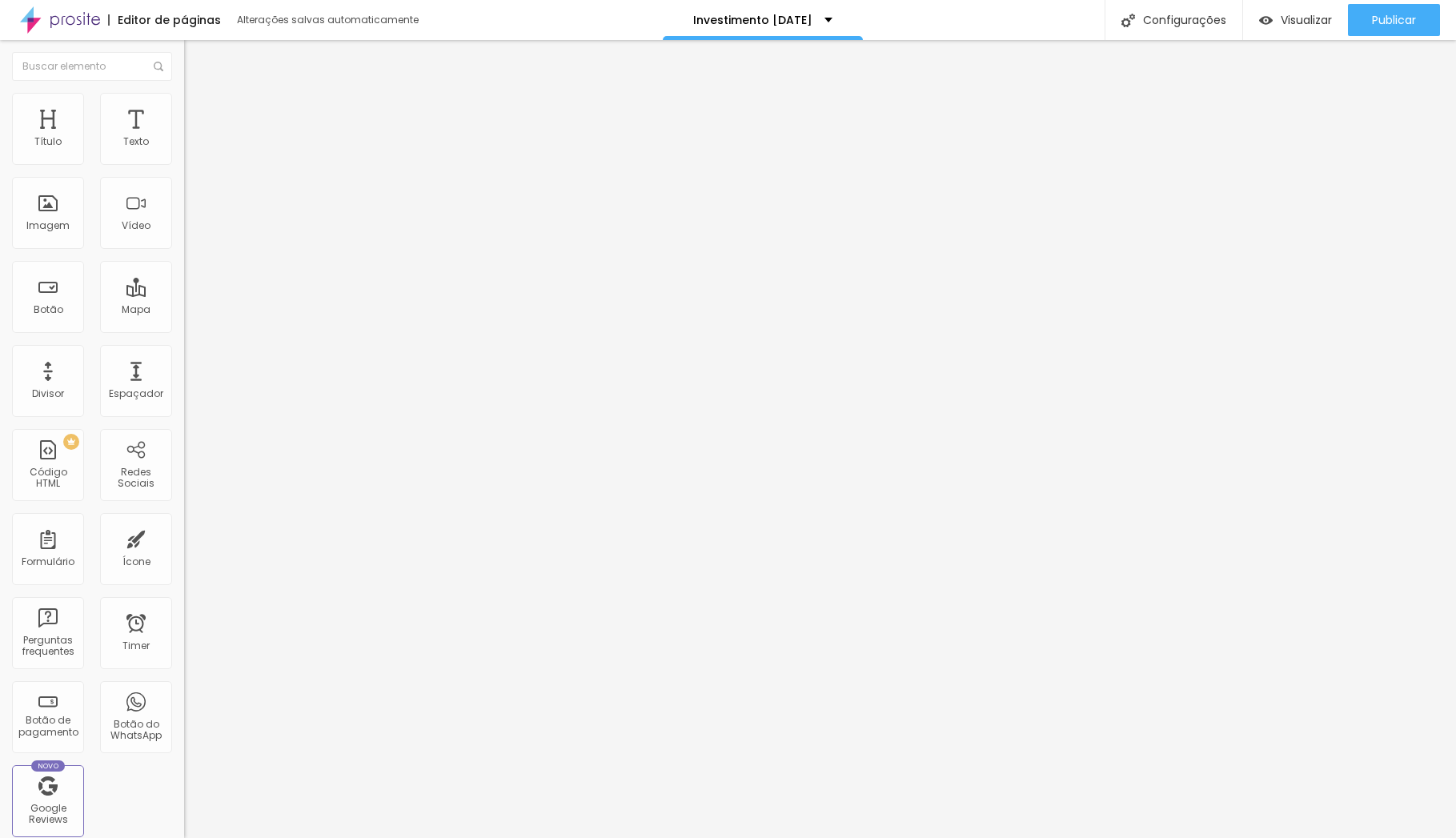
type input "5"
type input "10"
drag, startPoint x: 30, startPoint y: 158, endPoint x: 52, endPoint y: 158, distance: 22.0
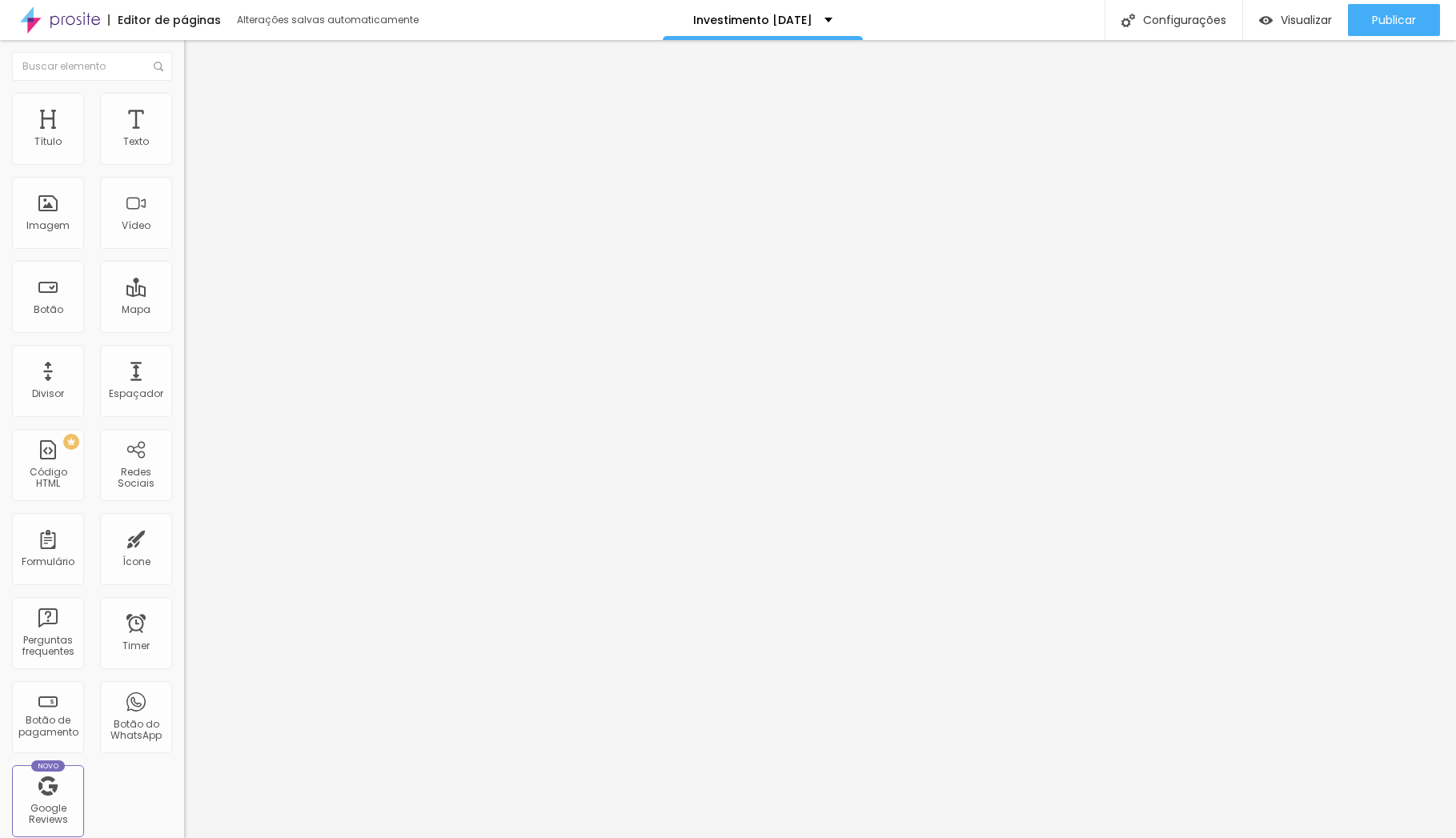
type input "10"
click at [184, 310] on input "range" at bounding box center [236, 317] width 103 height 13
click at [184, 109] on li "Avançado" at bounding box center [276, 116] width 184 height 16
click at [199, 110] on span "Estilo" at bounding box center [211, 103] width 25 height 13
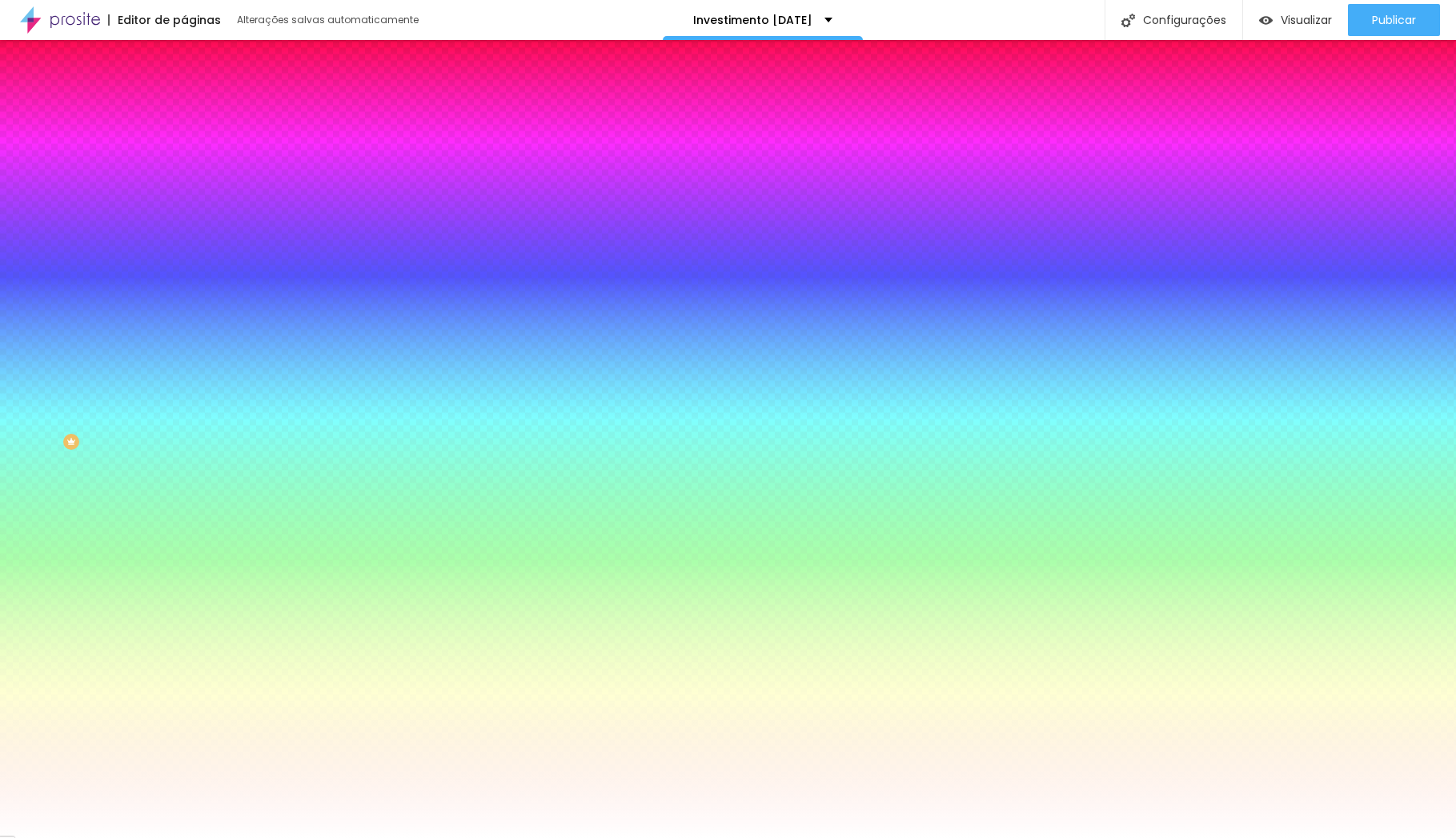
click at [199, 95] on span "Conteúdo" at bounding box center [223, 87] width 49 height 13
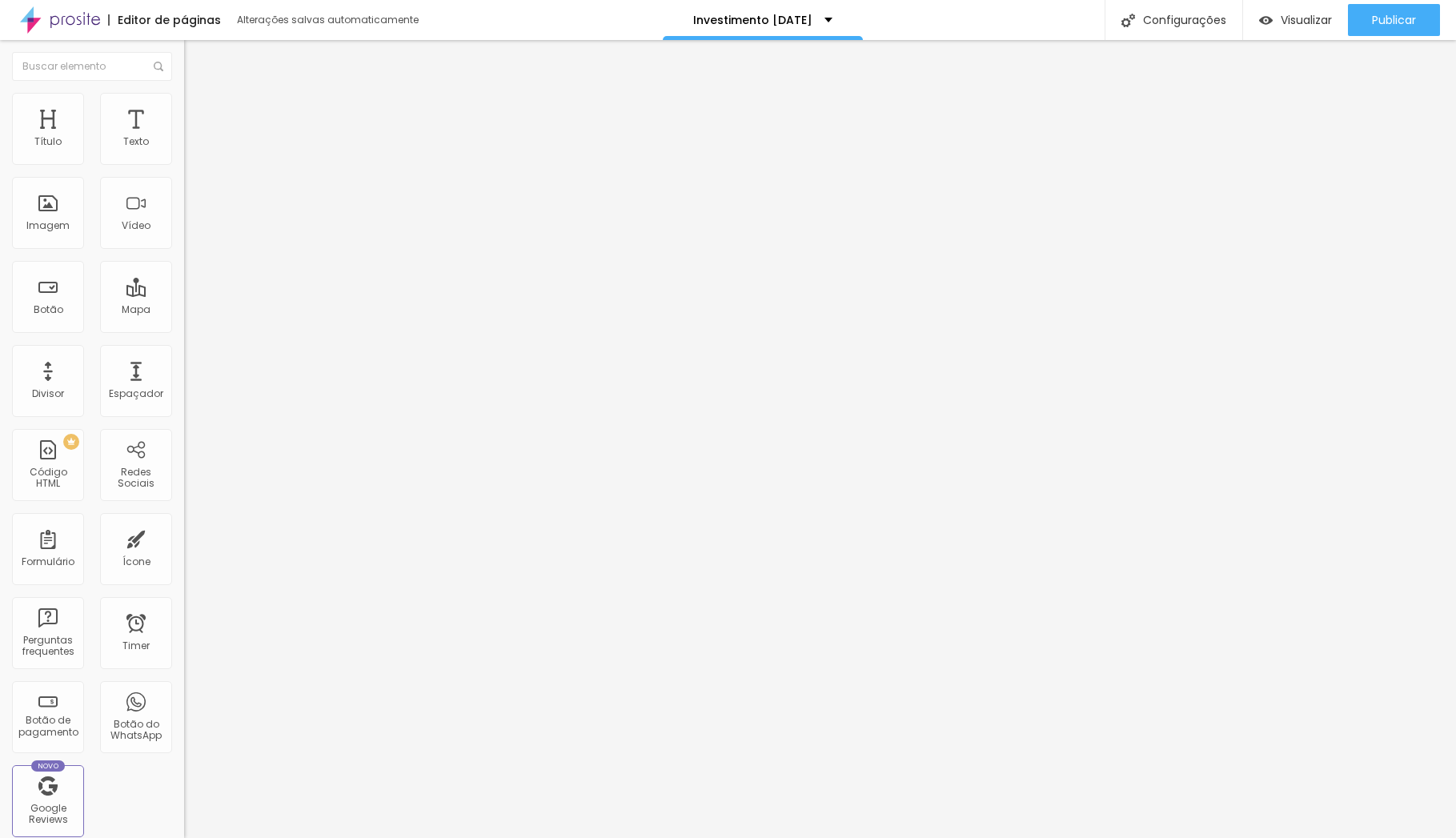
click at [184, 109] on li "Avançado" at bounding box center [276, 116] width 184 height 16
click at [199, 111] on span "Estilo" at bounding box center [211, 103] width 25 height 13
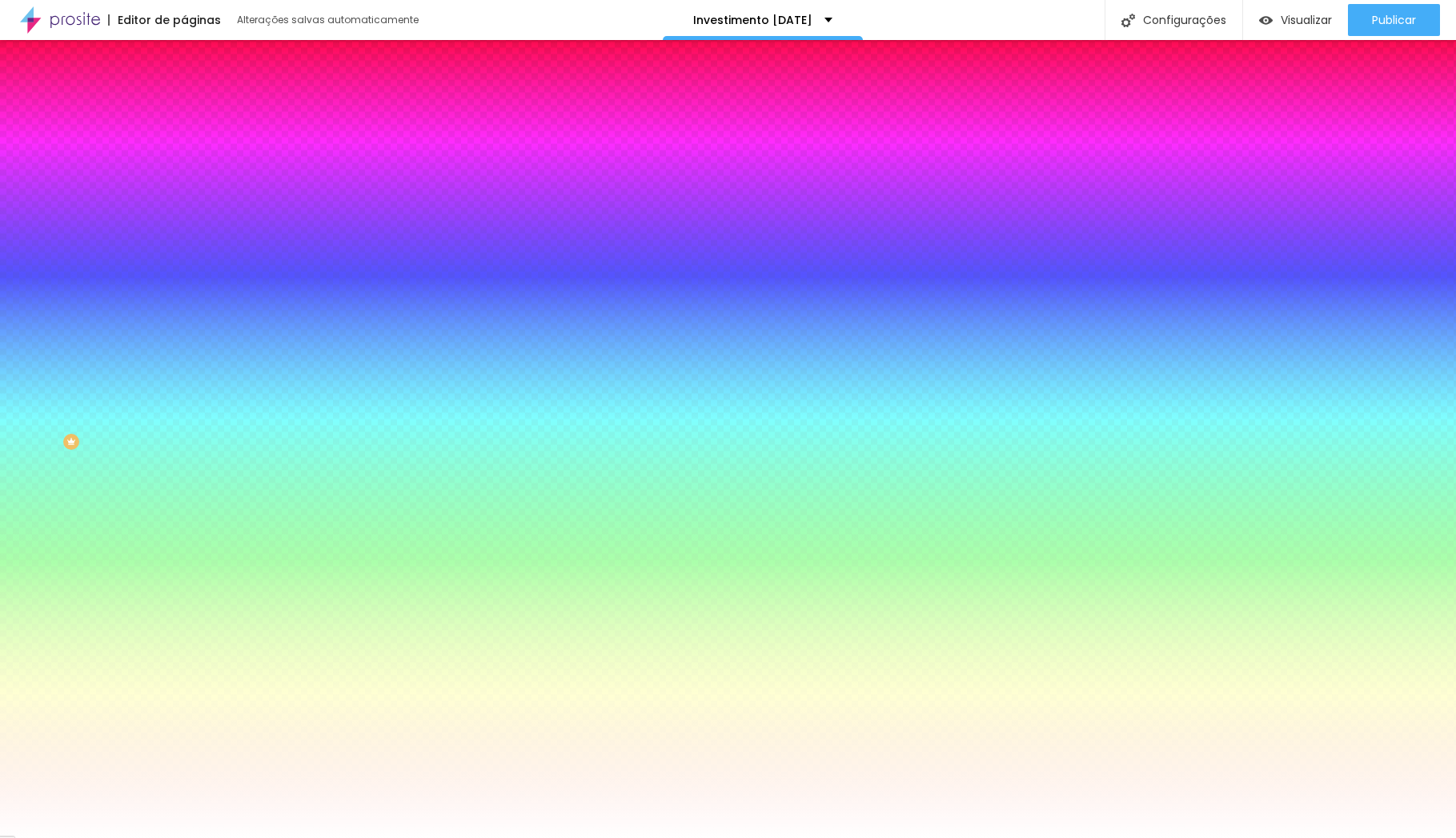
click at [199, 113] on span "Avançado" at bounding box center [225, 119] width 53 height 13
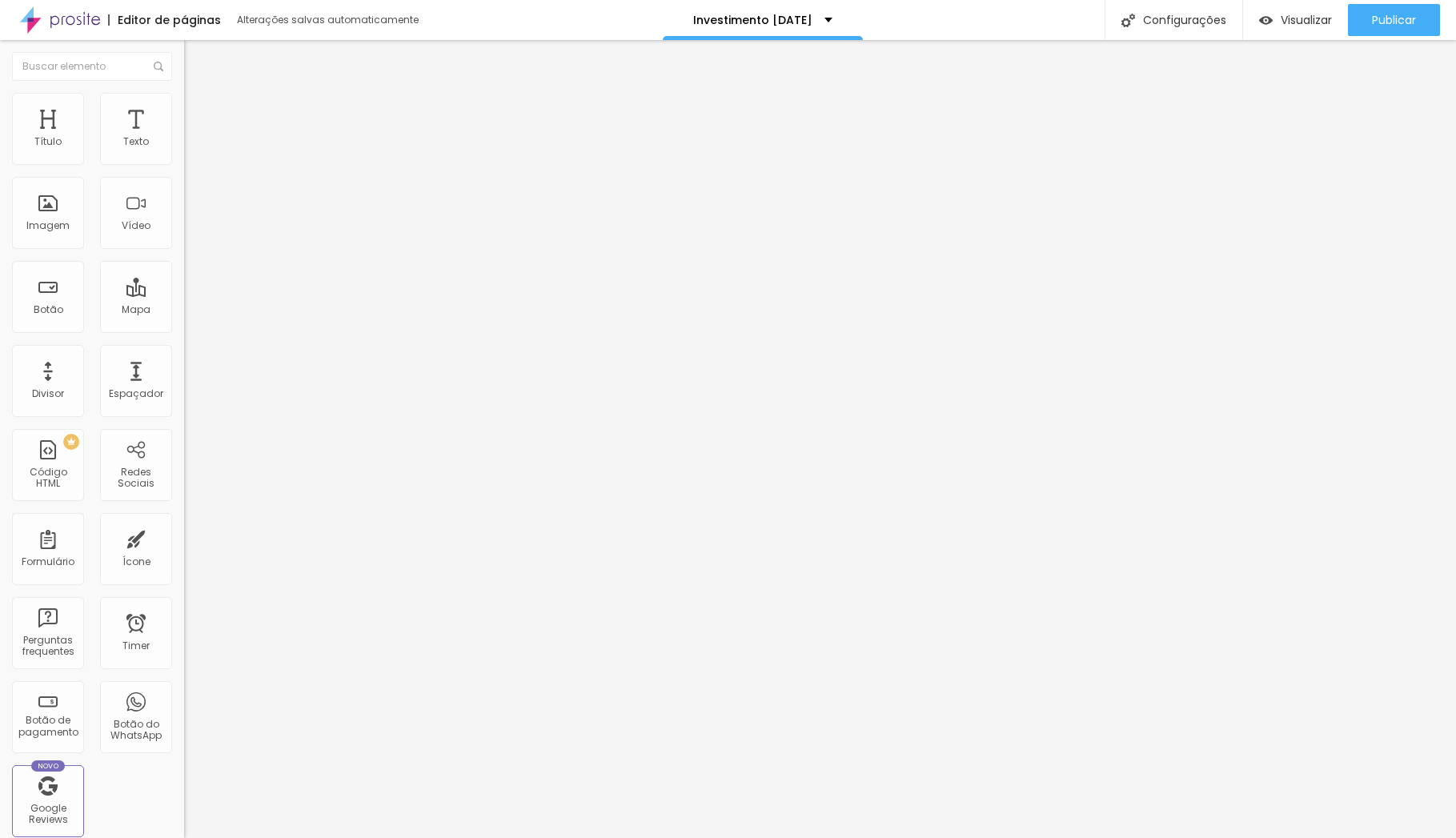
click at [184, 107] on li "Estilo" at bounding box center [276, 100] width 184 height 16
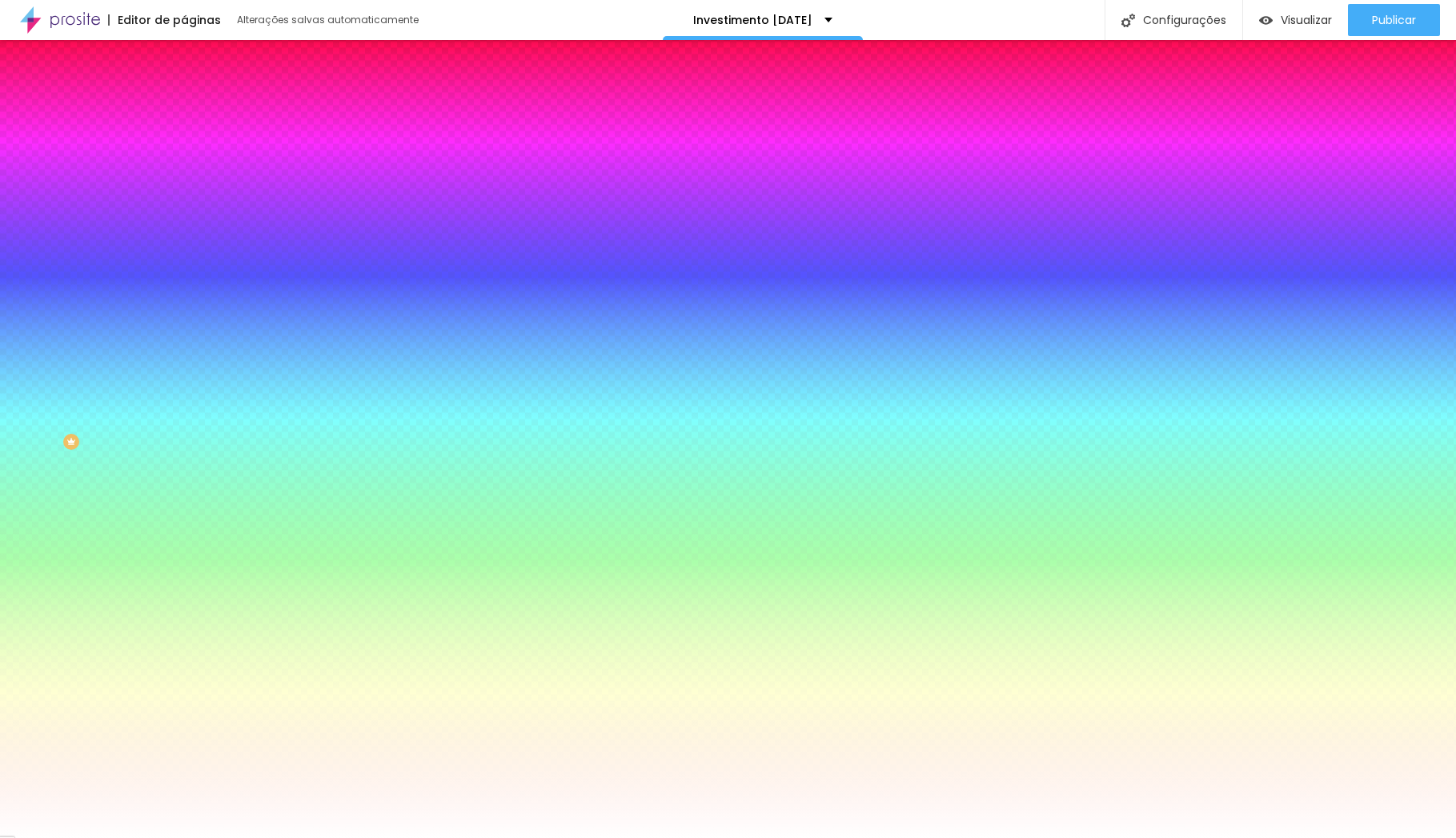
click at [184, 109] on li "Avançado" at bounding box center [276, 116] width 184 height 16
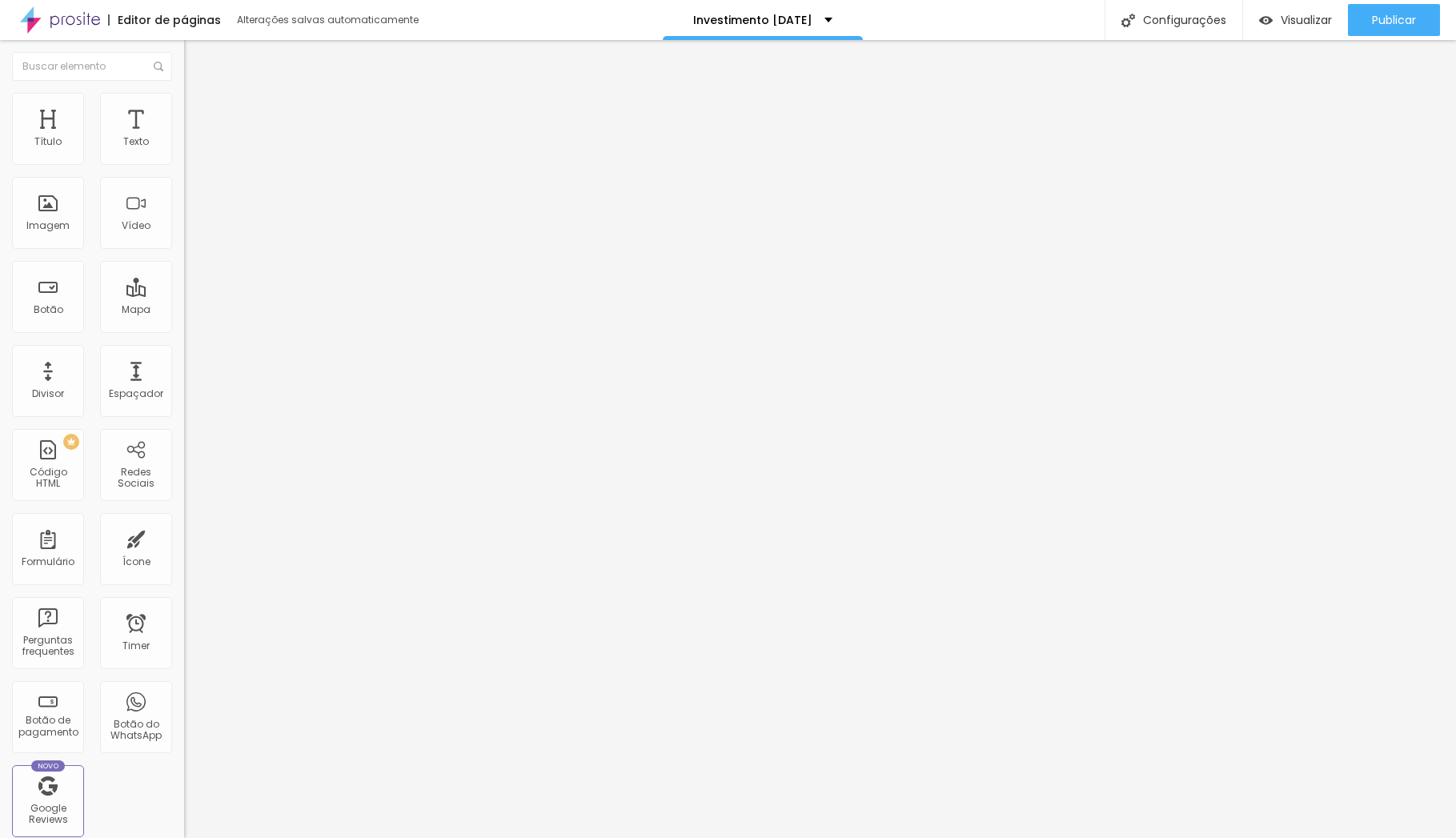
click at [184, 102] on li "Estilo" at bounding box center [276, 100] width 184 height 16
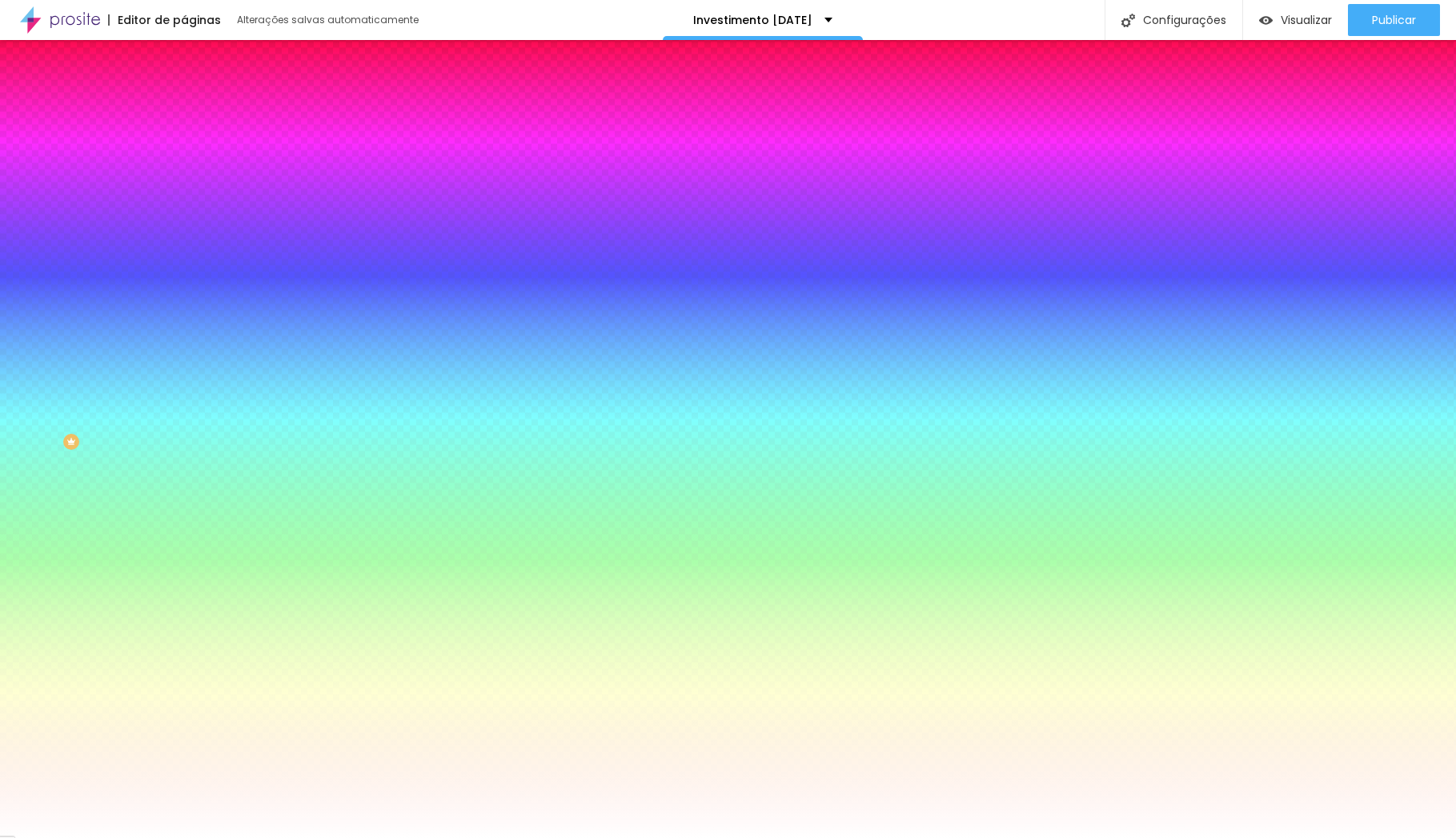
click at [184, 109] on img at bounding box center [191, 115] width 14 height 14
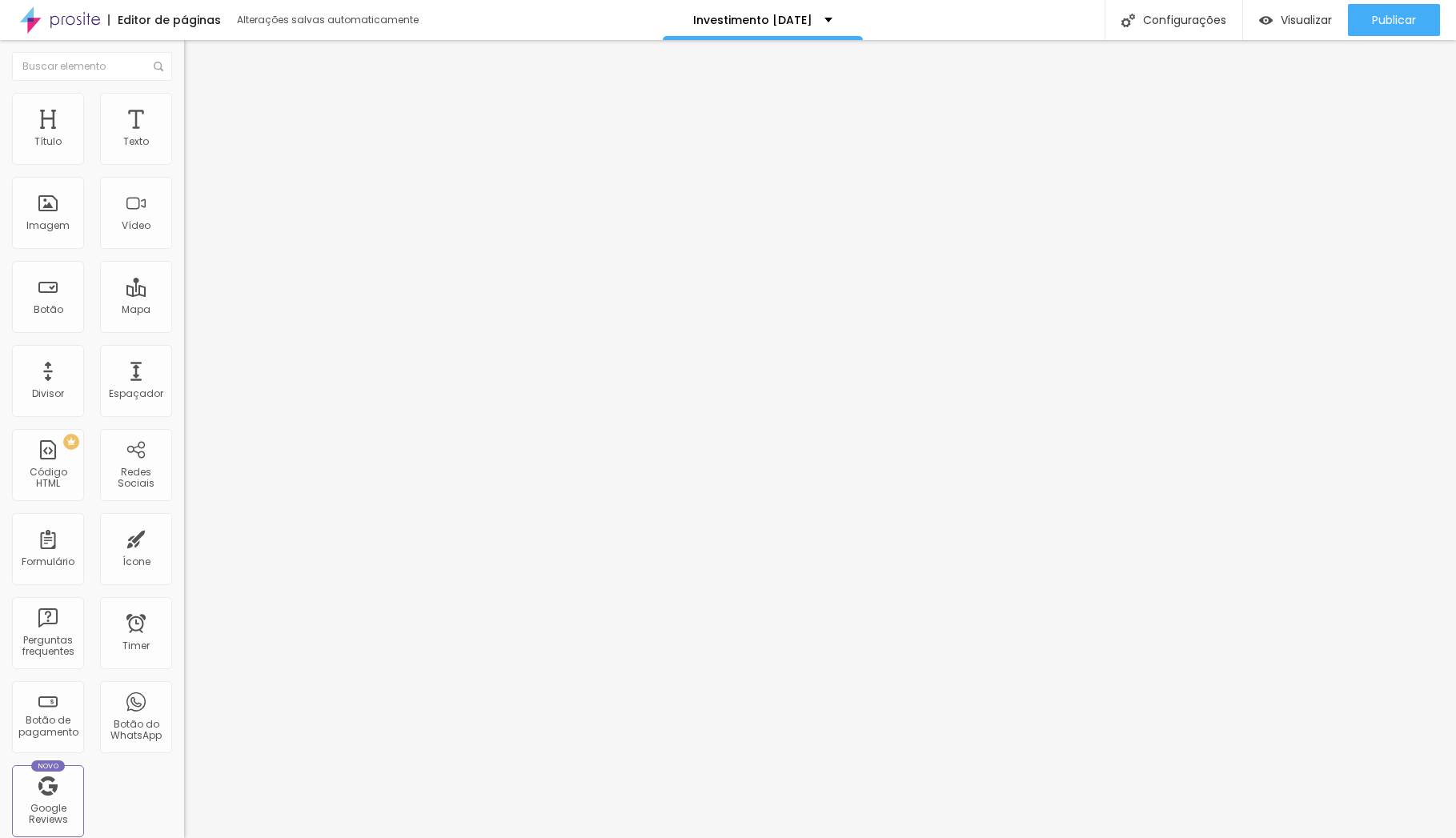
type input "15"
type input "20"
drag, startPoint x: 48, startPoint y: 157, endPoint x: 64, endPoint y: 157, distance: 16.0
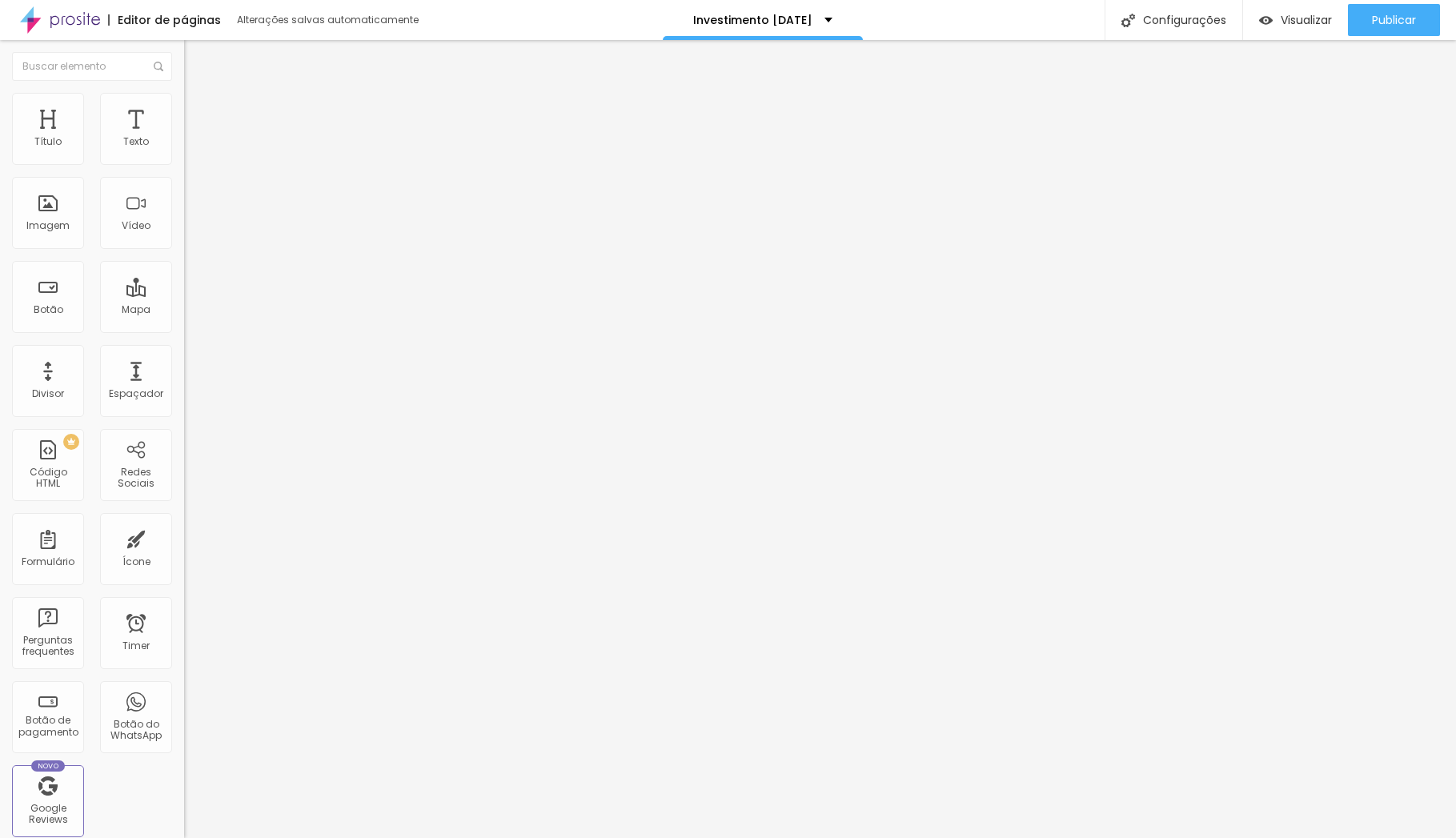
type input "20"
click at [184, 310] on input "range" at bounding box center [236, 317] width 103 height 13
click at [1401, 24] on span "Publicar" at bounding box center [1395, 20] width 44 height 13
click at [1284, 13] on span "Visualizar" at bounding box center [1292, 20] width 51 height 13
click at [184, 109] on img at bounding box center [191, 115] width 14 height 14
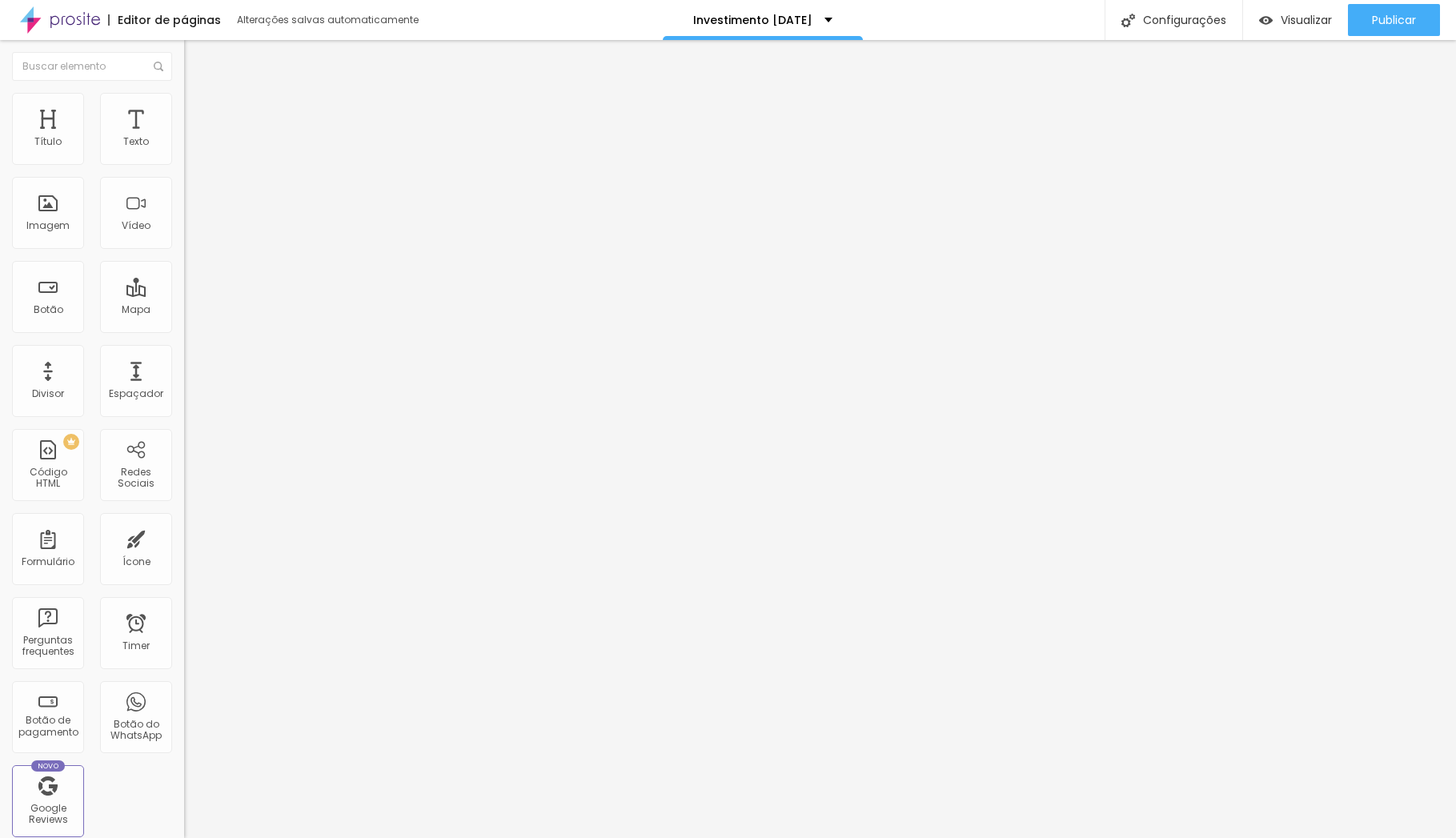
type input "5"
type input "10"
type input "15"
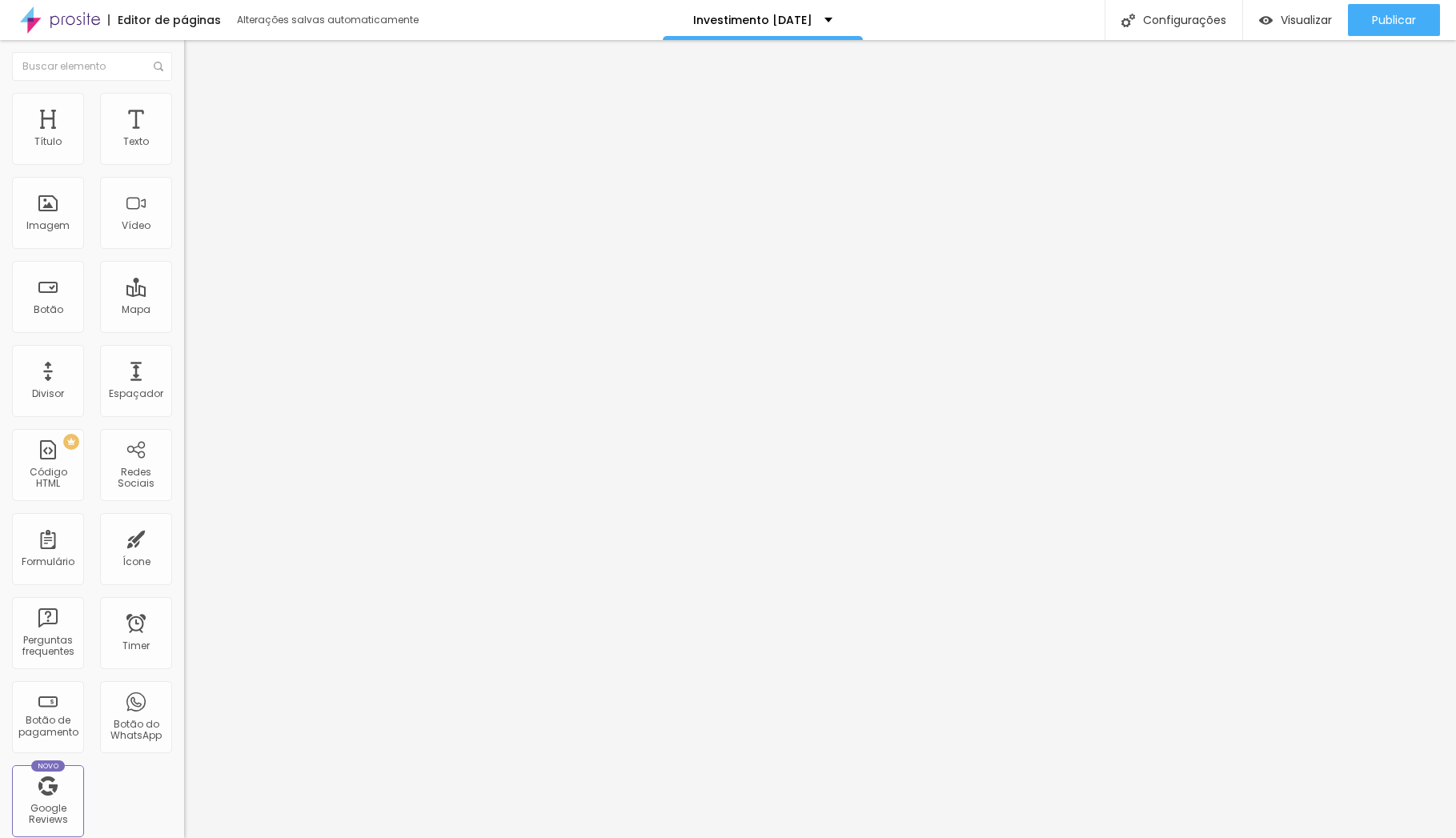
type input "15"
type input "20"
drag, startPoint x: 34, startPoint y: 158, endPoint x: 64, endPoint y: 159, distance: 30.0
type input "20"
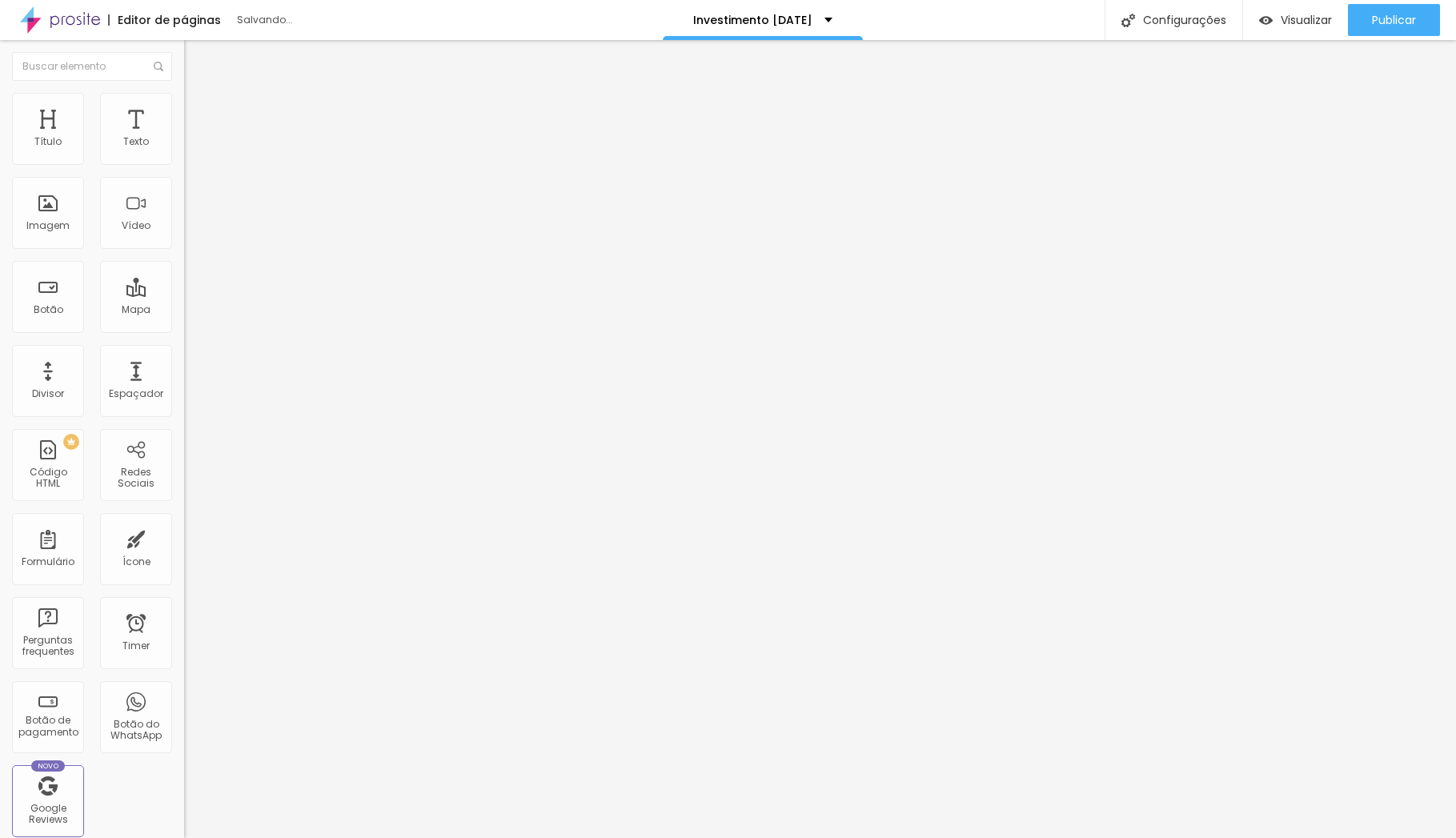
click at [184, 310] on input "range" at bounding box center [236, 317] width 103 height 13
click at [184, 109] on li "Avançado" at bounding box center [276, 116] width 184 height 16
click at [199, 113] on span "Avançado" at bounding box center [225, 119] width 53 height 13
type input "5"
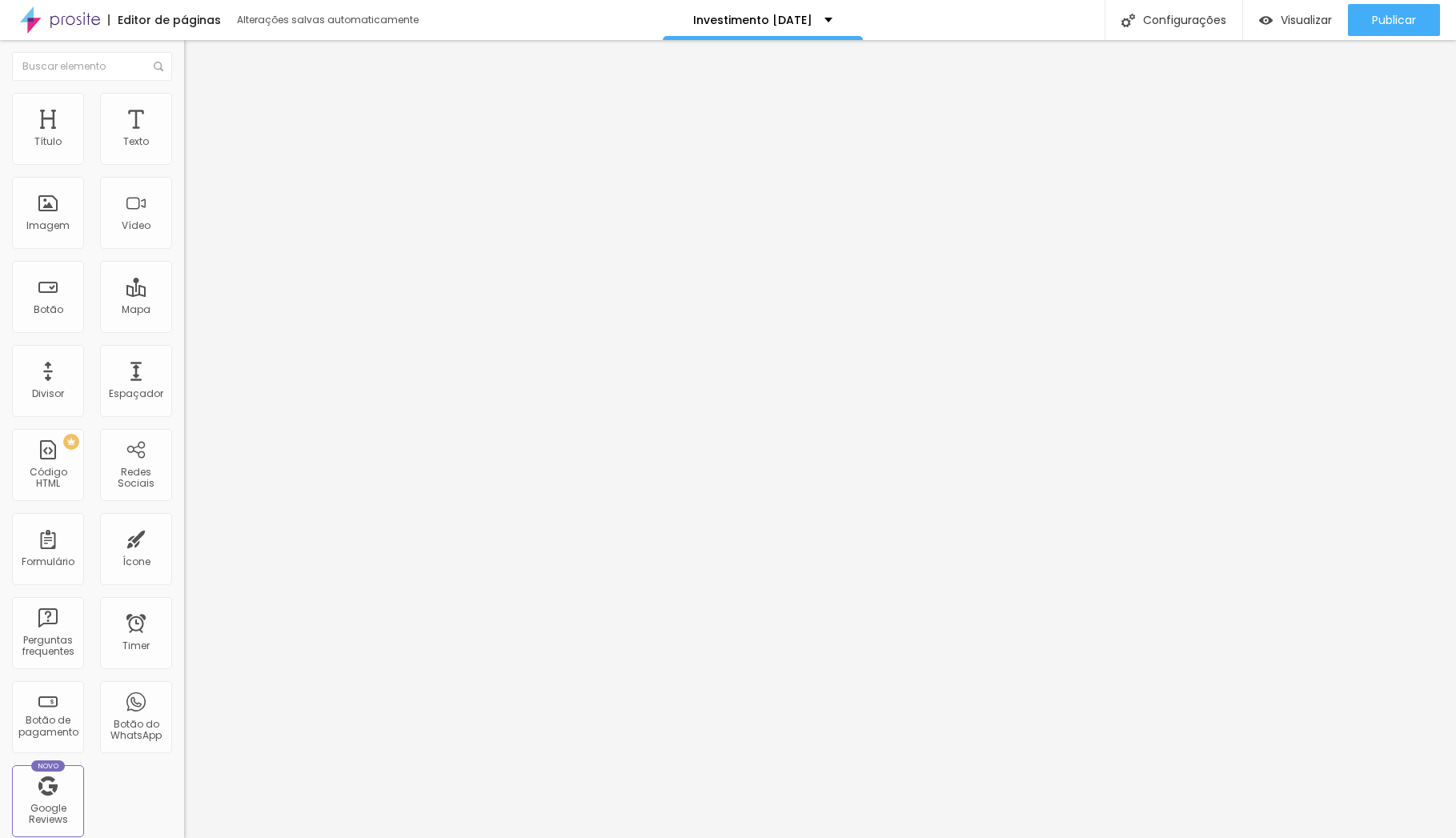
type input "5"
type input "10"
type input "5"
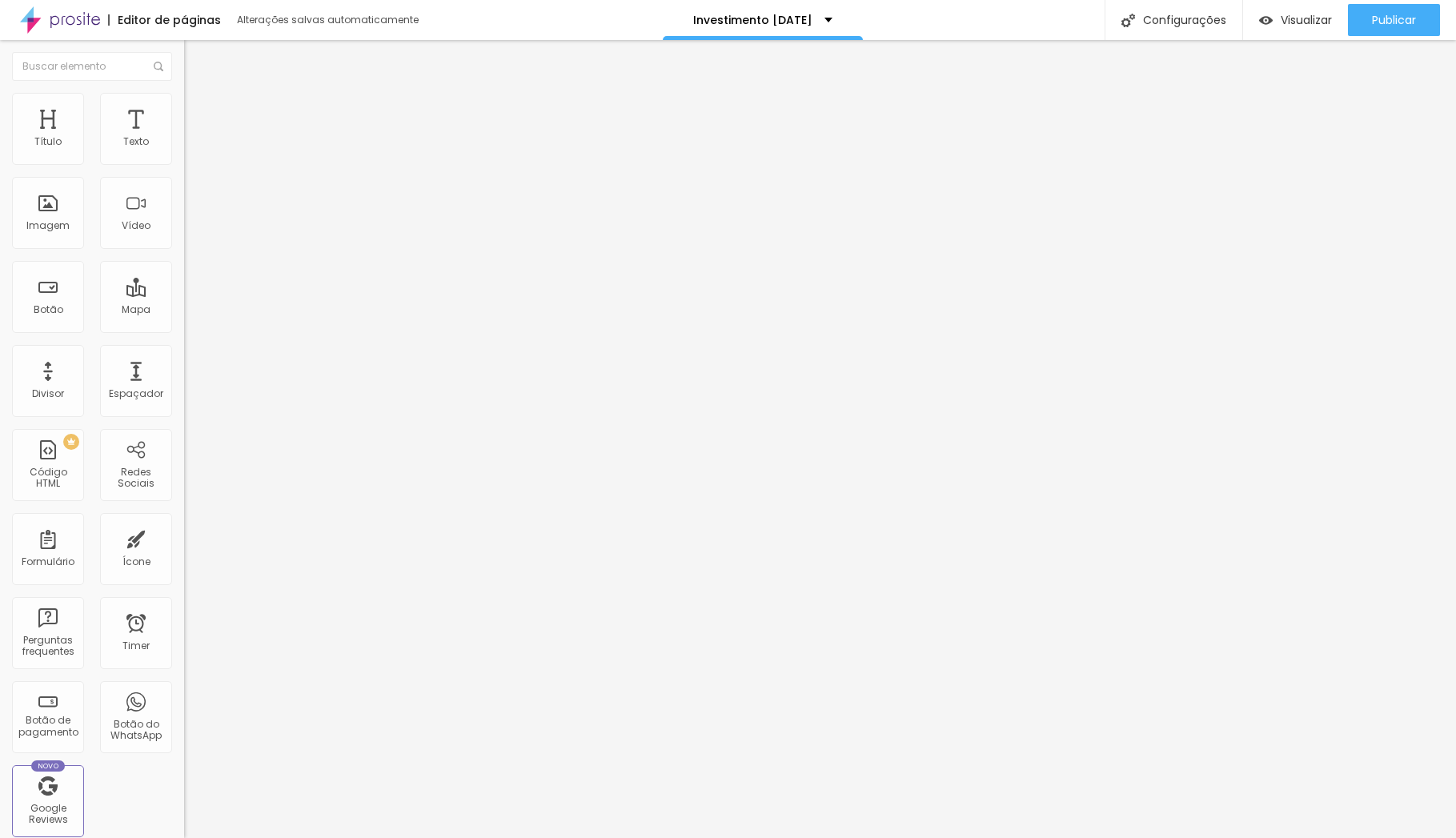
type input "0"
drag, startPoint x: 30, startPoint y: 158, endPoint x: -8, endPoint y: 159, distance: 38.0
click at [0, 159] on html "Editor de páginas Alterações salvas automaticamente Investimento Natal Configur…" at bounding box center [728, 419] width 1456 height 838
click at [184, 109] on li "Avançado" at bounding box center [276, 116] width 184 height 16
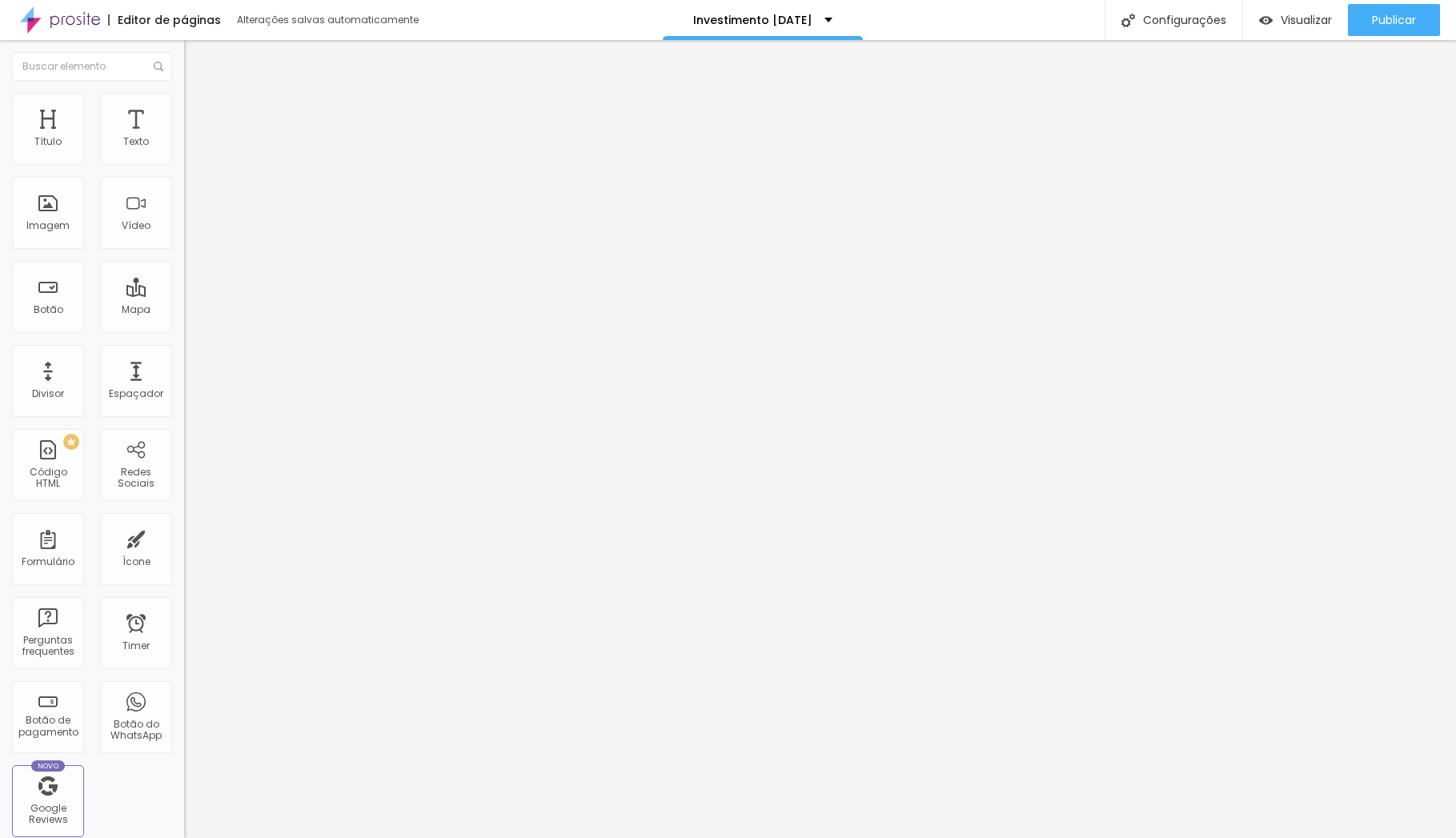
click at [184, 105] on li "Estilo" at bounding box center [276, 100] width 184 height 16
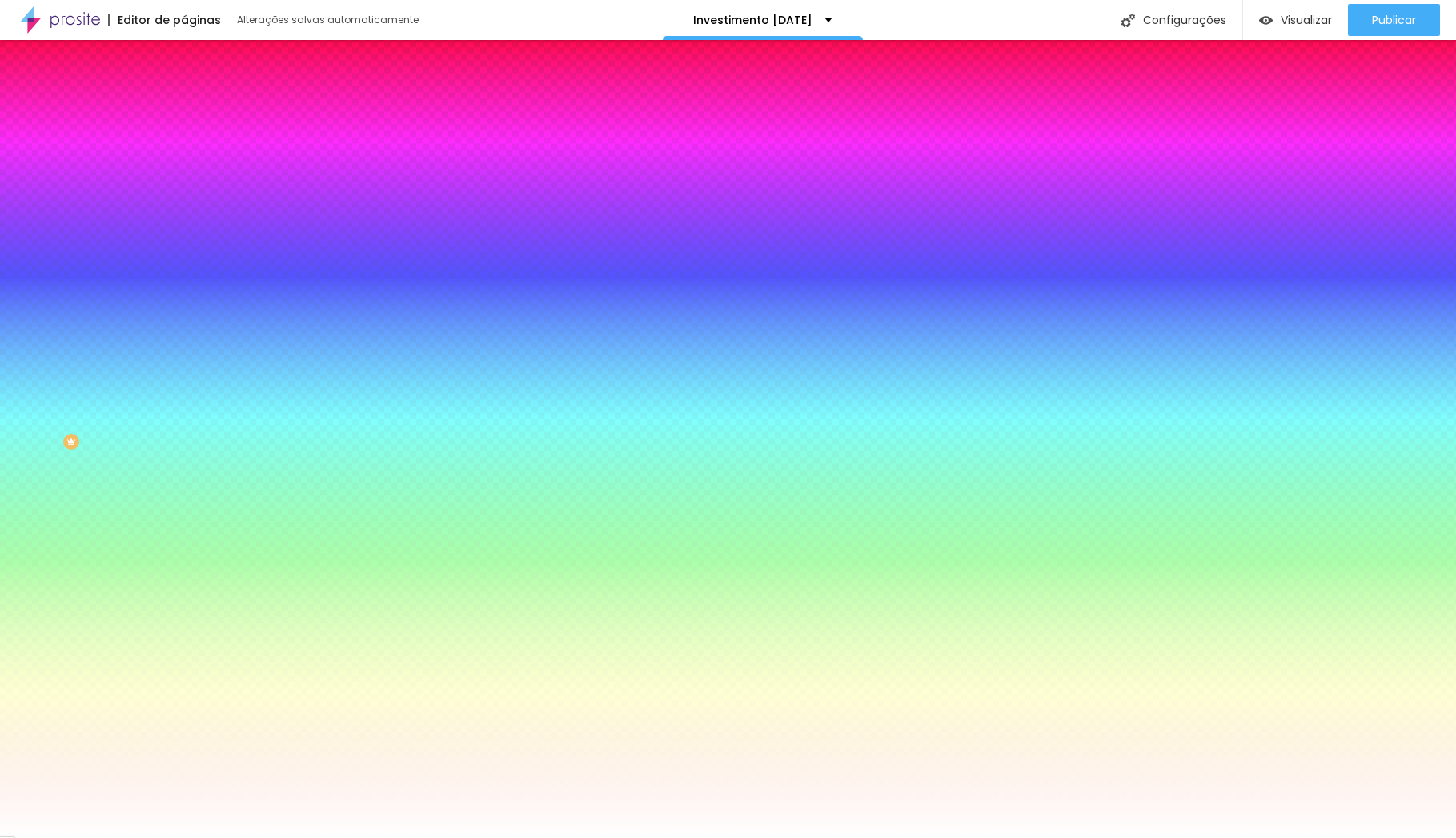
click at [184, 93] on li "Conteúdo" at bounding box center [276, 84] width 184 height 16
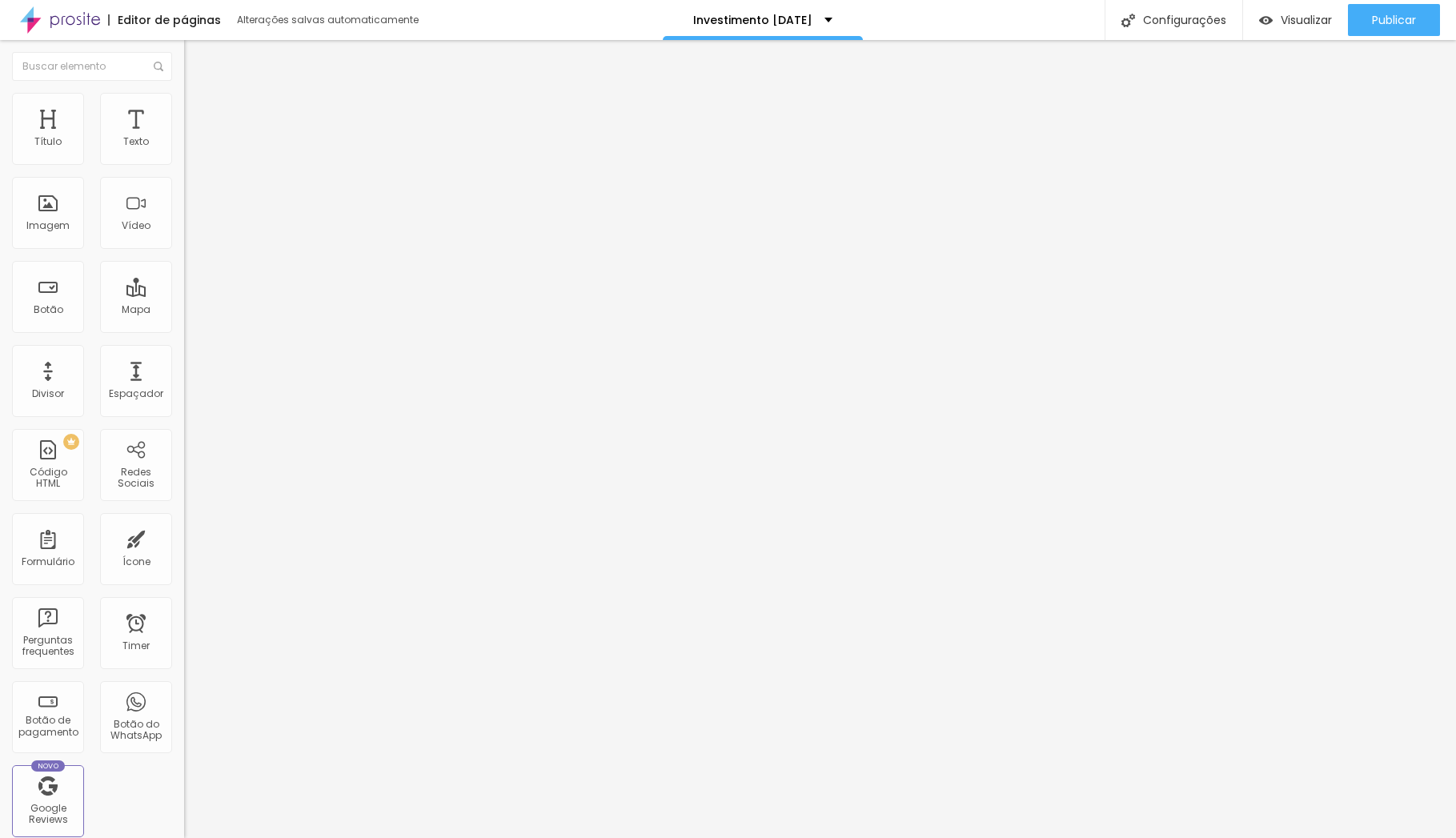
click at [184, 146] on span "Completo" at bounding box center [209, 139] width 49 height 13
click at [184, 109] on li "Avançado" at bounding box center [276, 116] width 184 height 16
click at [199, 111] on span "Estilo" at bounding box center [211, 103] width 25 height 13
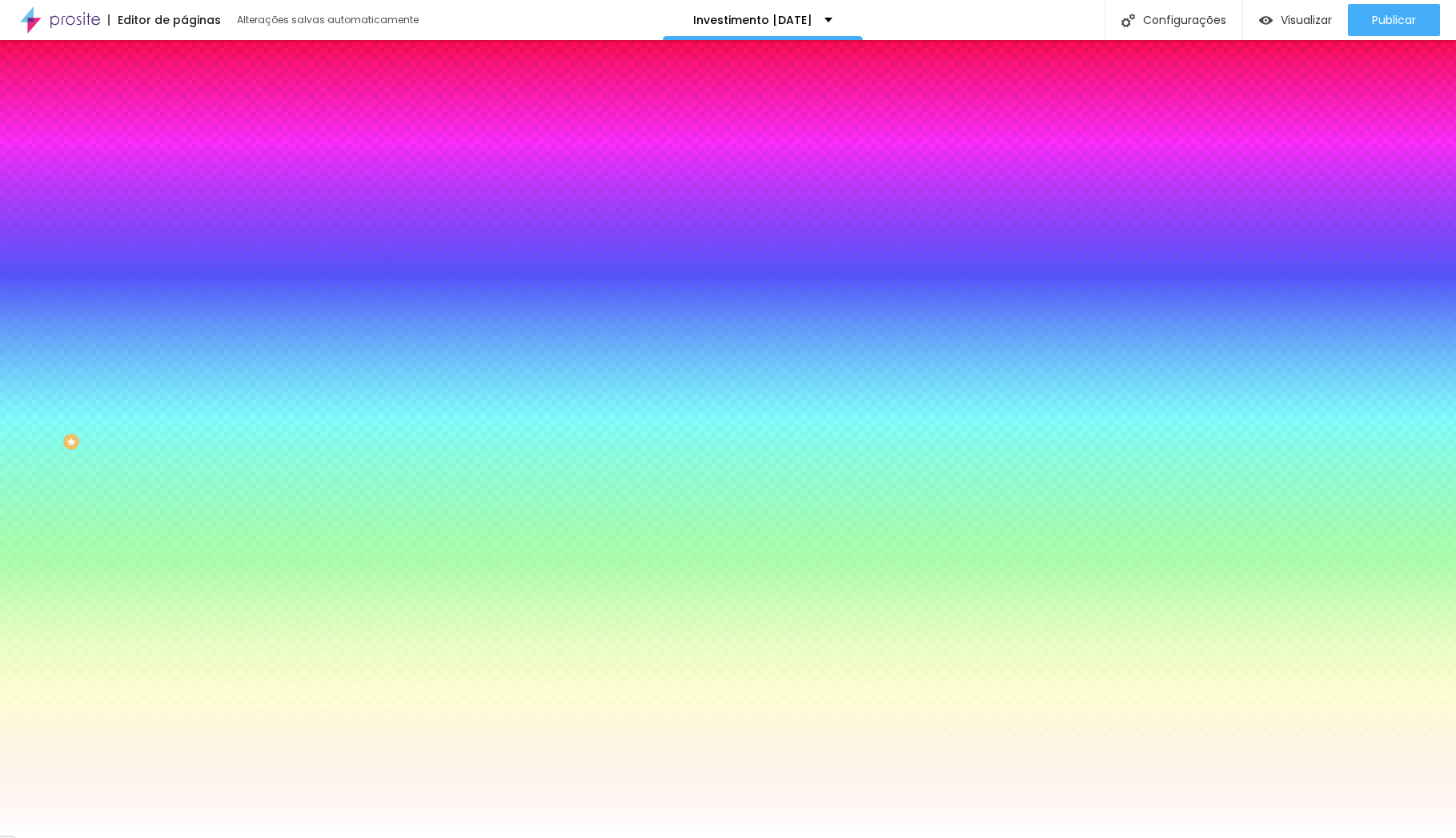
click at [199, 95] on span "Conteúdo" at bounding box center [223, 87] width 49 height 13
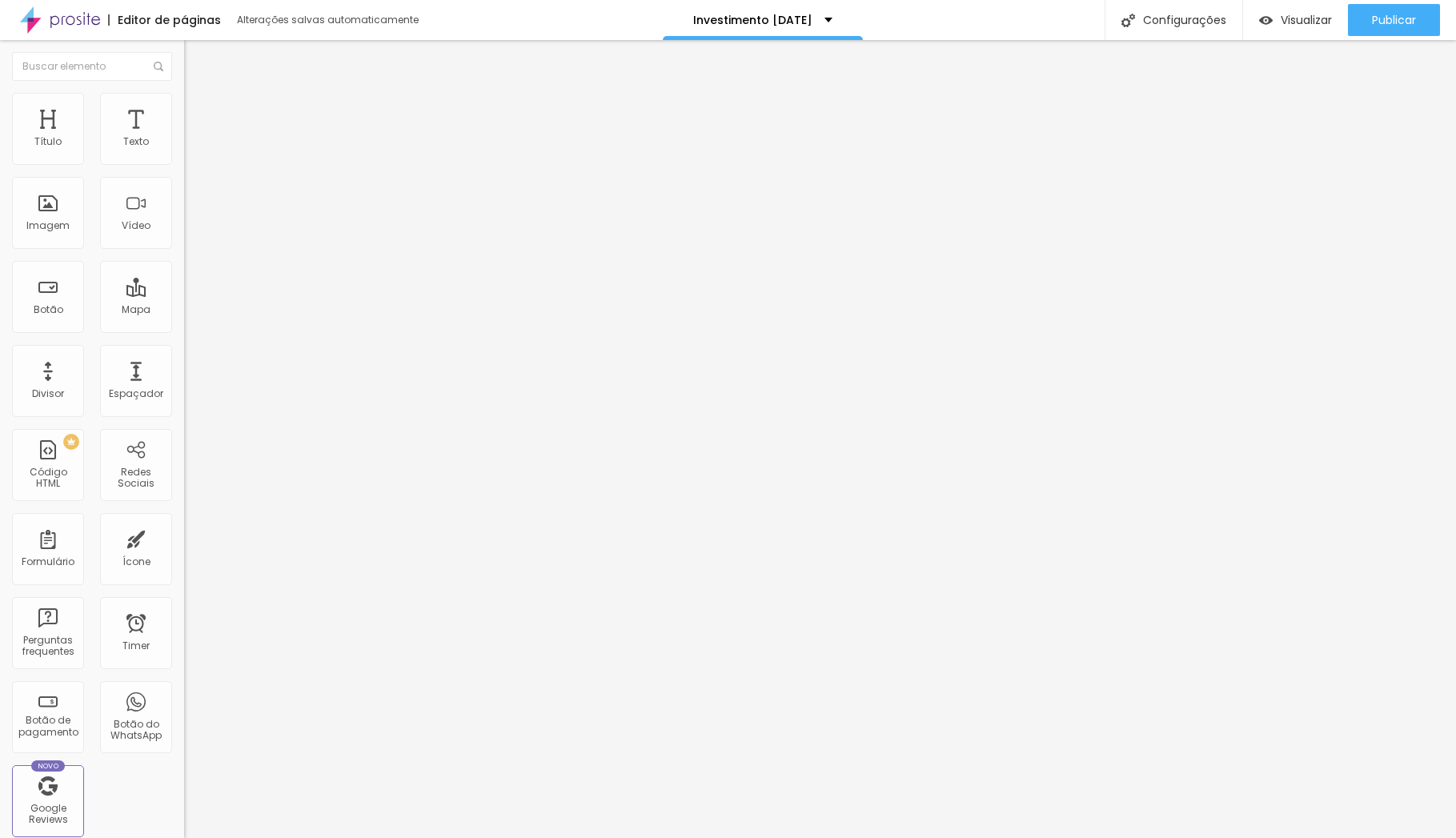
click at [184, 109] on li "Avançado" at bounding box center [276, 116] width 184 height 16
click at [184, 101] on img at bounding box center [191, 99] width 14 height 14
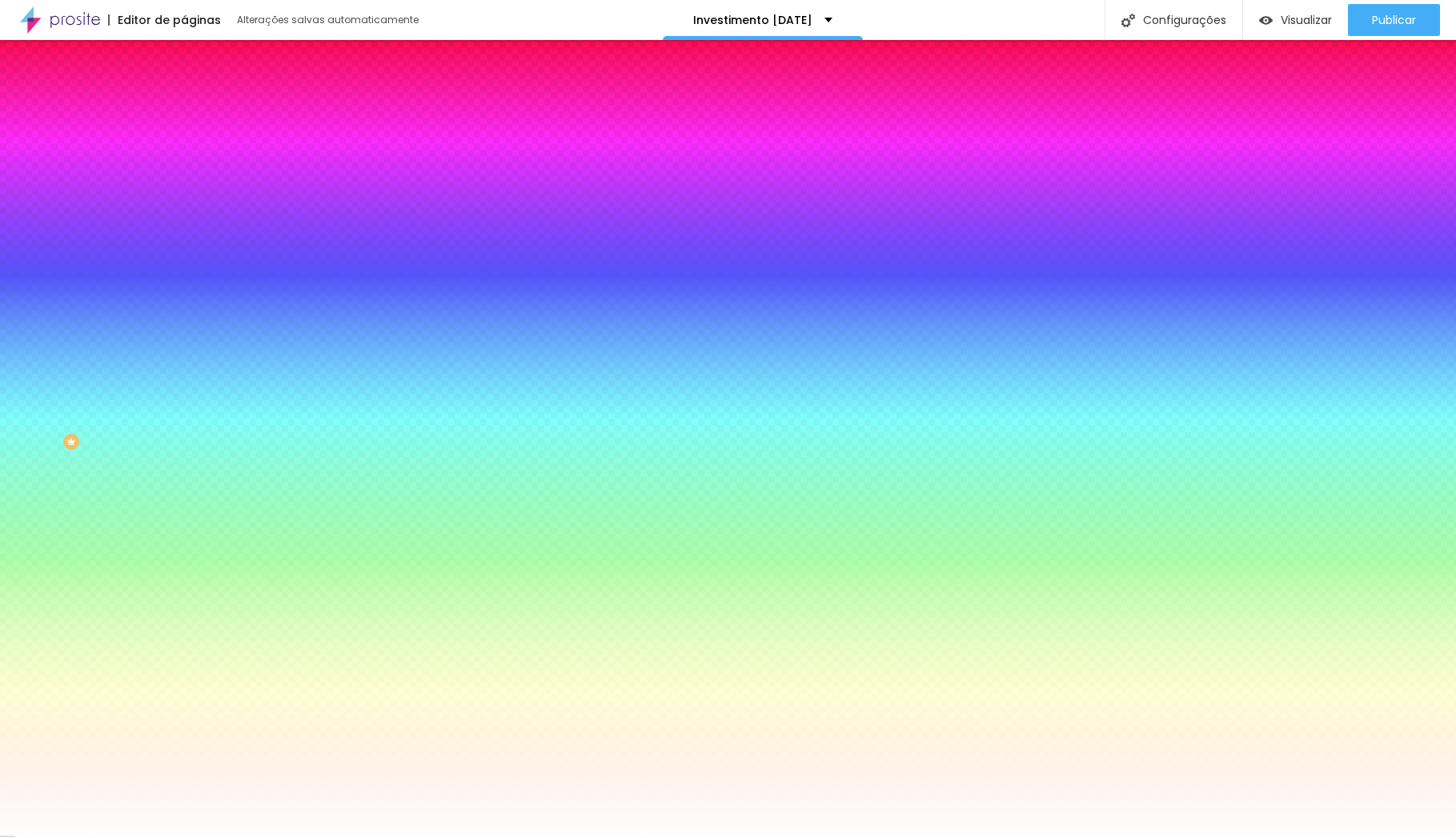
click at [184, 91] on img at bounding box center [191, 83] width 14 height 14
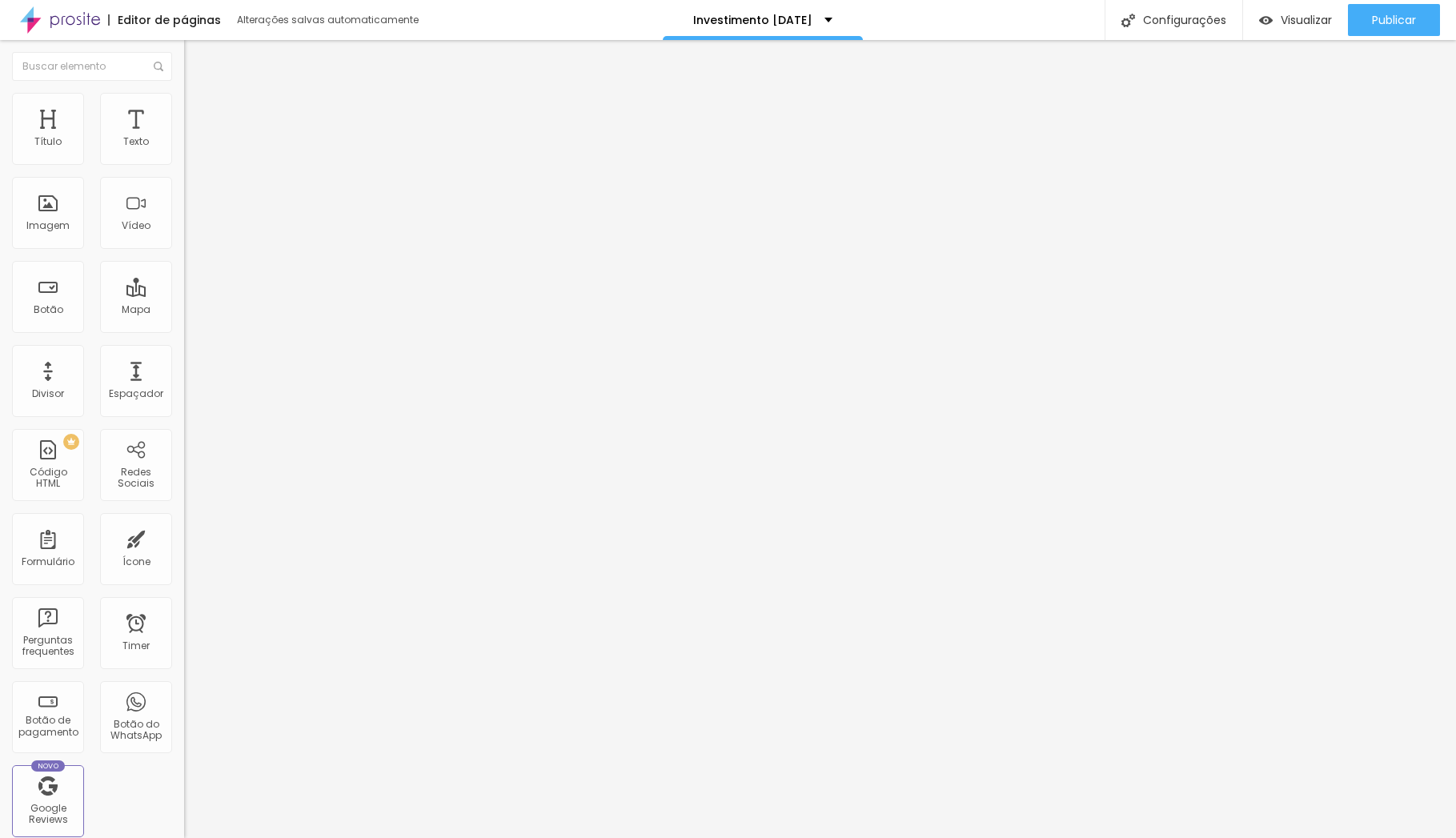
click at [184, 146] on span "Completo" at bounding box center [209, 139] width 49 height 13
click at [184, 155] on span "Encaixotado" at bounding box center [216, 148] width 62 height 13
click at [184, 169] on div "Completo" at bounding box center [276, 164] width 184 height 9
click at [1380, 31] on div "Publicar" at bounding box center [1395, 20] width 44 height 32
click at [199, 110] on span "Estilo" at bounding box center [211, 103] width 25 height 13
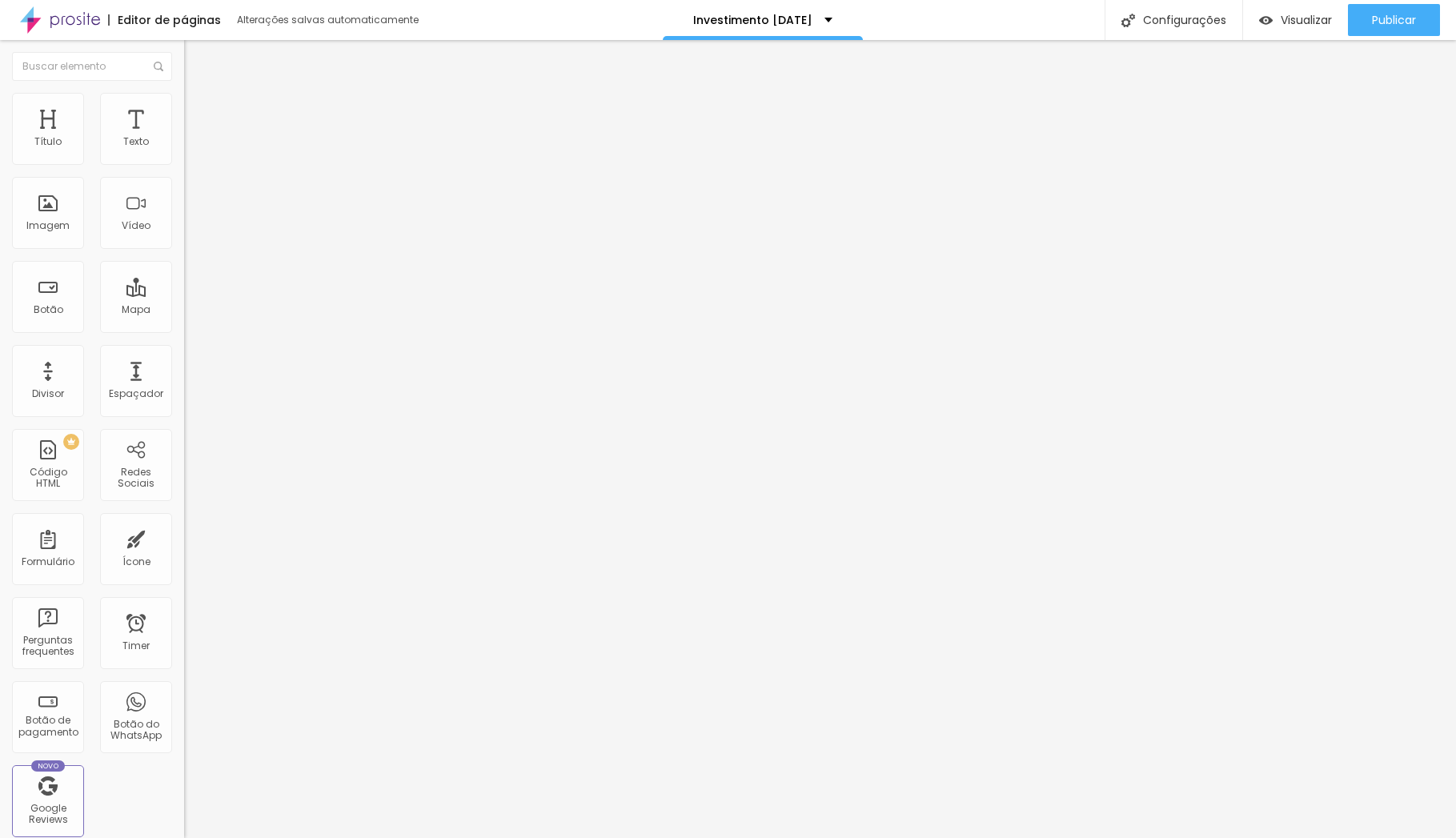
click at [184, 109] on img at bounding box center [191, 115] width 14 height 14
type input "11"
type input "12"
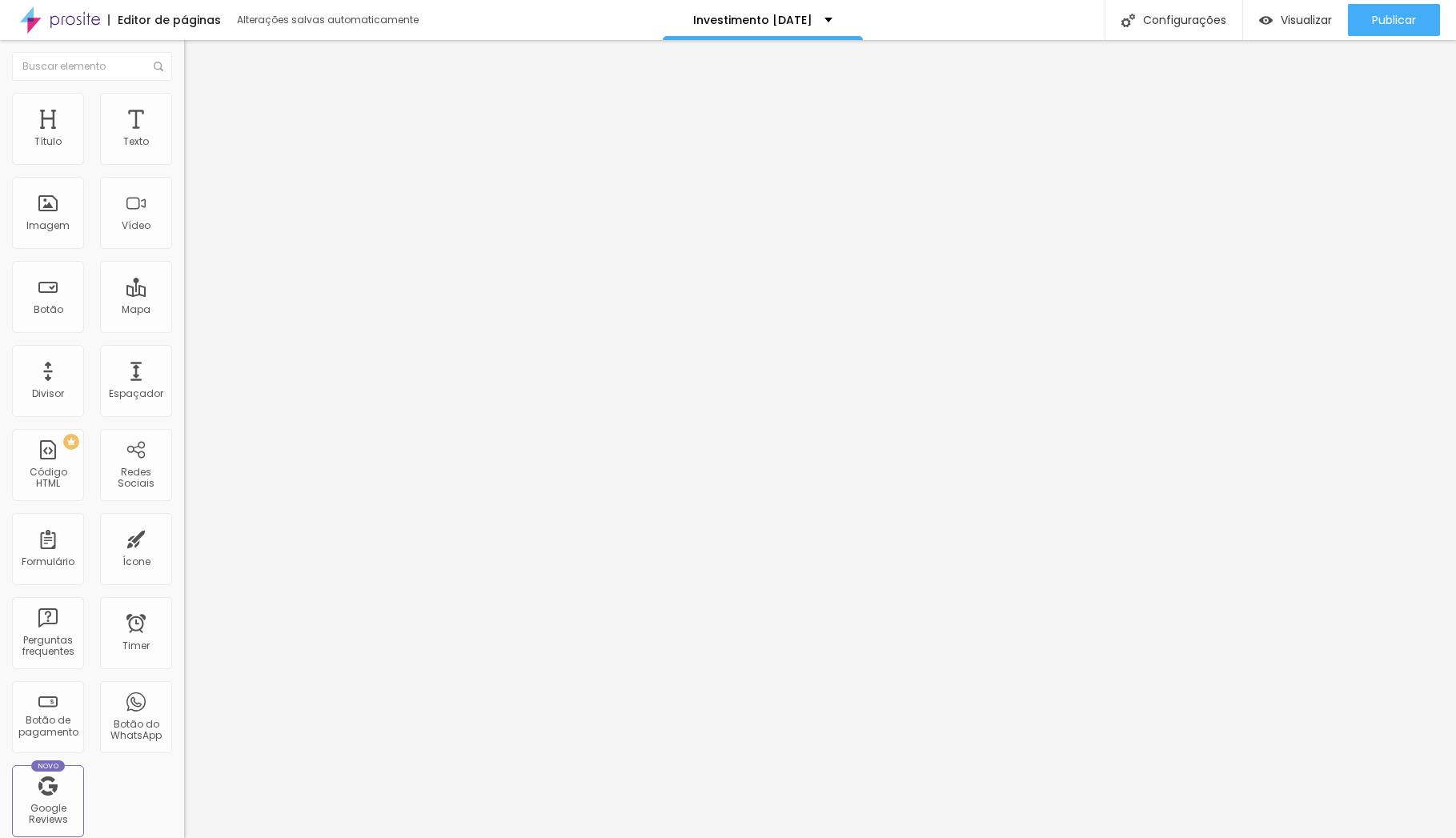
type input "16"
type input "18"
type input "21"
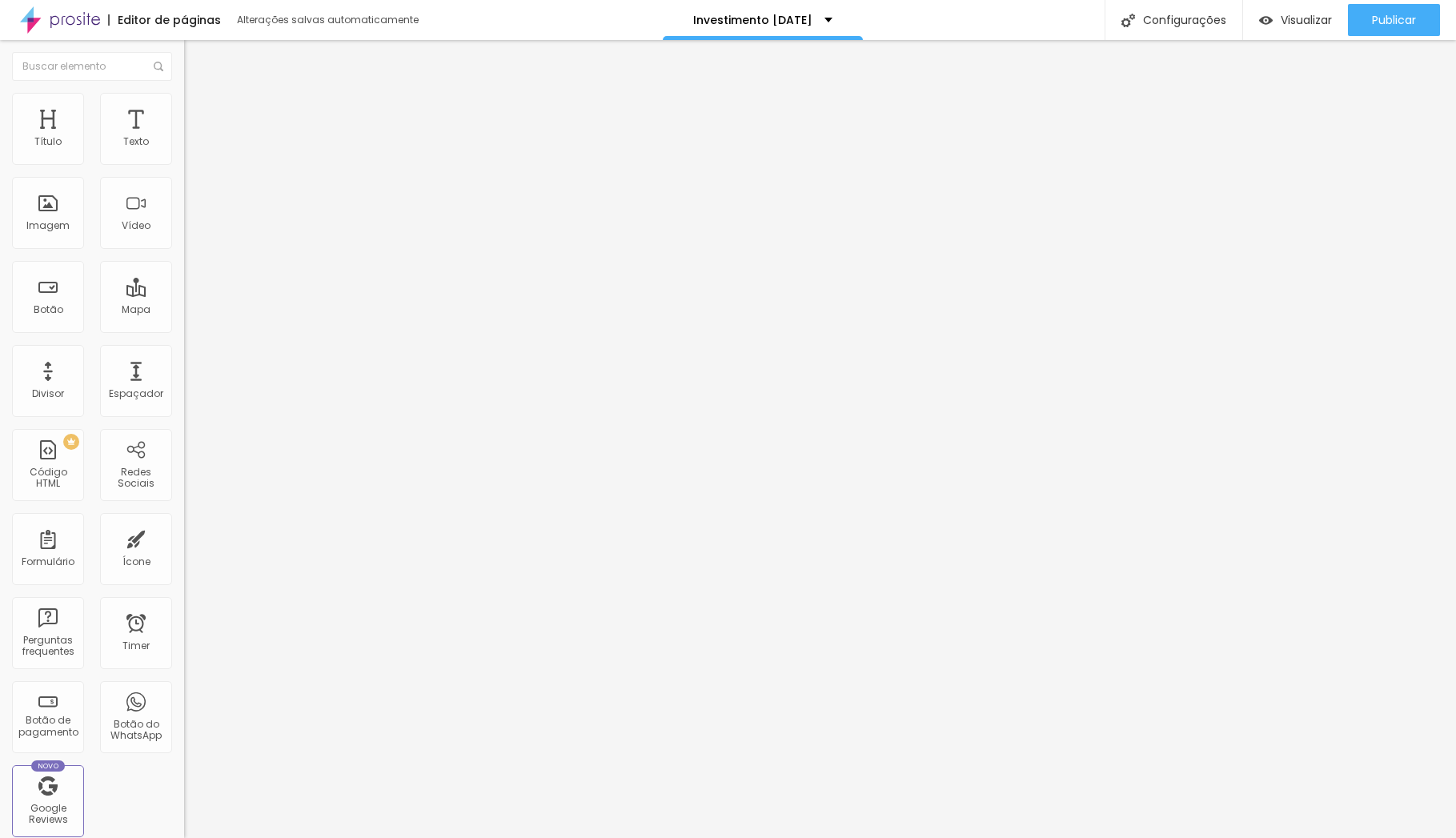
type input "21"
type input "22"
type input "23"
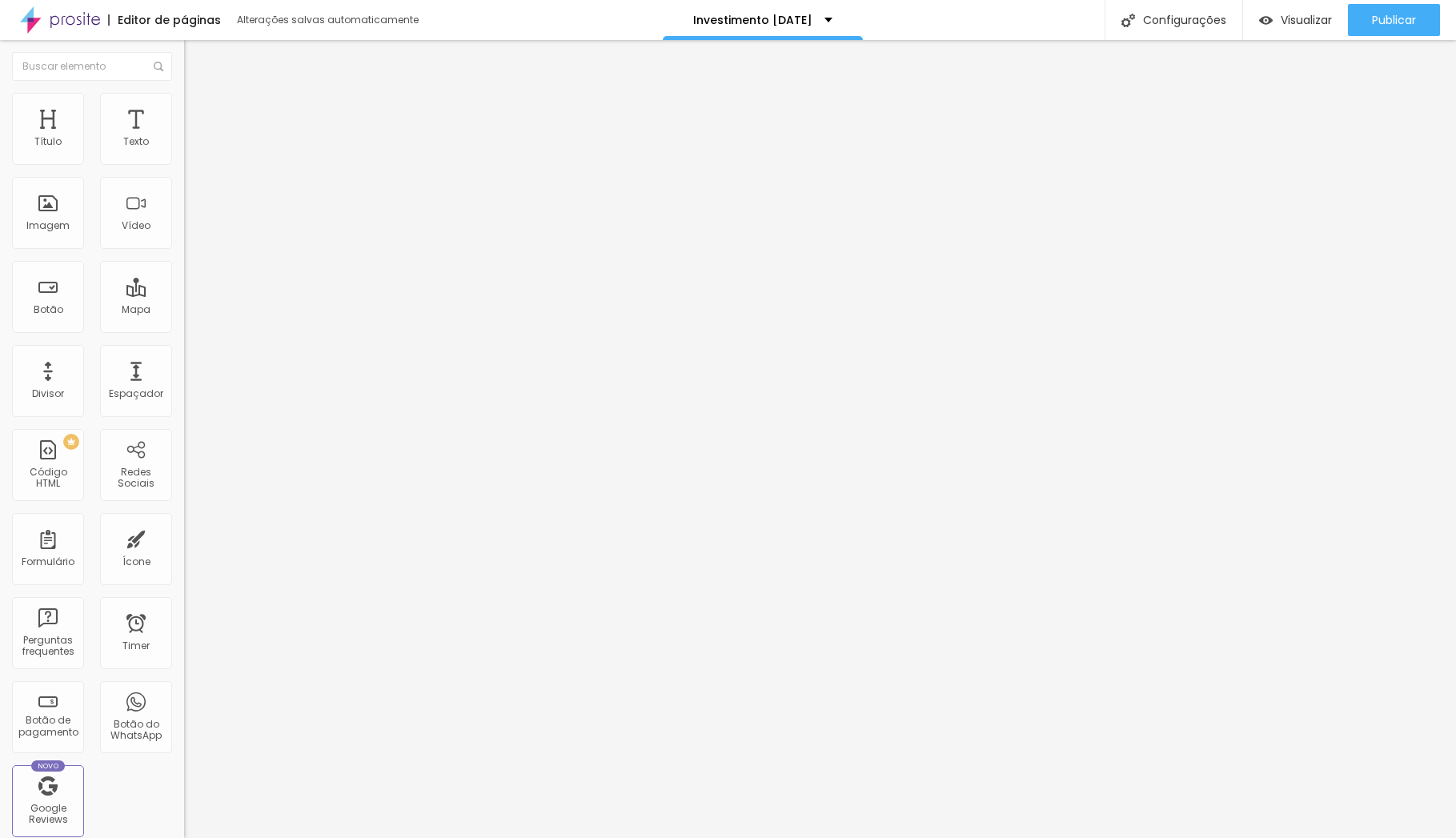
type input "24"
type input "25"
type input "26"
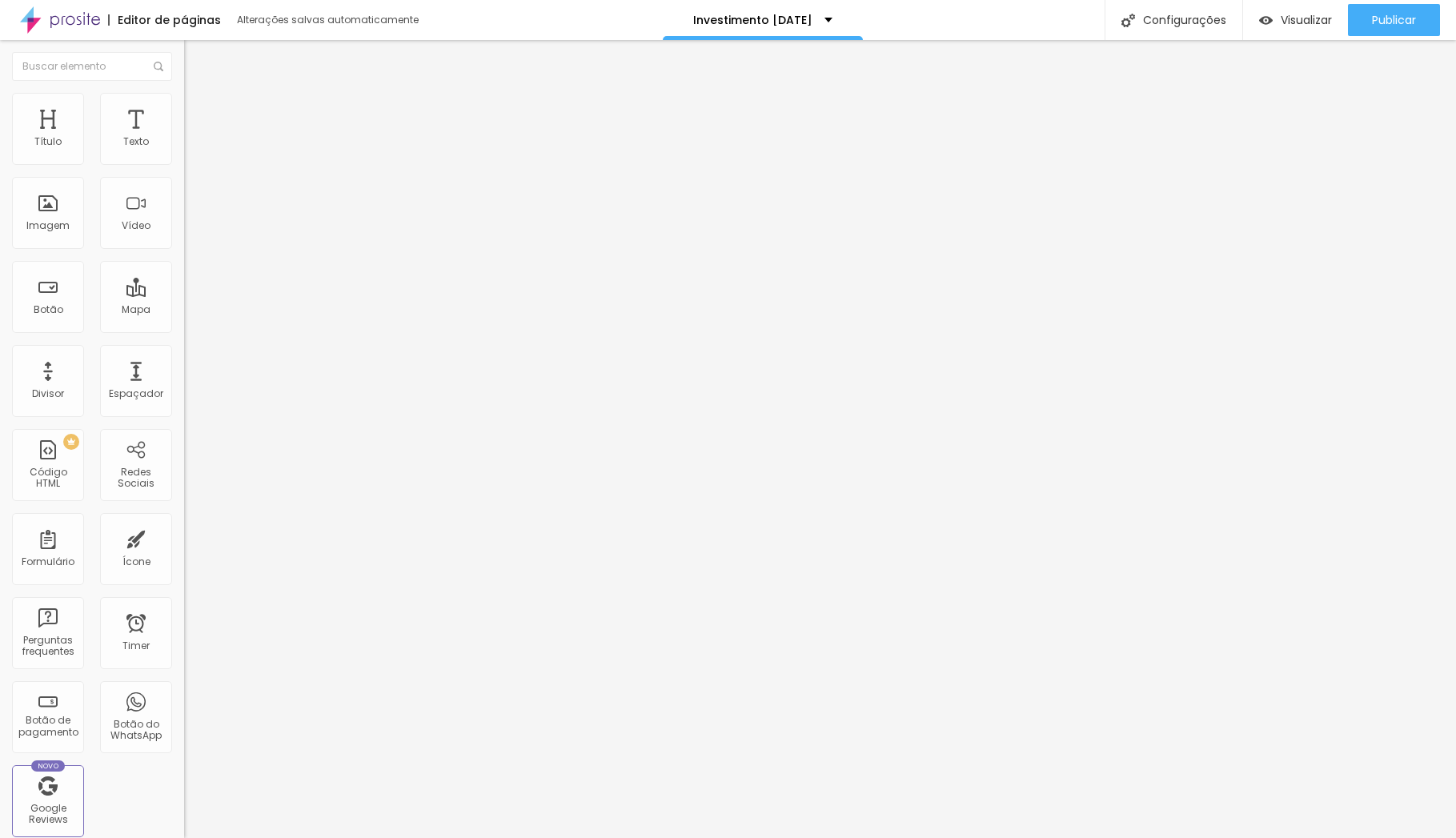
type input "26"
type input "27"
drag, startPoint x: 47, startPoint y: 154, endPoint x: 64, endPoint y: 156, distance: 17.1
click at [184, 310] on input "range" at bounding box center [236, 317] width 103 height 13
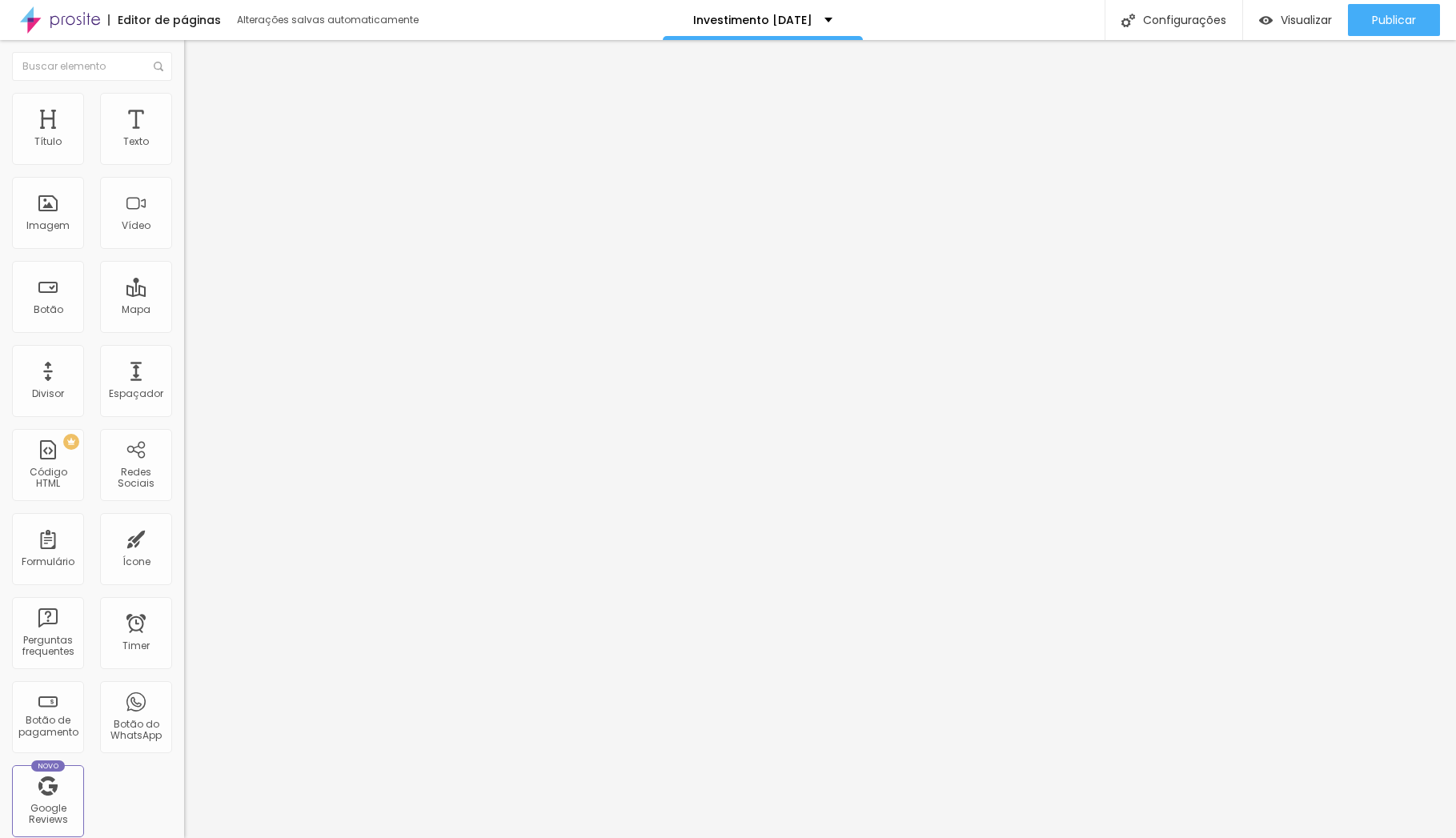
click at [184, 310] on input "range" at bounding box center [236, 317] width 103 height 13
click at [184, 325] on input "27" at bounding box center [219, 334] width 69 height 17
type input "1"
type input "10"
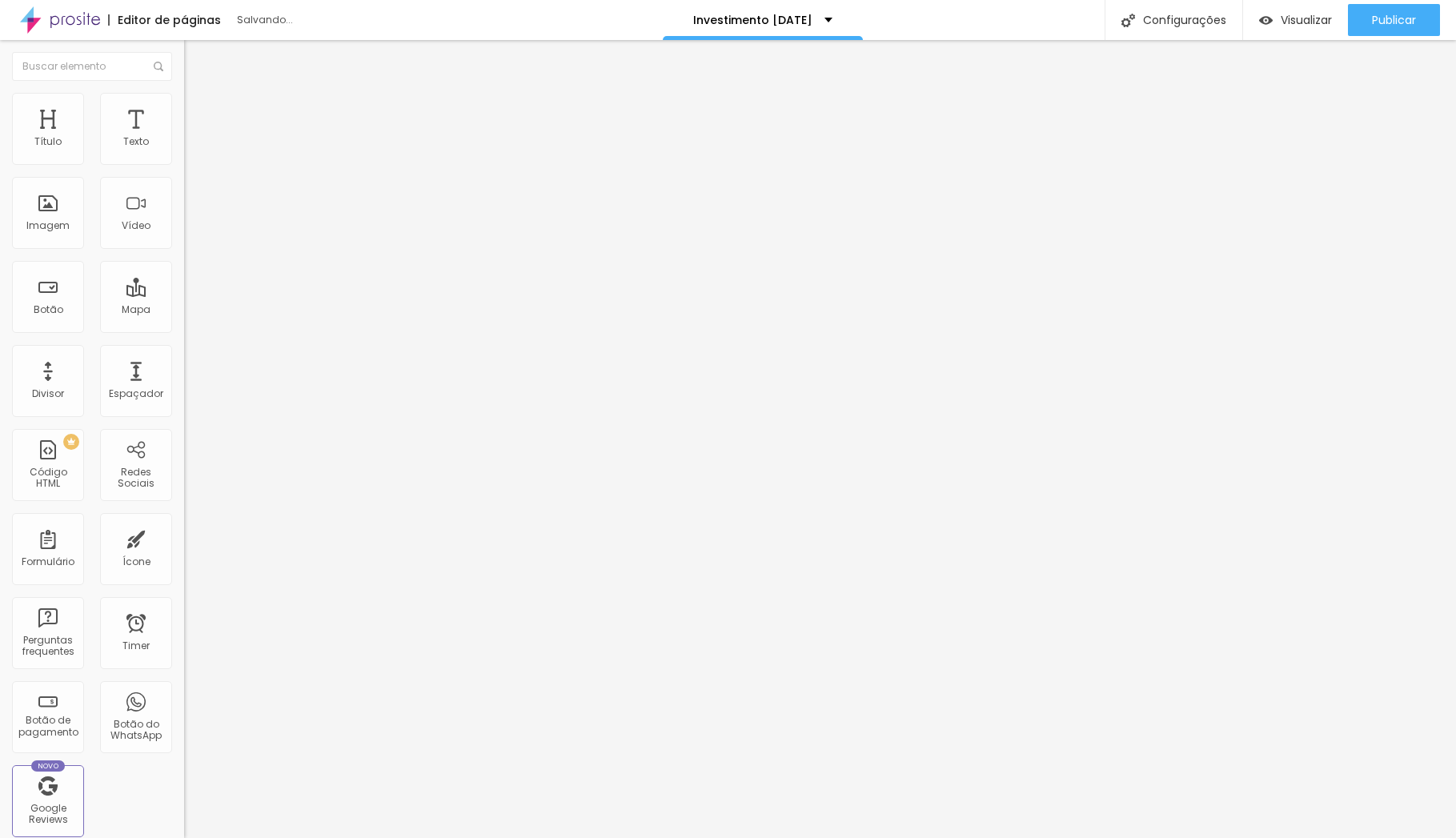
type input "10"
click at [184, 578] on div "ID Html" at bounding box center [276, 597] width 184 height 39
click at [184, 100] on li "Estilo" at bounding box center [276, 100] width 184 height 16
click at [184, 93] on li "Conteúdo" at bounding box center [276, 84] width 184 height 16
click at [1401, 3] on div "Publicar Publicar alterações Clique para publicar as ultimas alterações reaizad…" at bounding box center [1394, 20] width 92 height 40
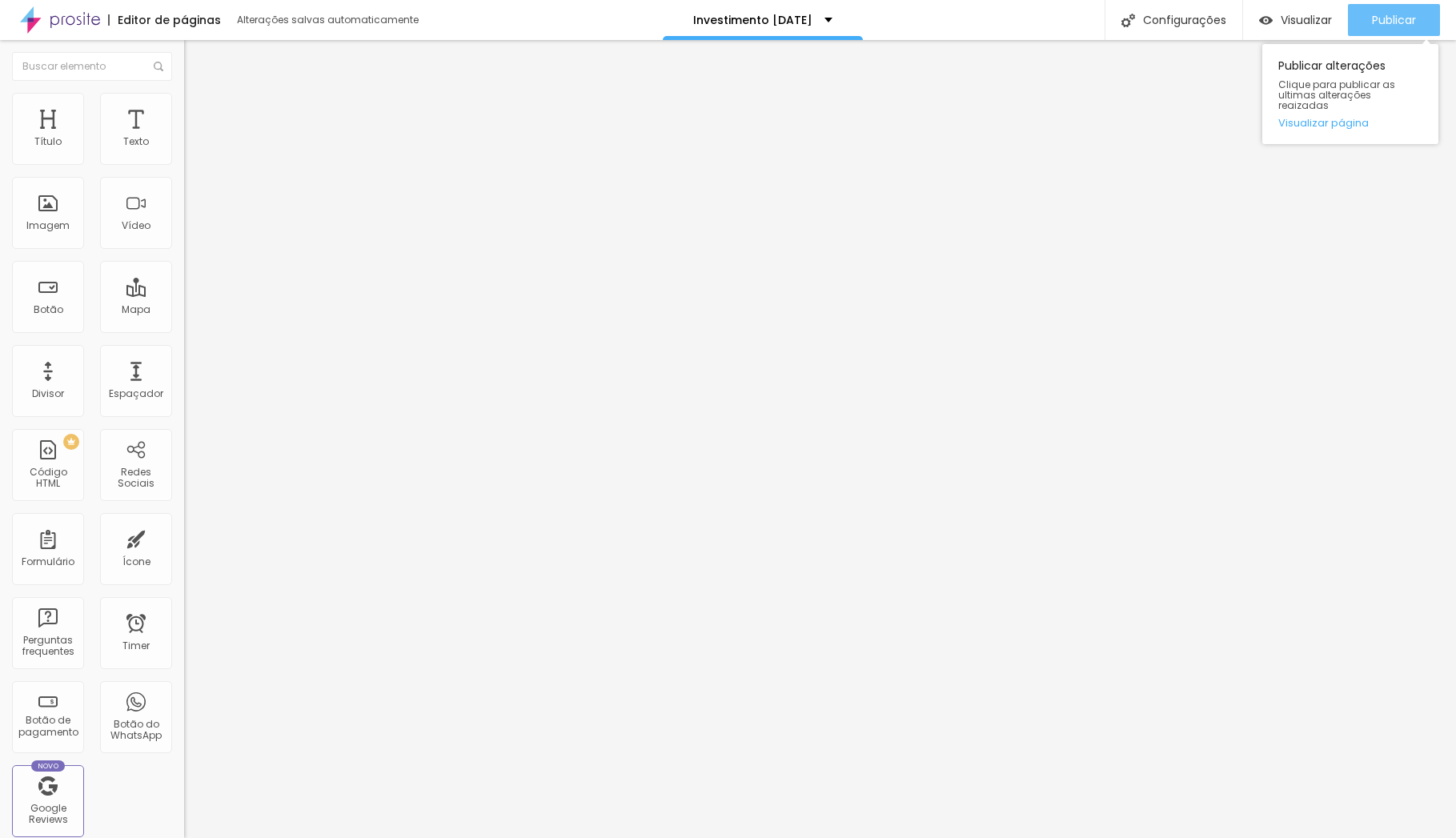
click at [1401, 19] on span "Publicar" at bounding box center [1395, 20] width 44 height 13
